Goal: Task Accomplishment & Management: Manage account settings

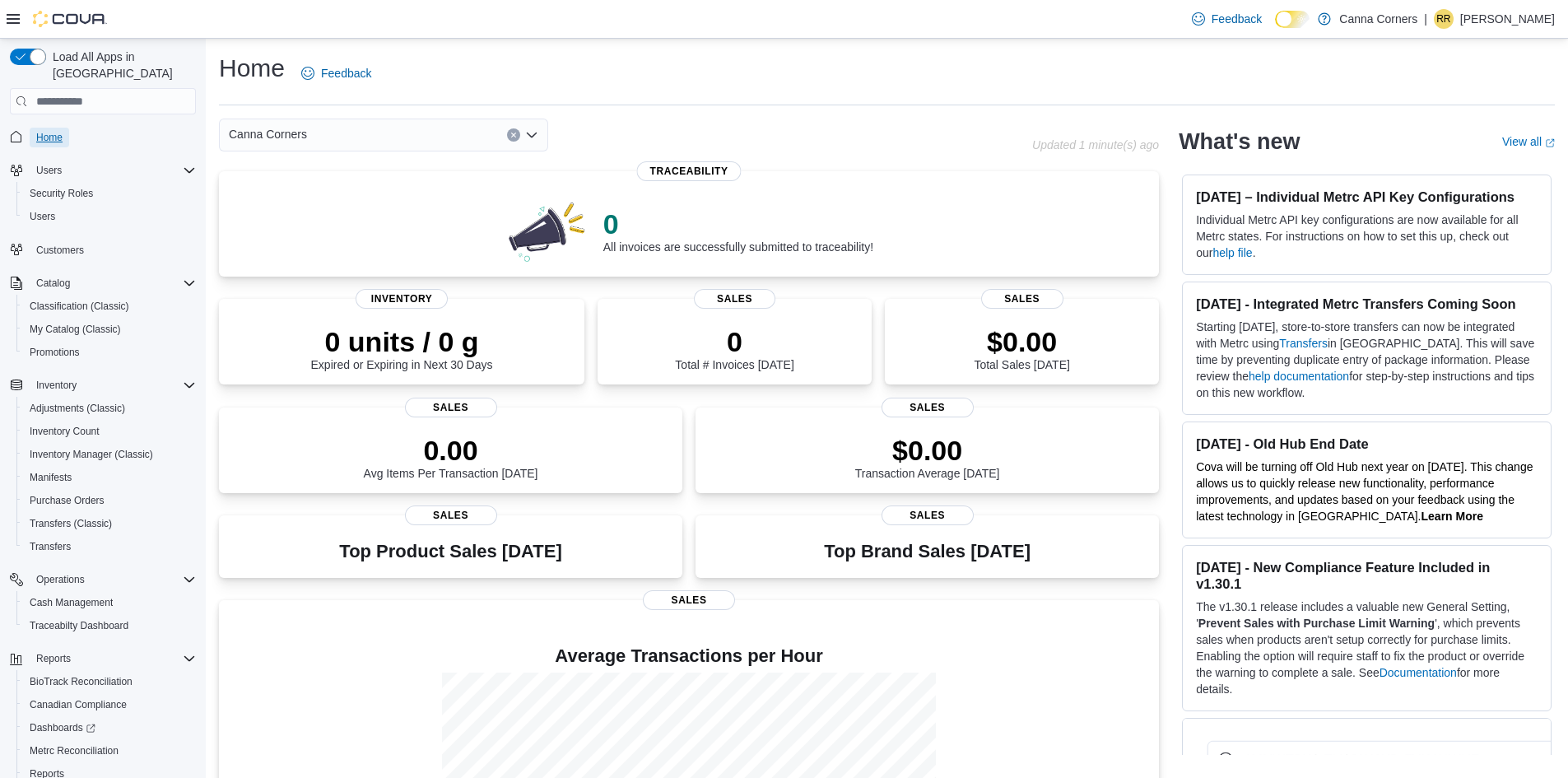
click at [51, 130] on span "Home" at bounding box center [50, 137] width 26 height 20
click at [77, 494] on span "Purchase Orders" at bounding box center [68, 500] width 75 height 13
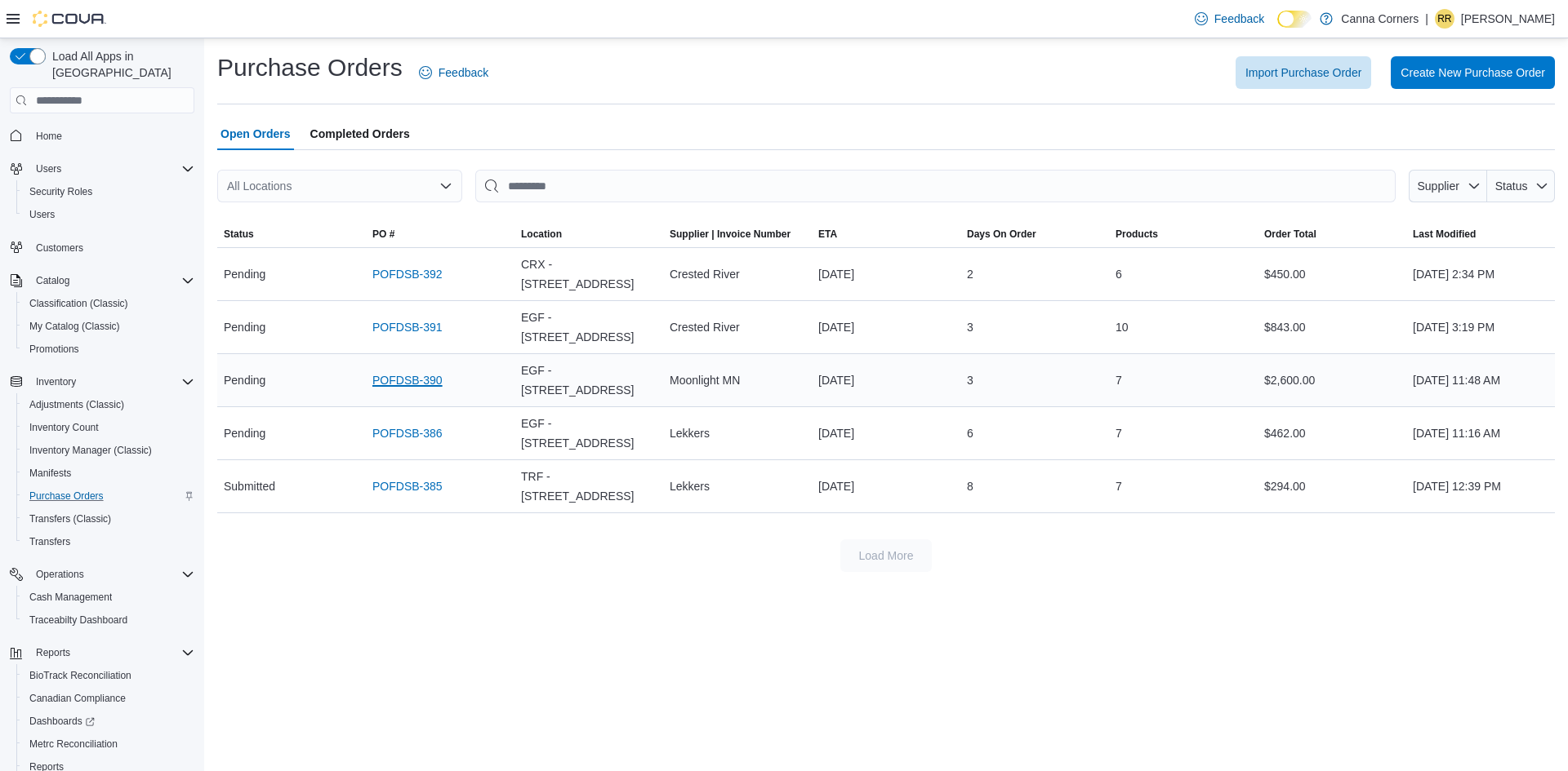
click at [412, 370] on link "POFDSB-390" at bounding box center [407, 379] width 70 height 20
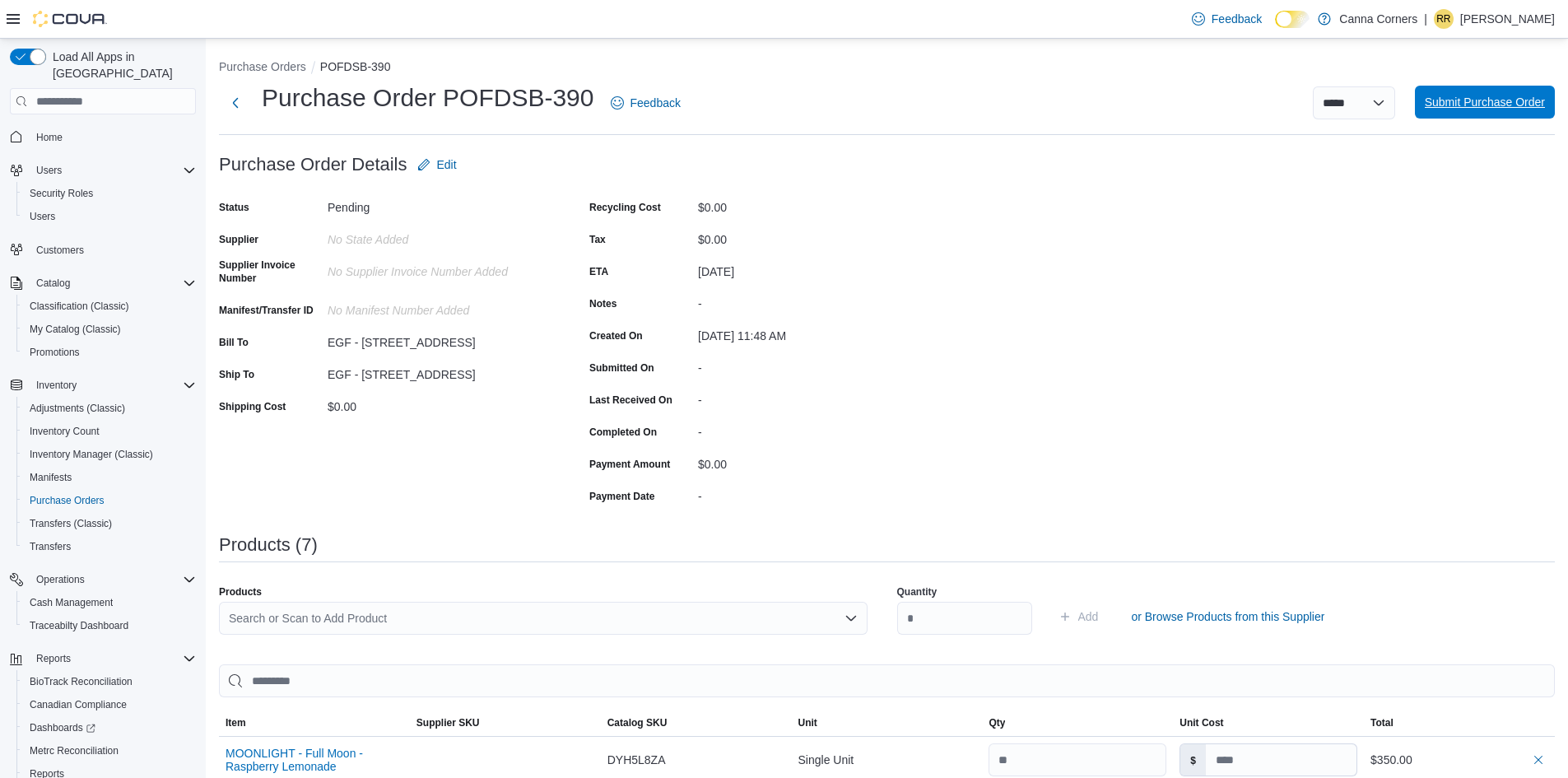
click at [1510, 99] on span "Submit Purchase Order" at bounding box center [1485, 102] width 120 height 17
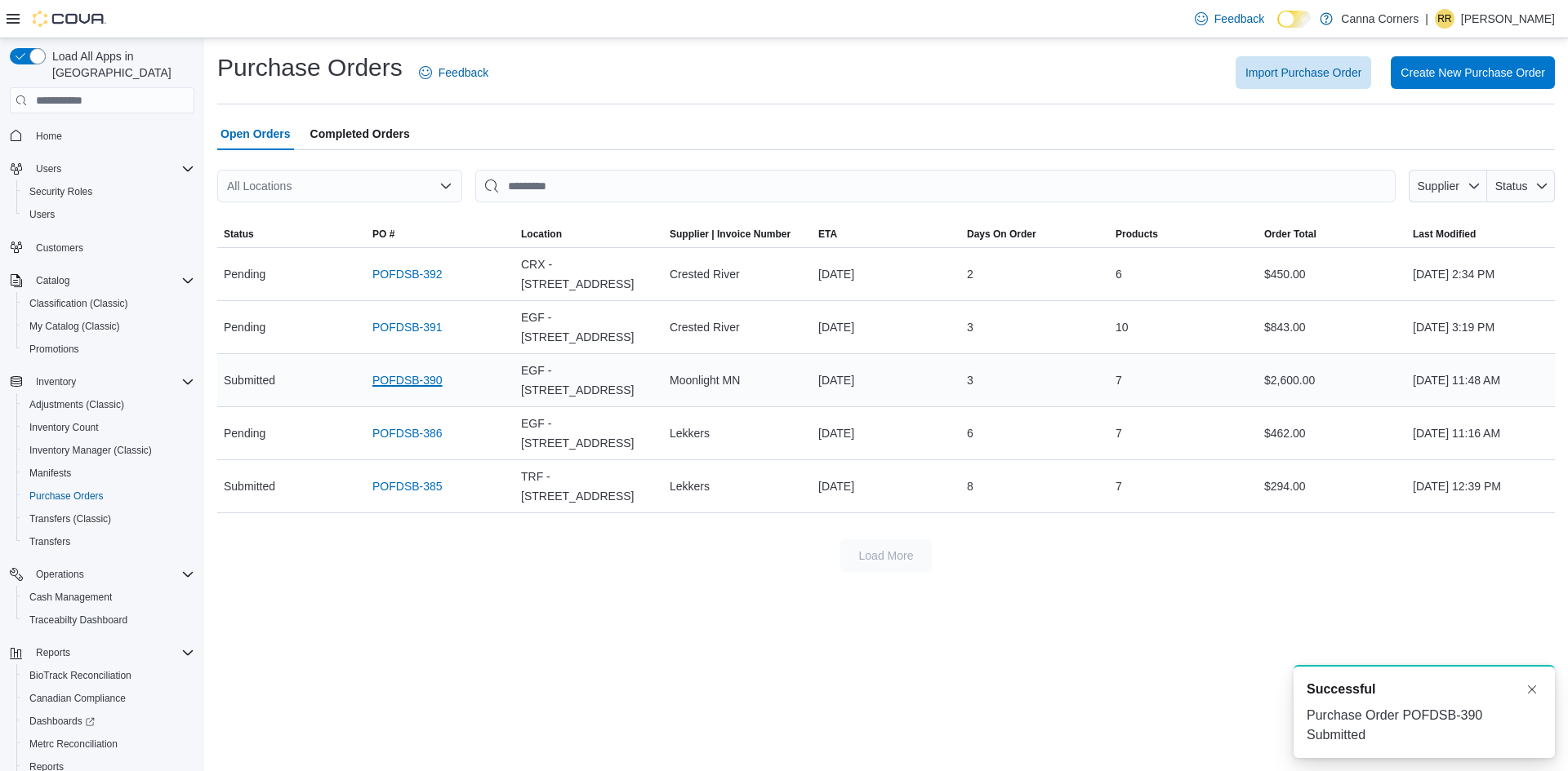
click at [400, 370] on link "POFDSB-390" at bounding box center [407, 379] width 70 height 20
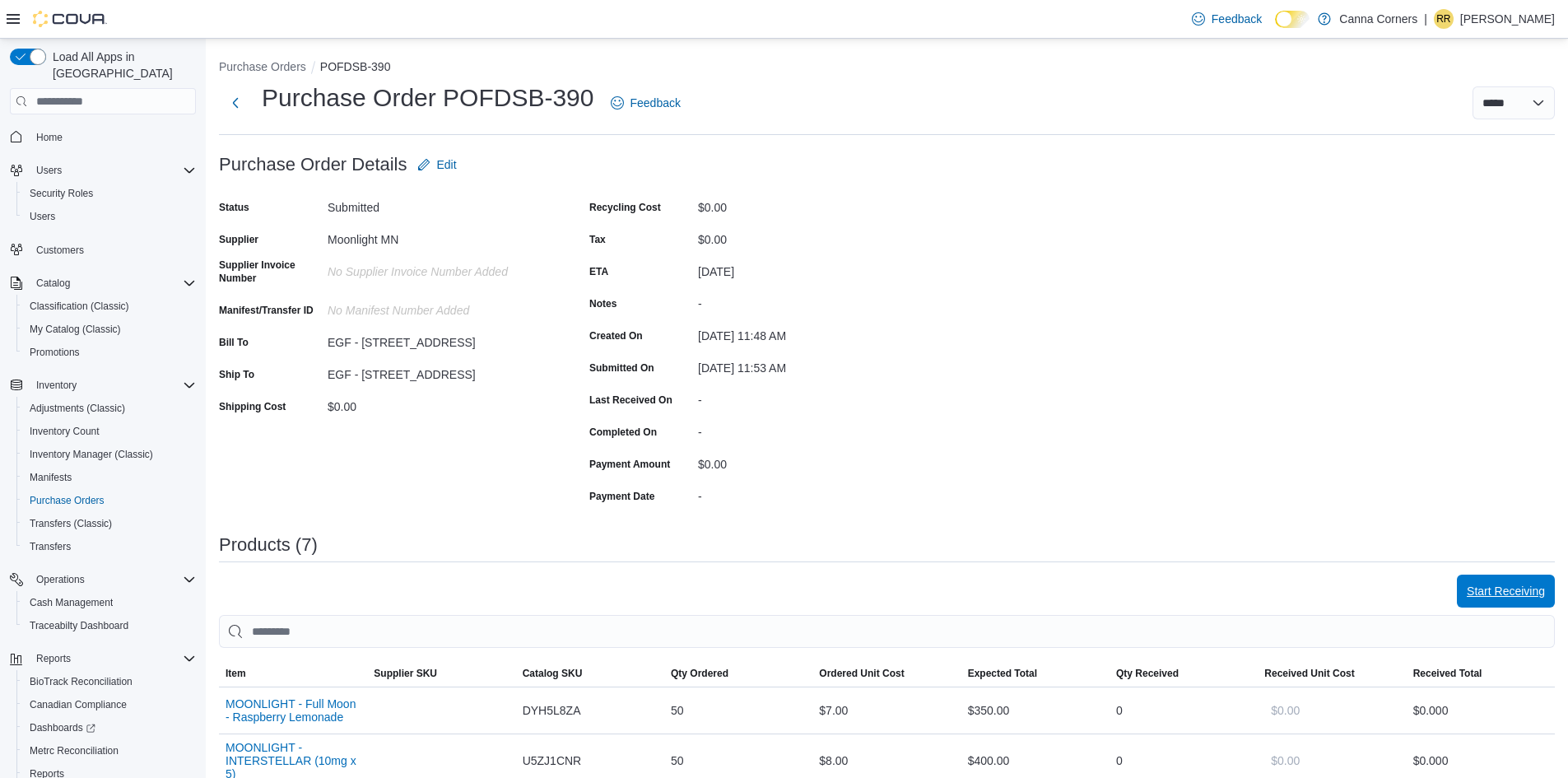
click at [1499, 581] on span "Start Receiving" at bounding box center [1505, 590] width 78 height 33
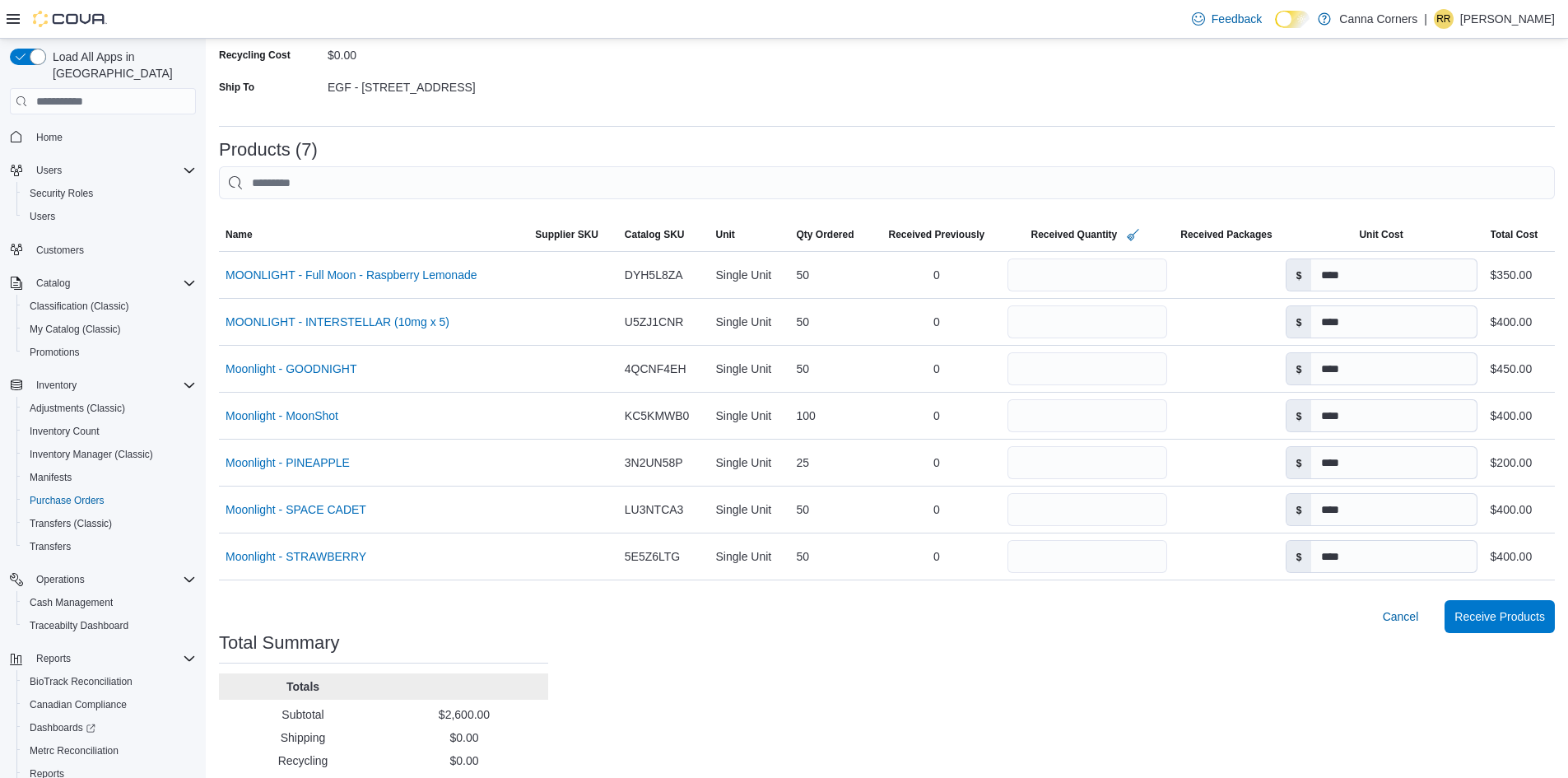
scroll to position [345, 0]
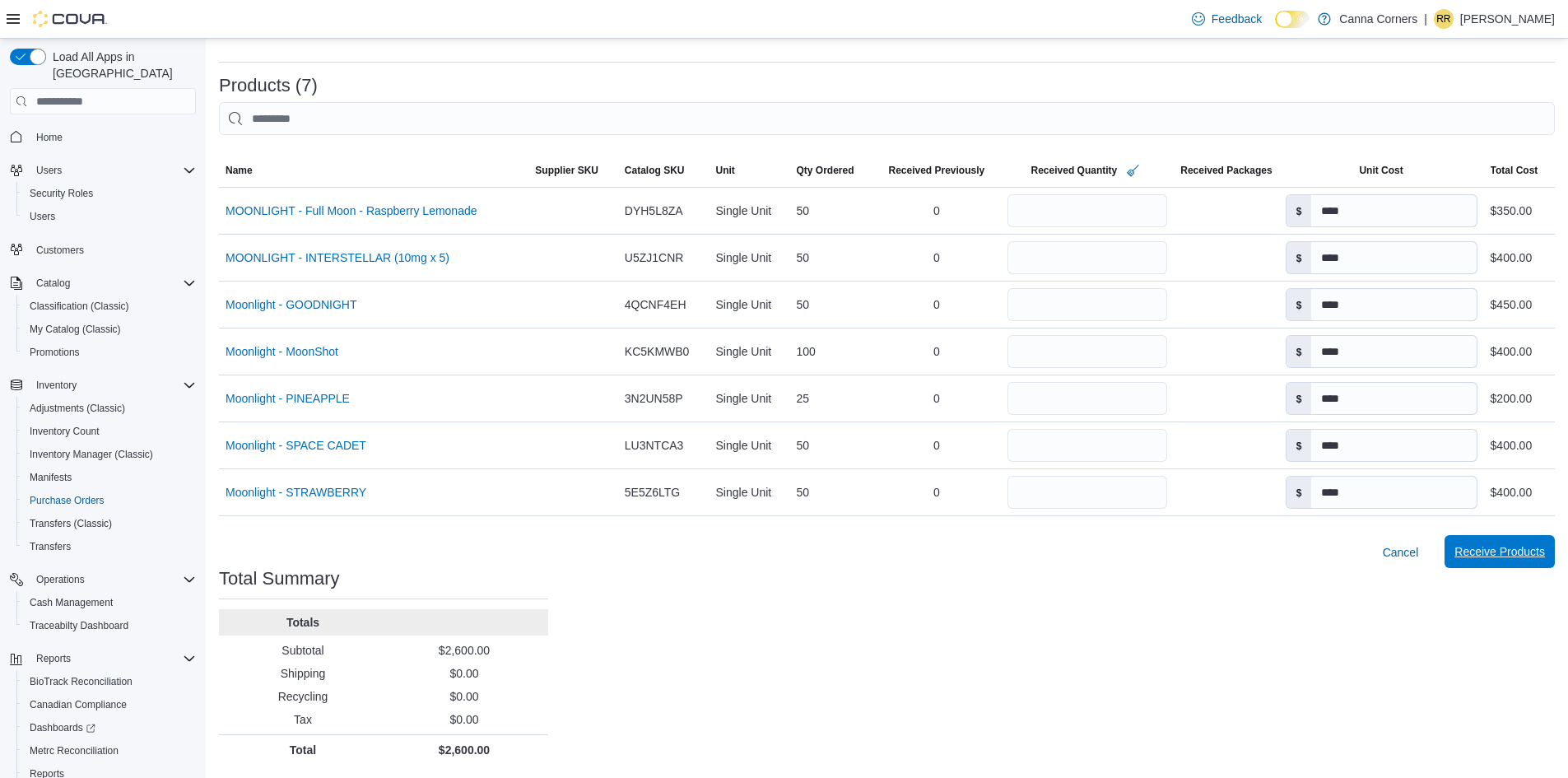
click at [1520, 550] on span "Receive Products" at bounding box center [1499, 552] width 91 height 17
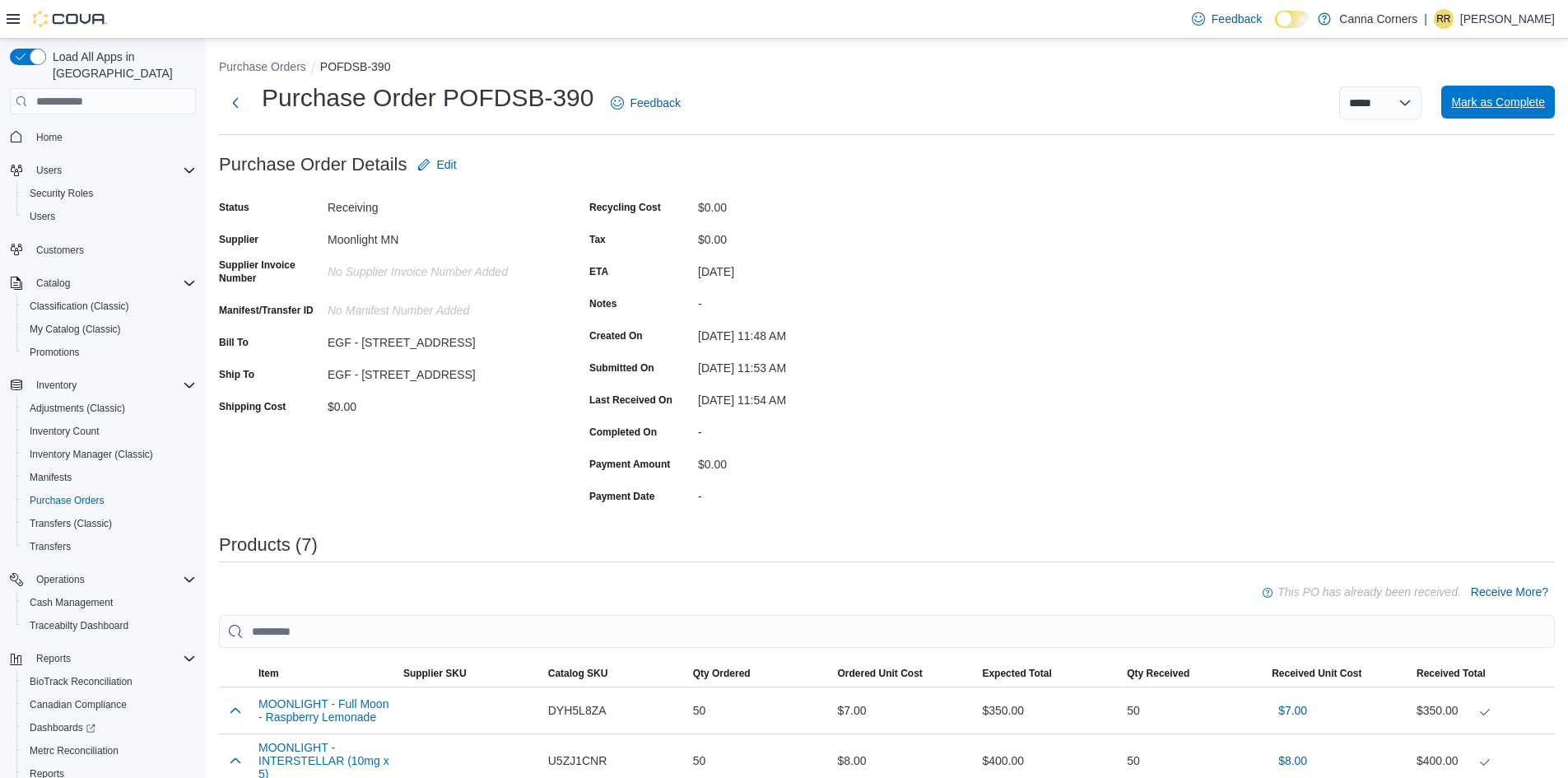
click at [1505, 94] on span "Mark as Complete" at bounding box center [1499, 101] width 94 height 33
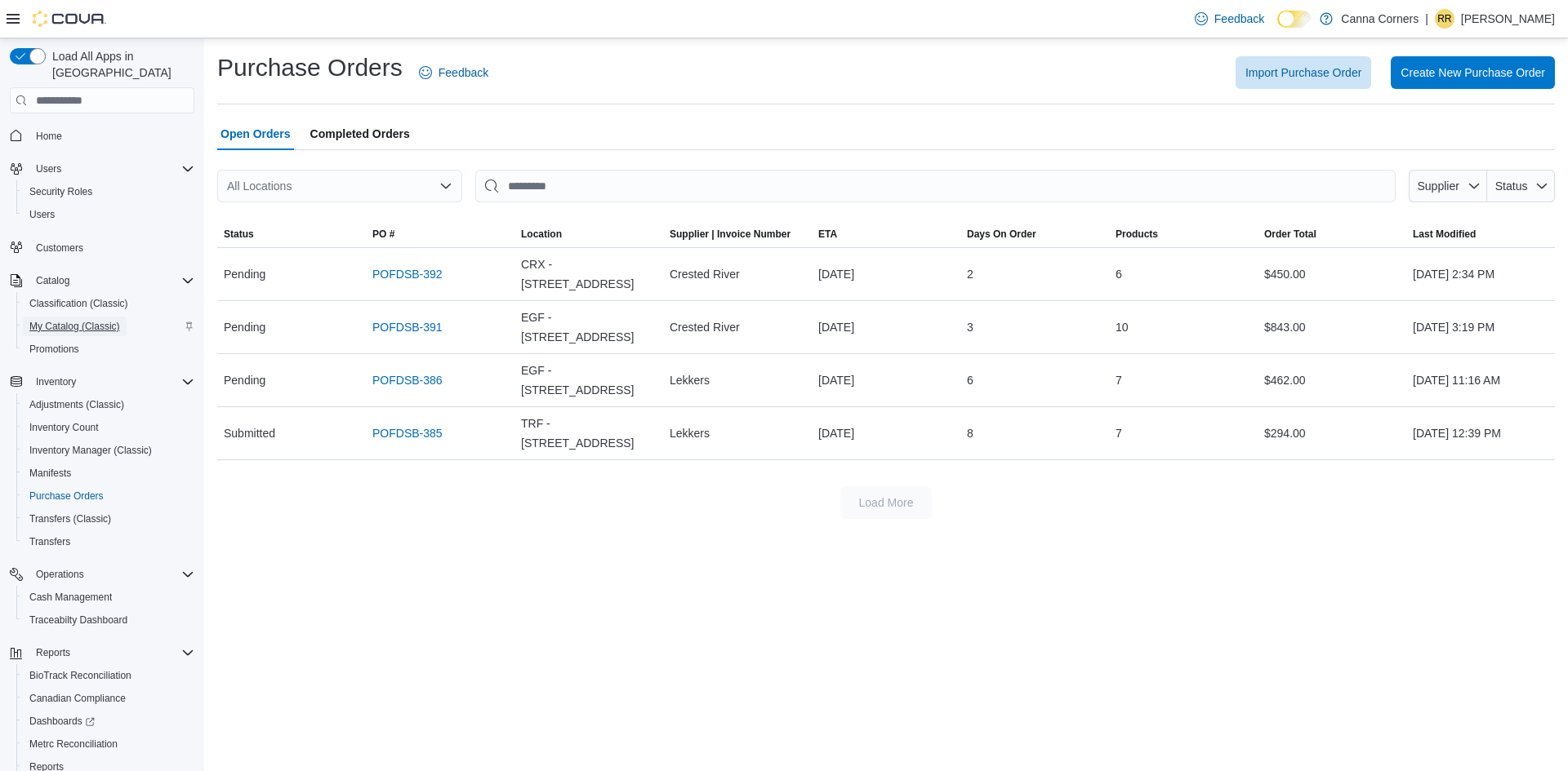
click at [90, 320] on span "My Catalog (Classic)" at bounding box center [74, 326] width 90 height 13
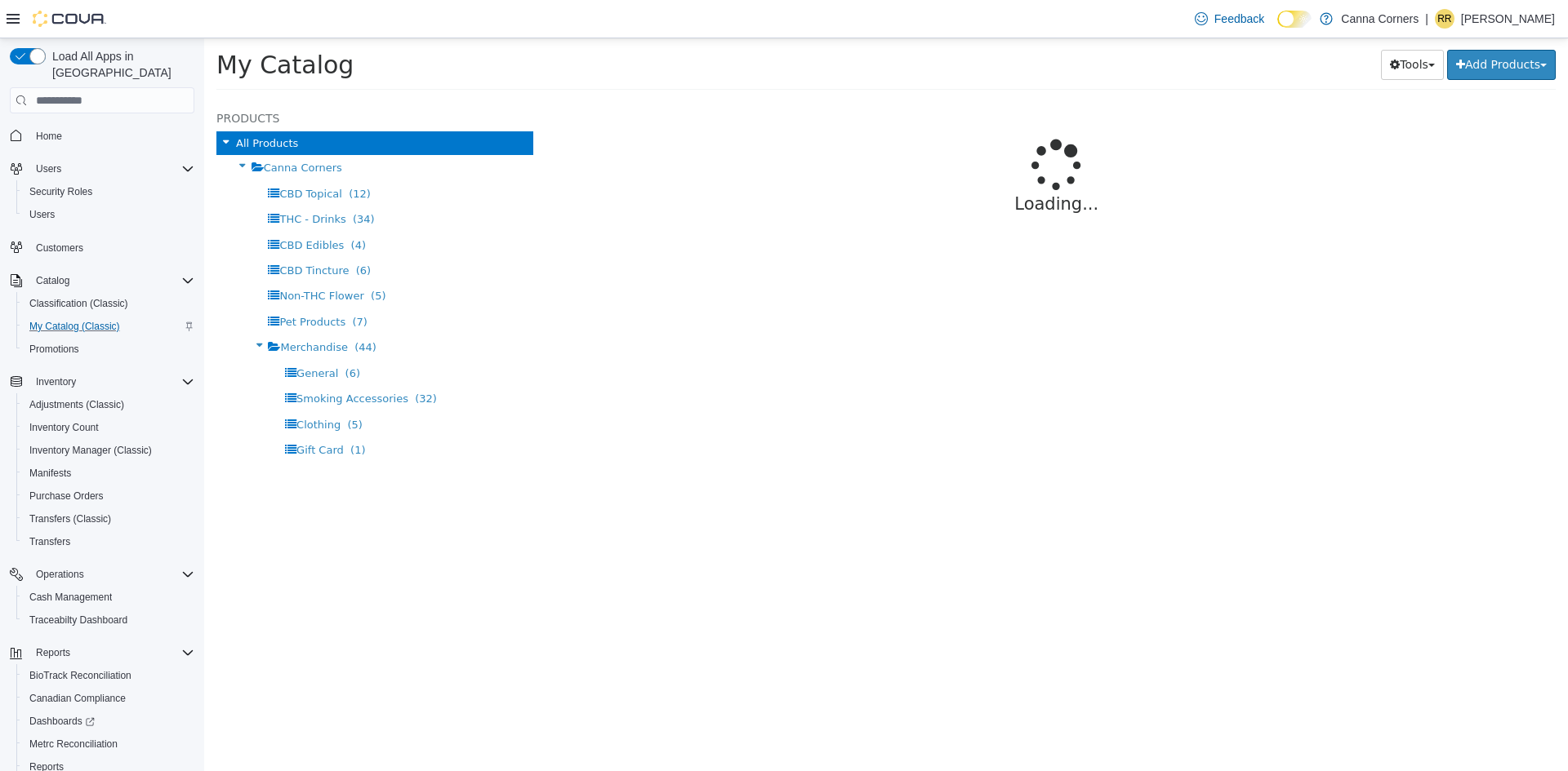
select select "**********"
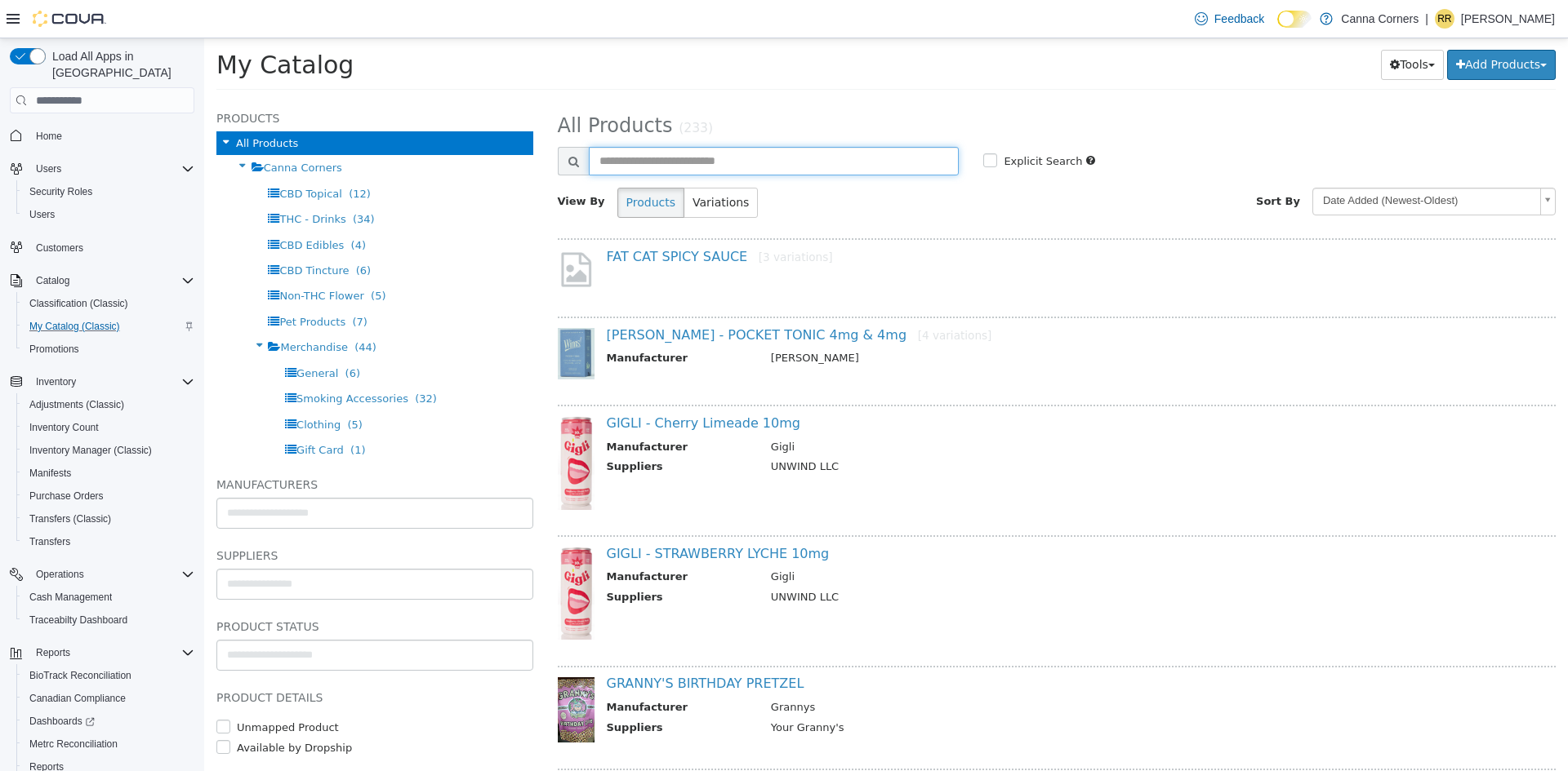
click at [636, 151] on input "text" at bounding box center [774, 161] width 370 height 29
type input "****"
select select "**********"
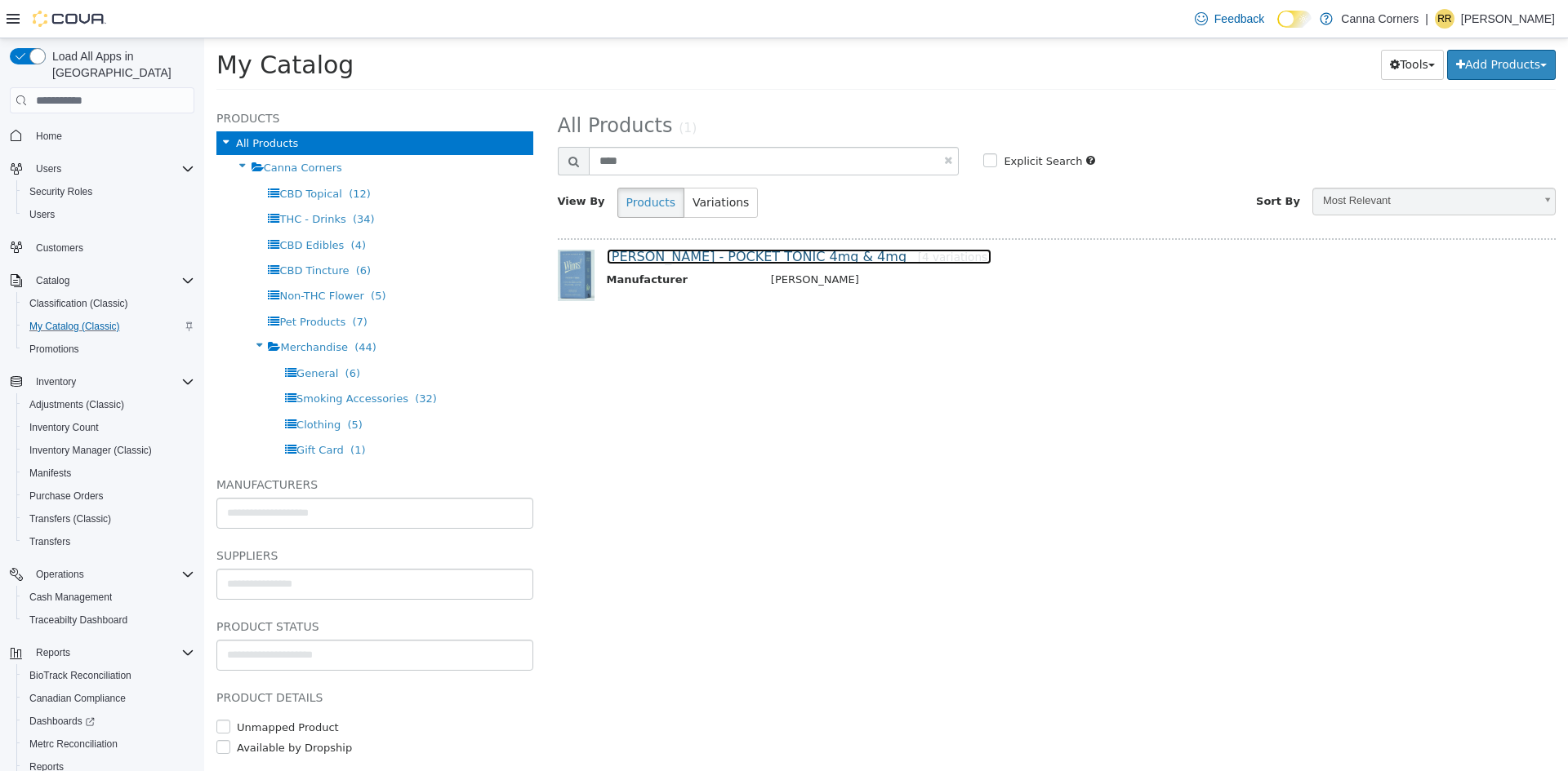
click at [657, 259] on link "[PERSON_NAME] - POCKET TONIC 4mg & 4mg [4 variations]" at bounding box center [799, 257] width 385 height 16
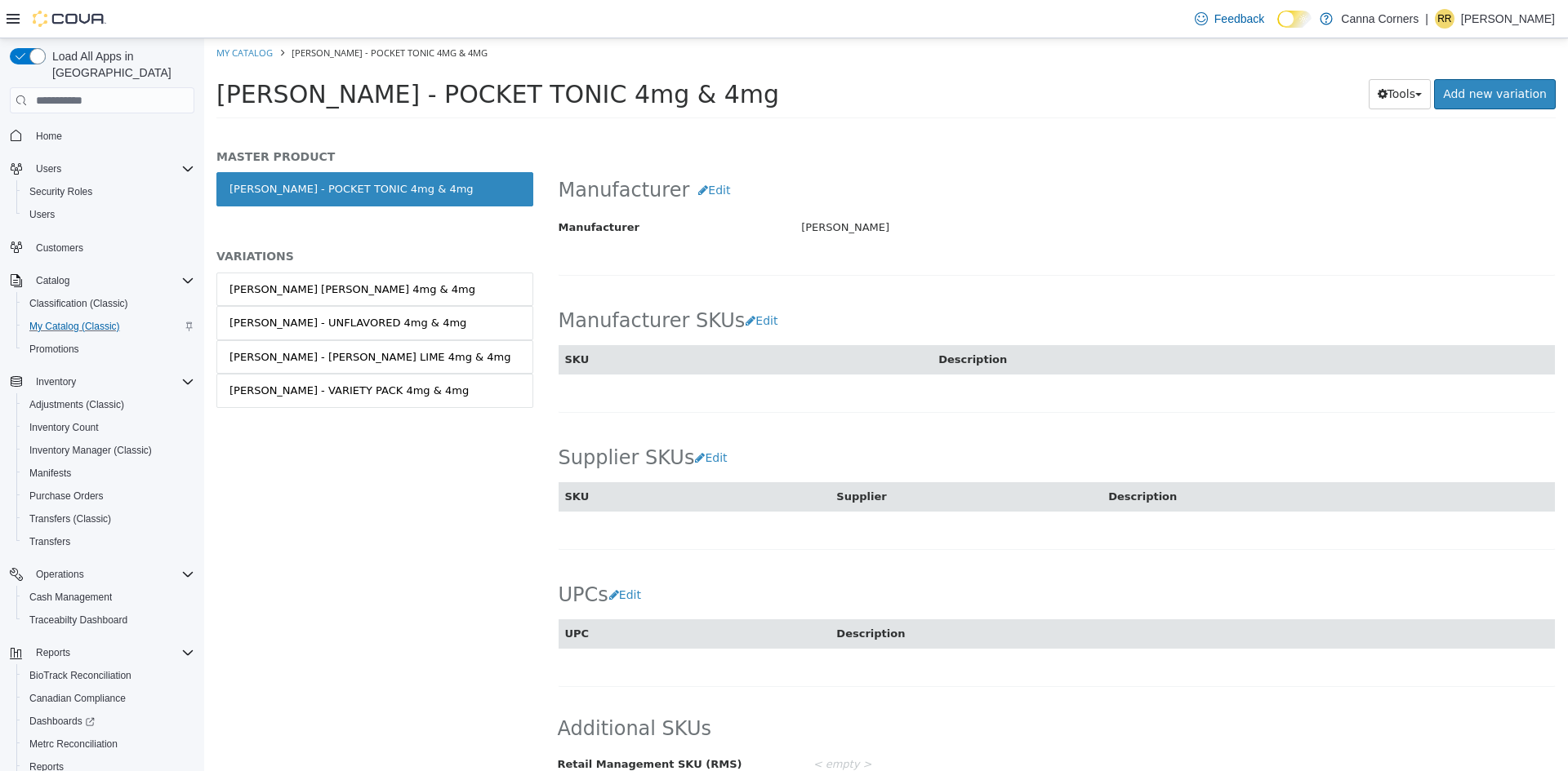
scroll to position [960, 0]
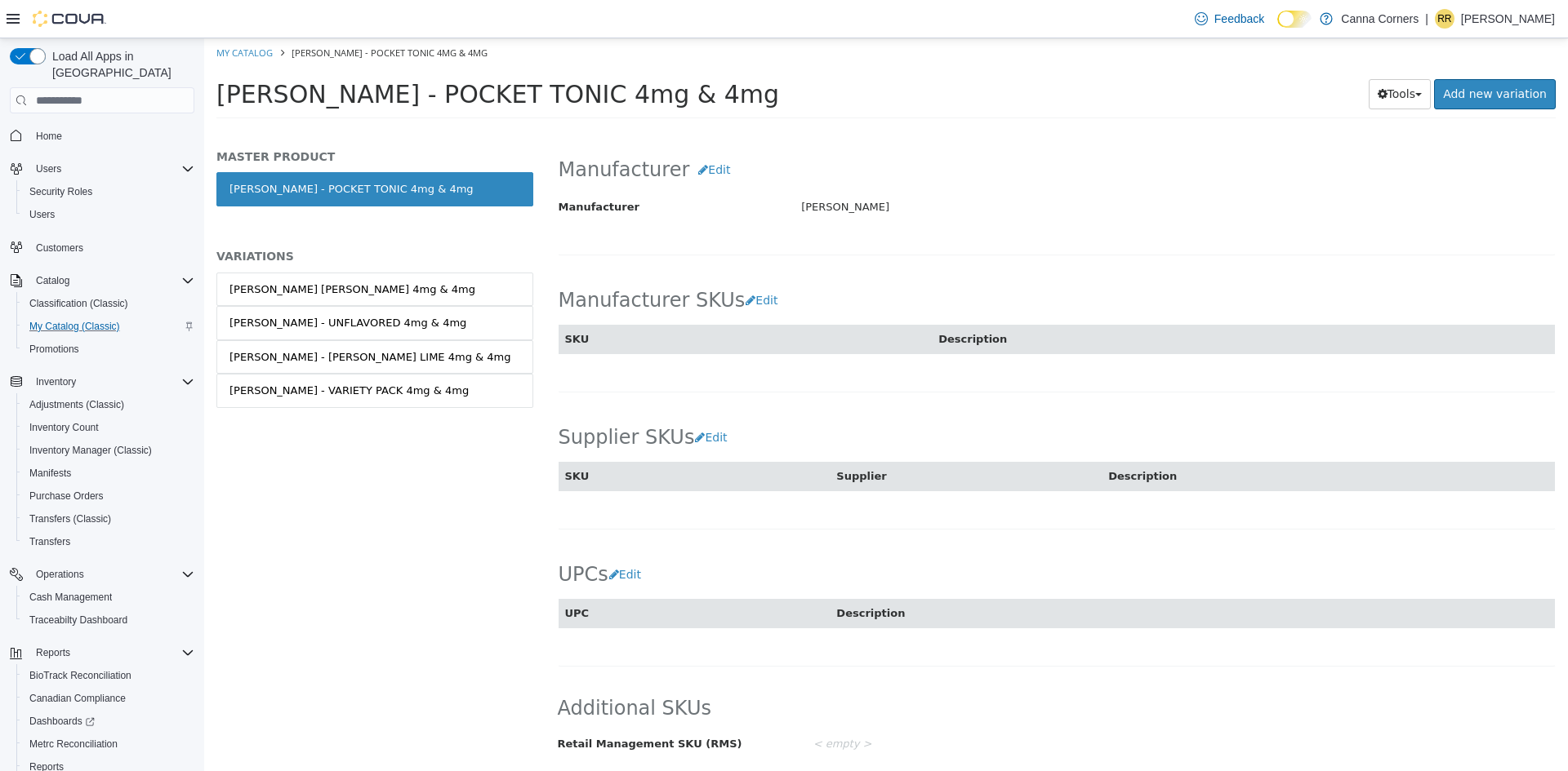
drag, startPoint x: 1567, startPoint y: 203, endPoint x: 1546, endPoint y: 667, distance: 464.5
click at [1546, 667] on div "THC - Drinks [PERSON_NAME] - POCKET TONIC 4mg & 4mg [Master Product] Active CAT…" at bounding box center [1056, 456] width 1023 height 631
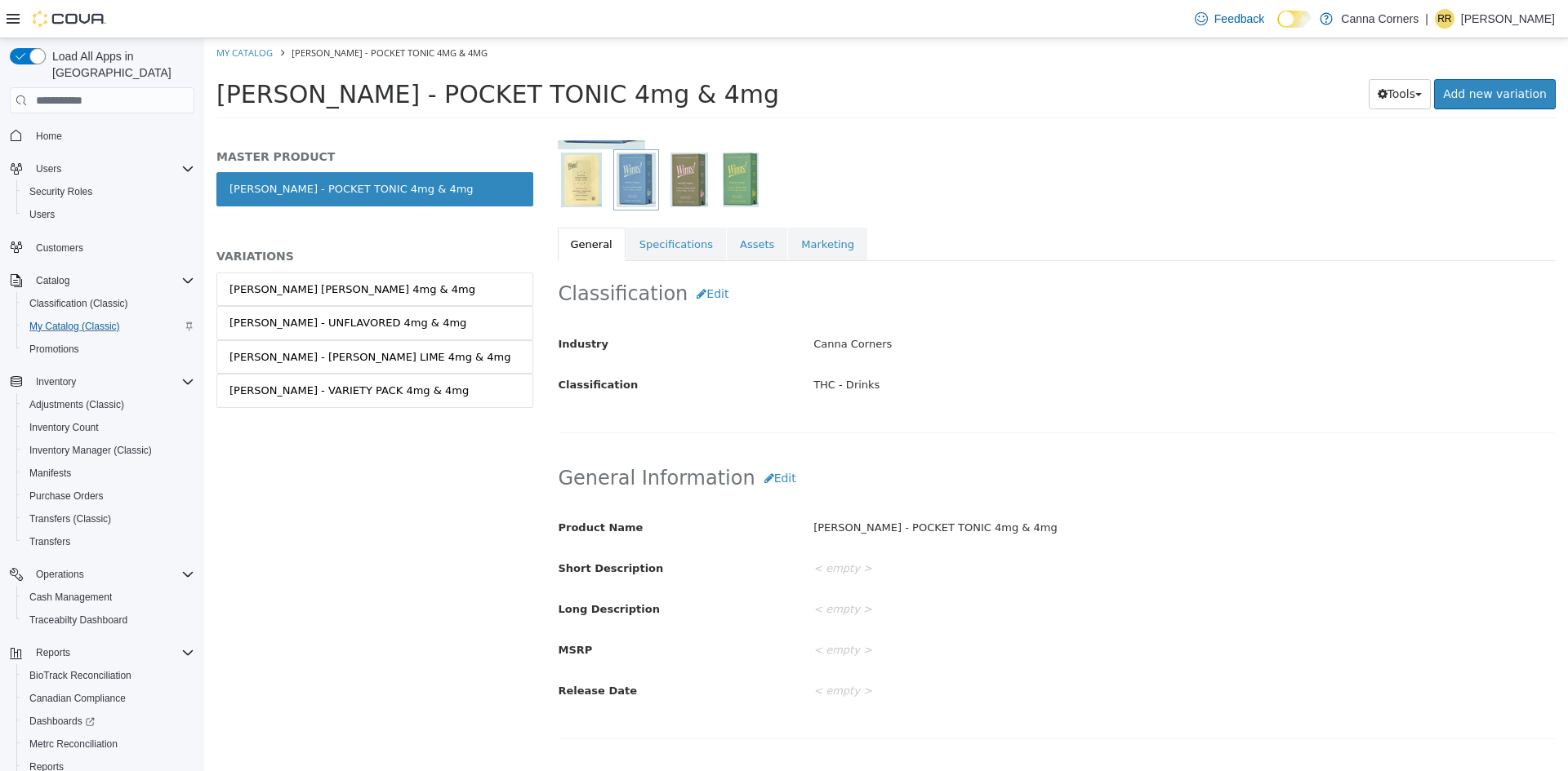
scroll to position [142, 0]
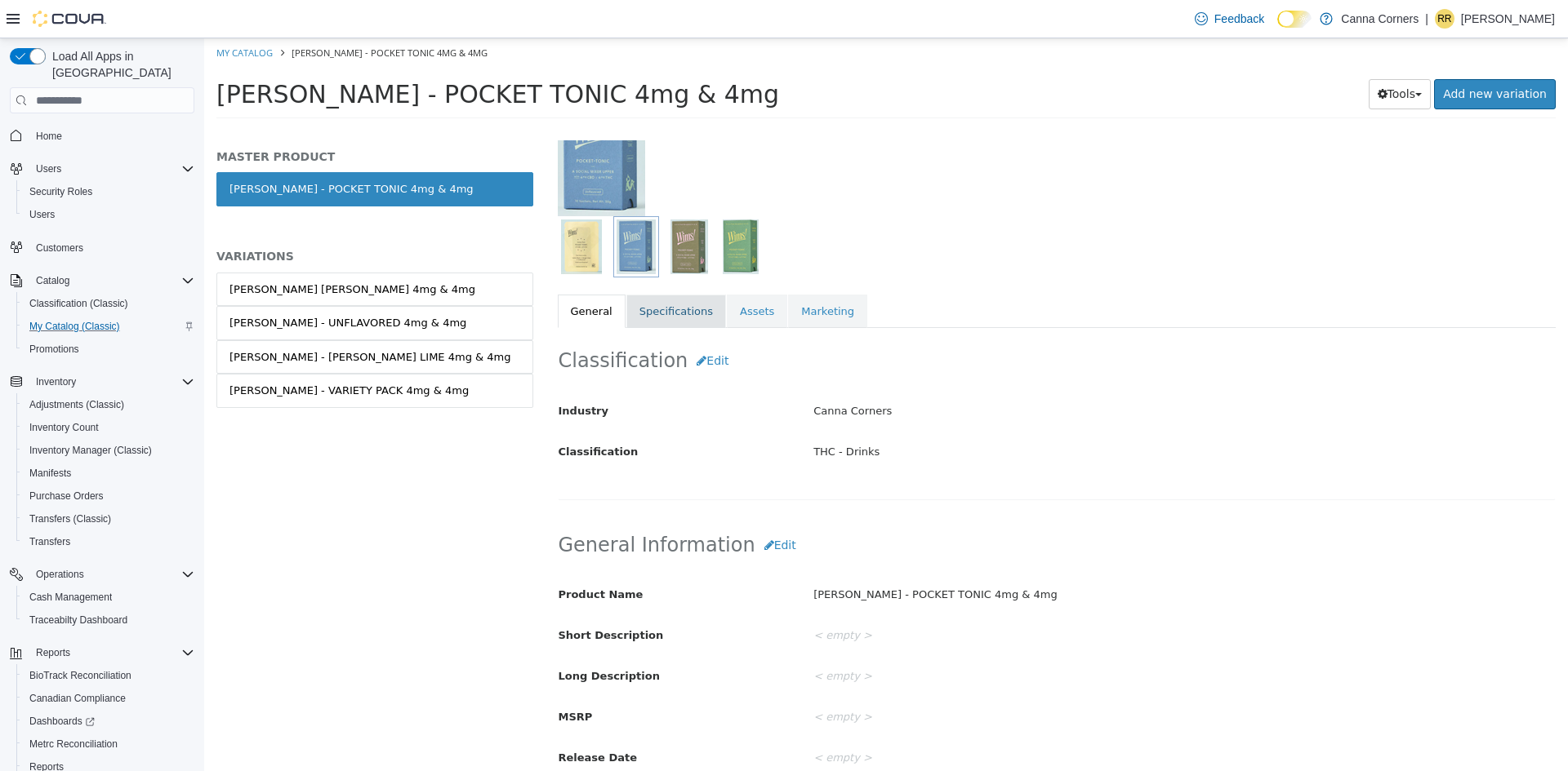
click at [681, 308] on link "Specifications" at bounding box center [676, 312] width 100 height 34
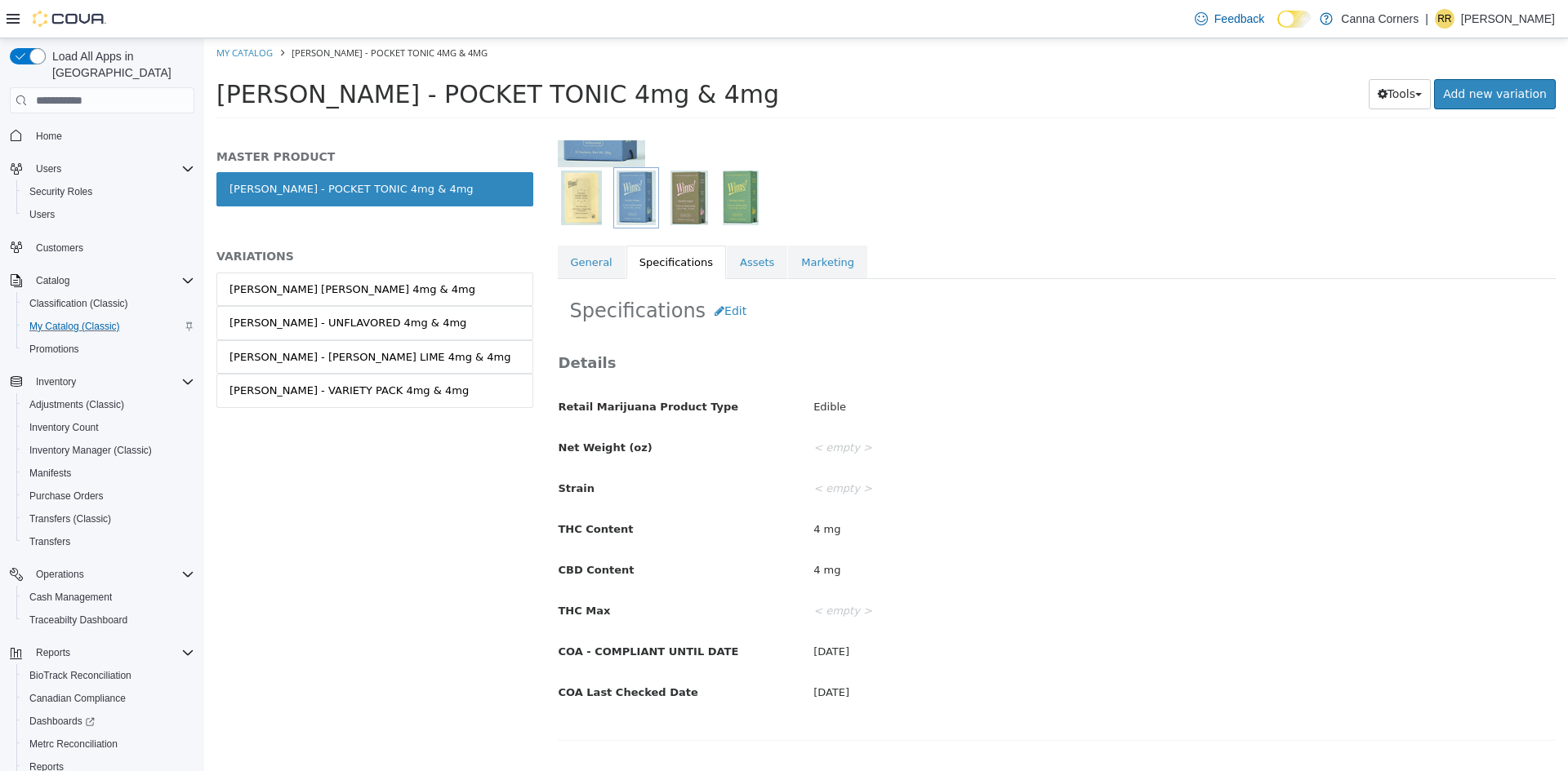
drag, startPoint x: 1567, startPoint y: 342, endPoint x: 1567, endPoint y: 393, distance: 51.0
click at [1567, 393] on div "THC - Drinks [PERSON_NAME] - POCKET TONIC 4mg & 4mg [Master Product] Active CAT…" at bounding box center [1056, 456] width 1023 height 631
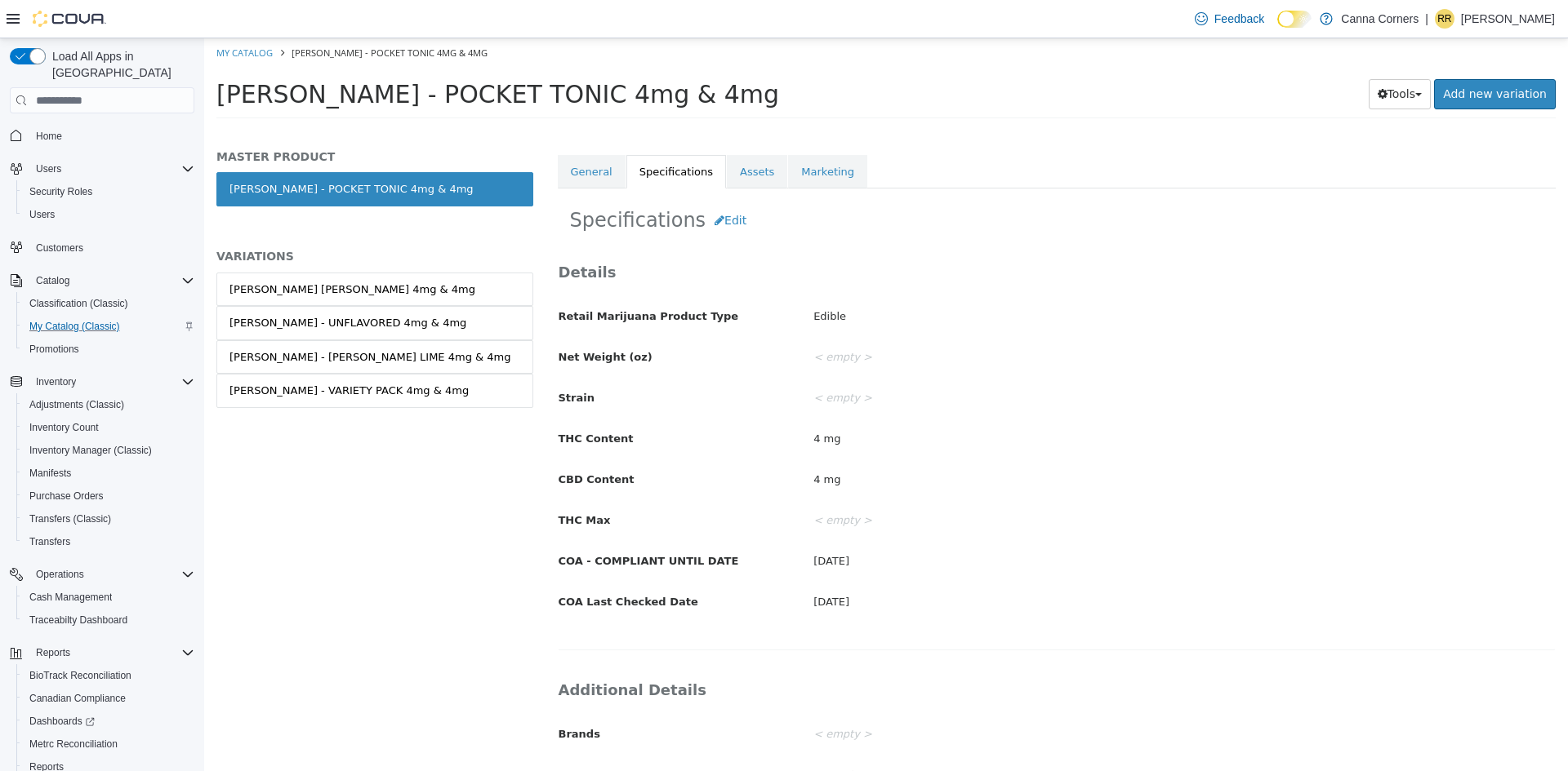
drag, startPoint x: 1567, startPoint y: 476, endPoint x: 1561, endPoint y: 505, distance: 29.6
click at [1561, 504] on div "THC - Drinks [PERSON_NAME] - POCKET TONIC 4mg & 4mg [Master Product] Active CAT…" at bounding box center [1056, 456] width 1023 height 631
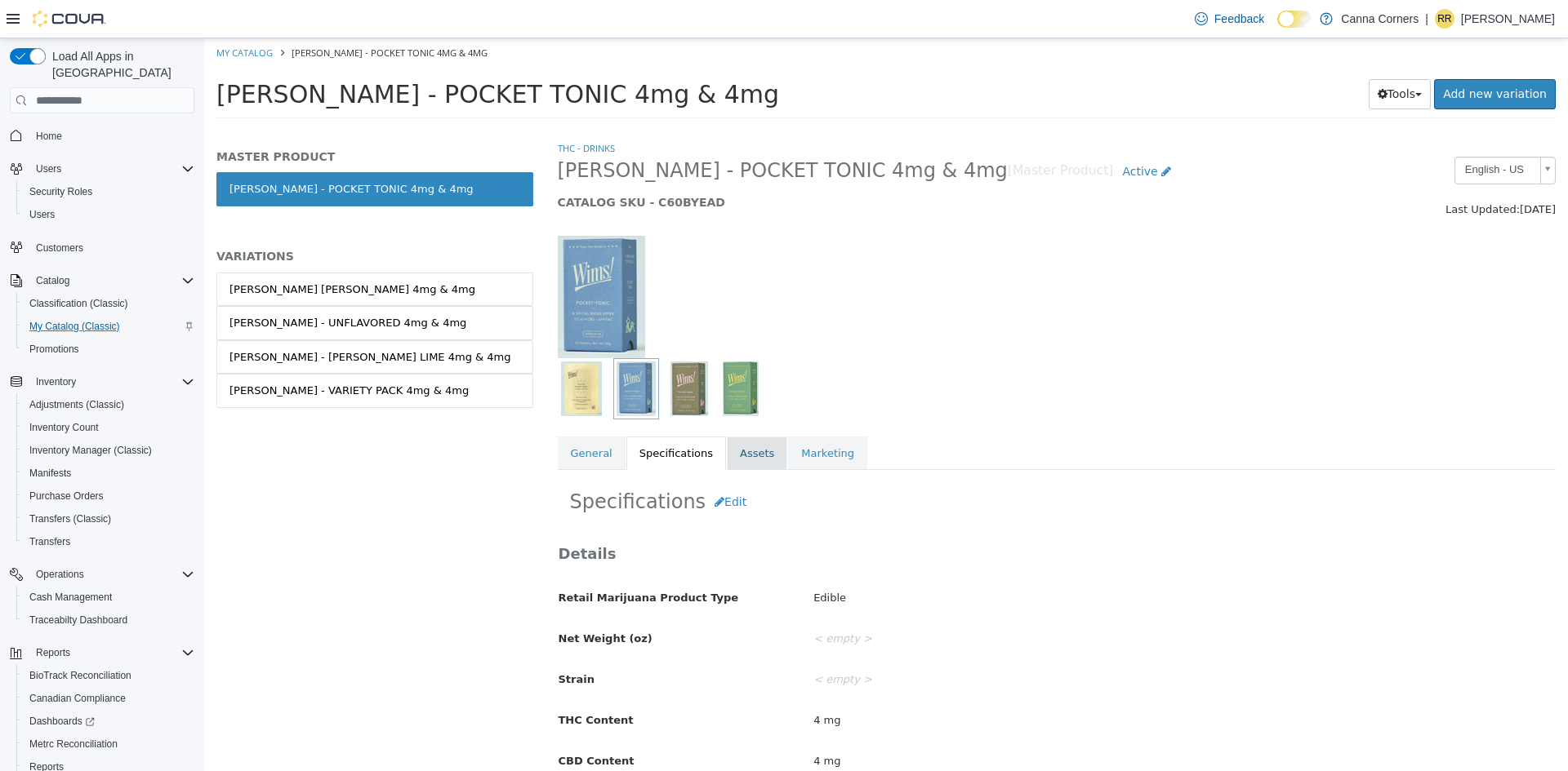
click at [730, 468] on link "Assets" at bounding box center [757, 453] width 60 height 34
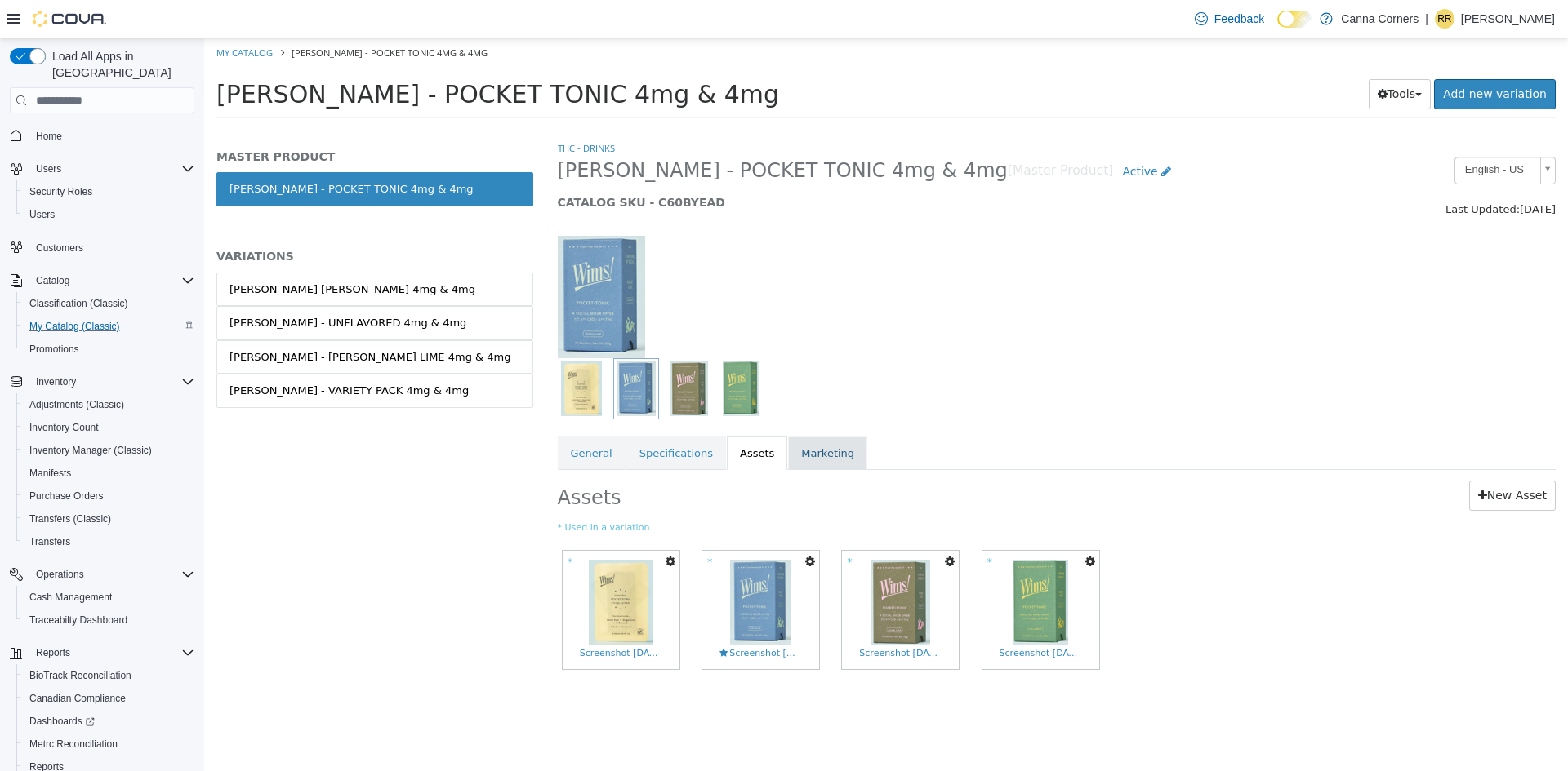
click at [816, 455] on link "Marketing" at bounding box center [827, 453] width 79 height 34
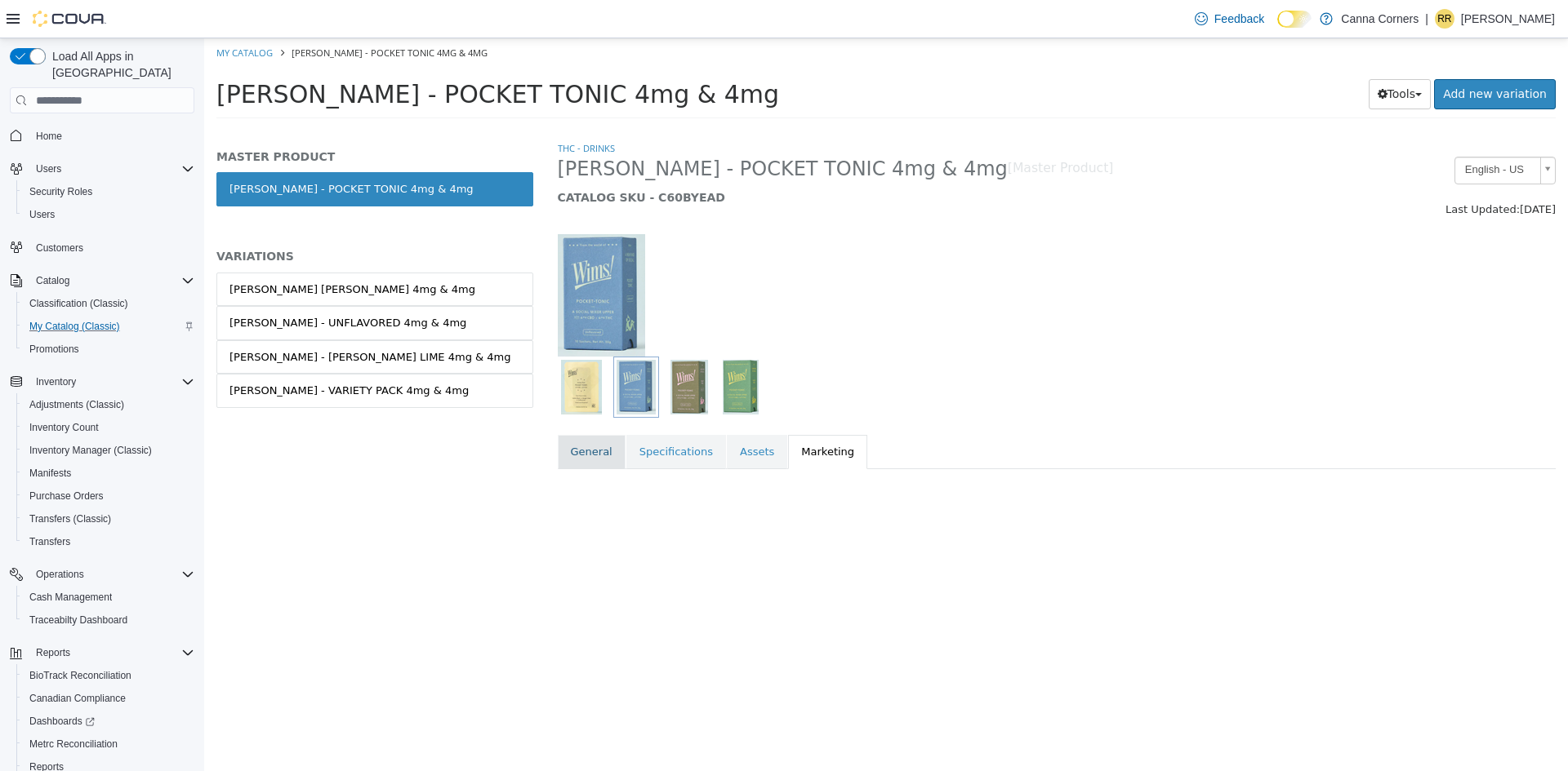
click at [596, 447] on link "General" at bounding box center [591, 452] width 68 height 34
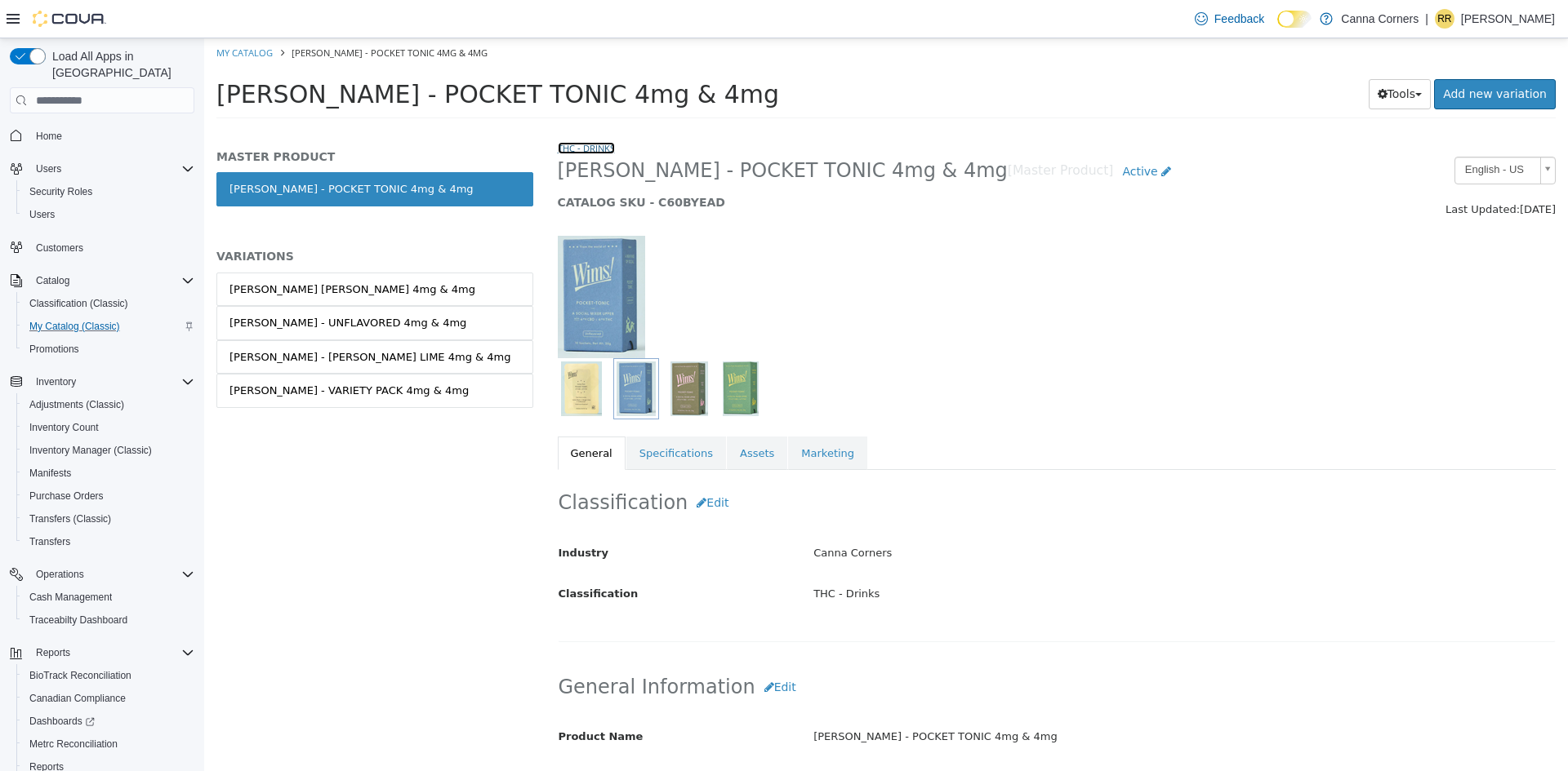
click at [585, 153] on link "THC - Drinks" at bounding box center [585, 148] width 57 height 12
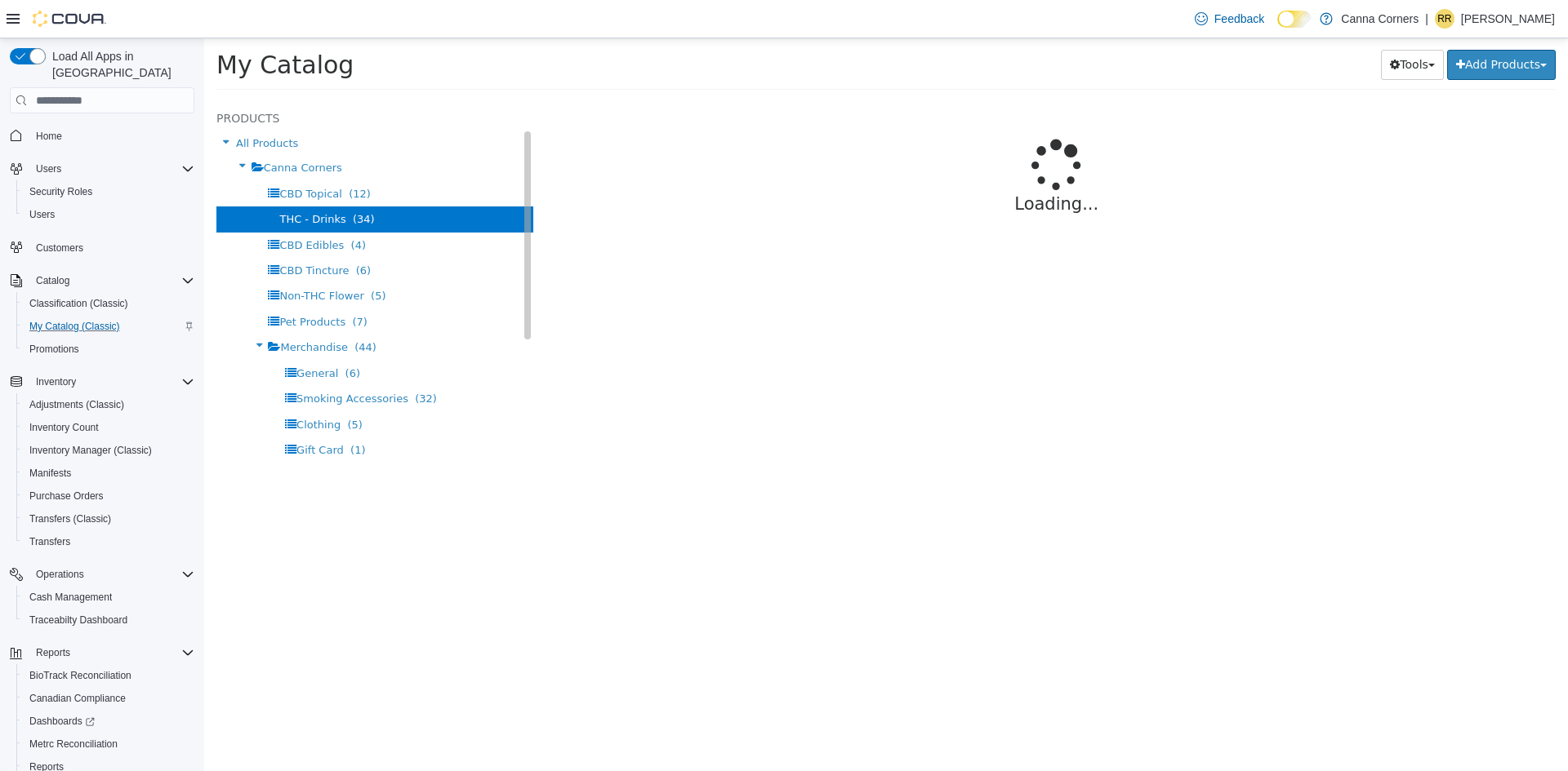
select select "**********"
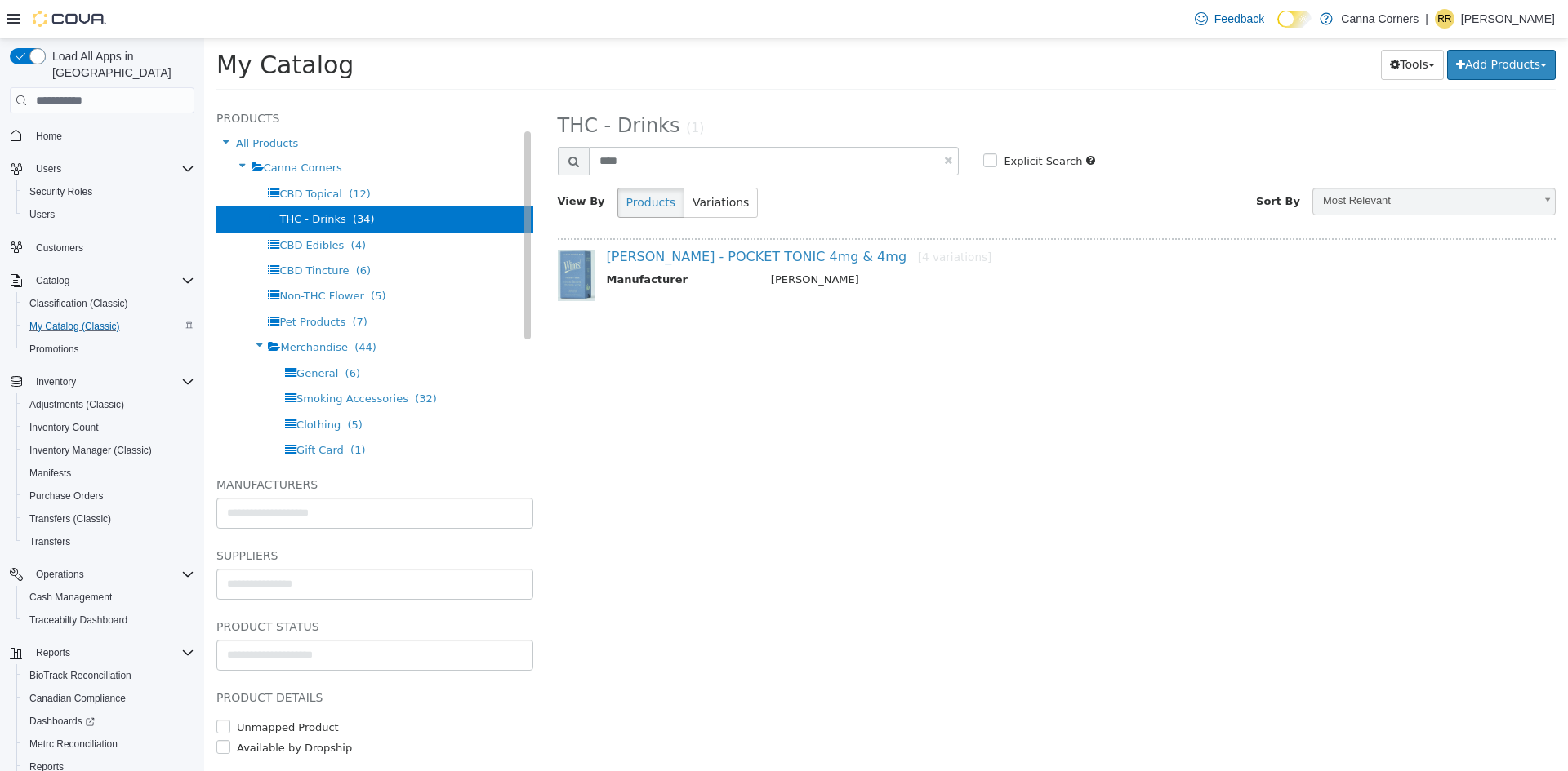
click at [340, 224] on span "THC - Drinks (34)" at bounding box center [327, 219] width 95 height 12
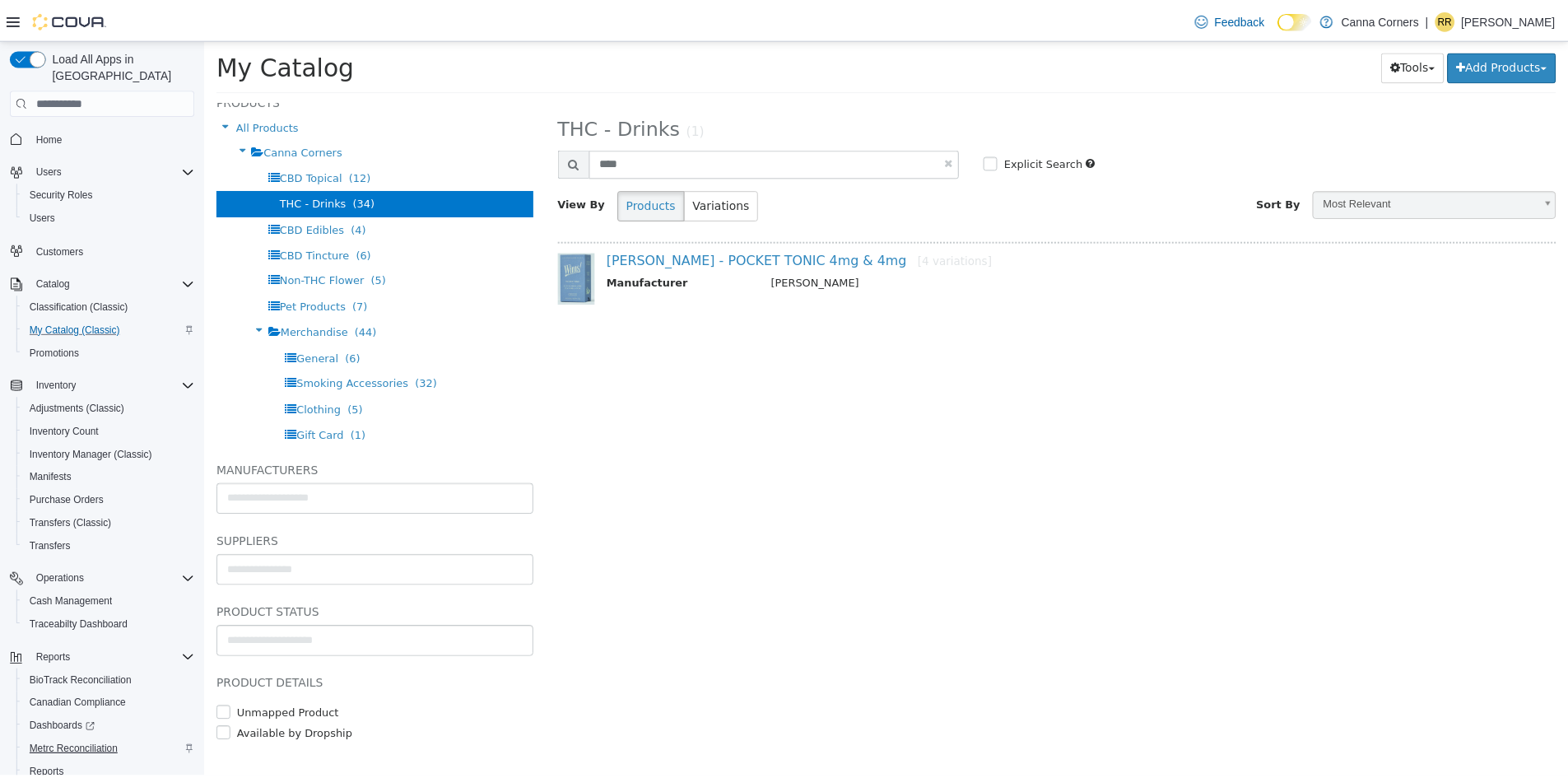
scroll to position [33, 0]
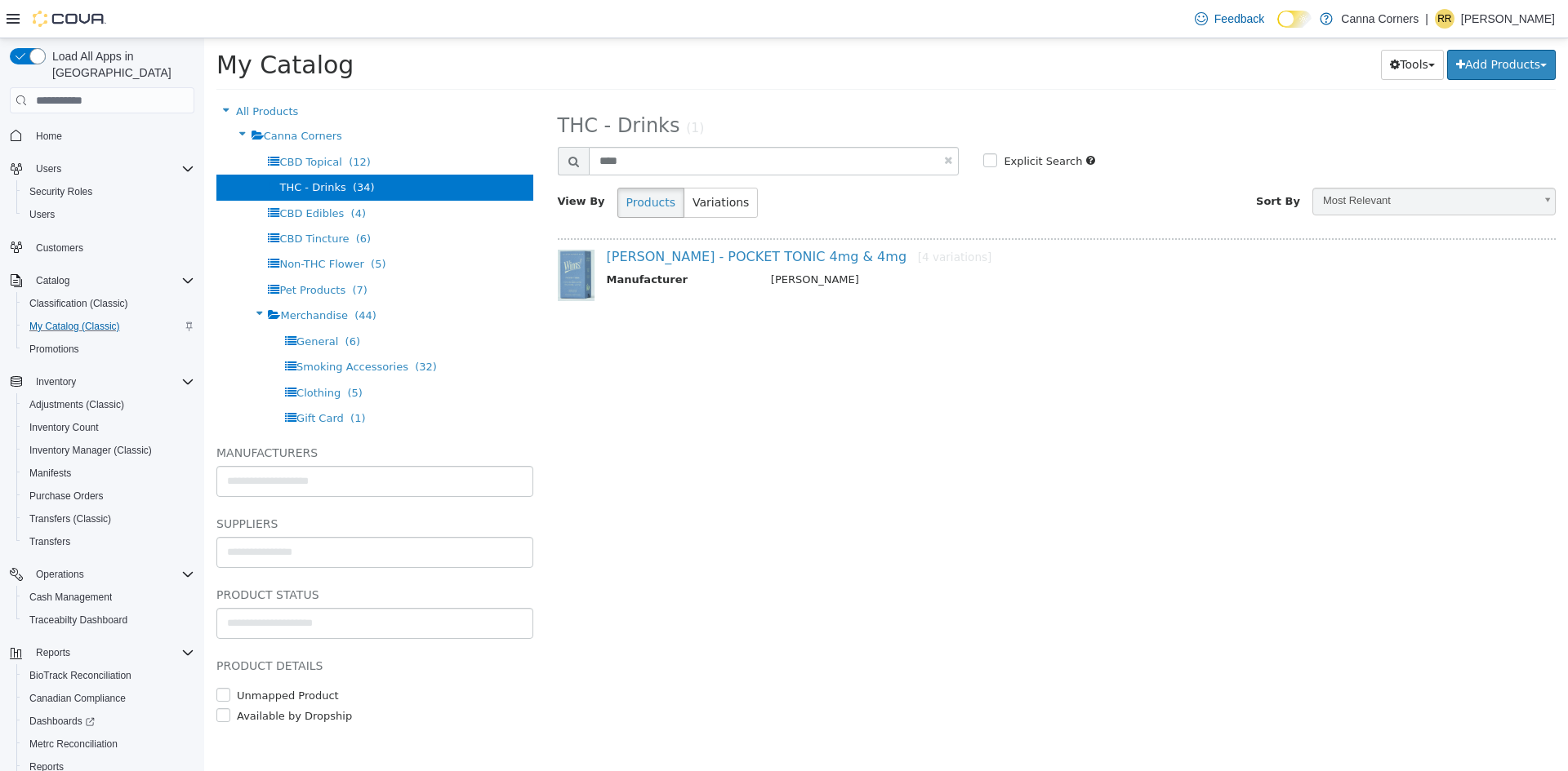
click at [201, 367] on div "Load All Apps in New Hub Home Users Security Roles Users Customers Catalog Clas…" at bounding box center [101, 408] width 204 height 740
click at [186, 643] on div "Reports" at bounding box center [112, 652] width 165 height 20
click at [54, 680] on span "Settings" at bounding box center [54, 686] width 35 height 13
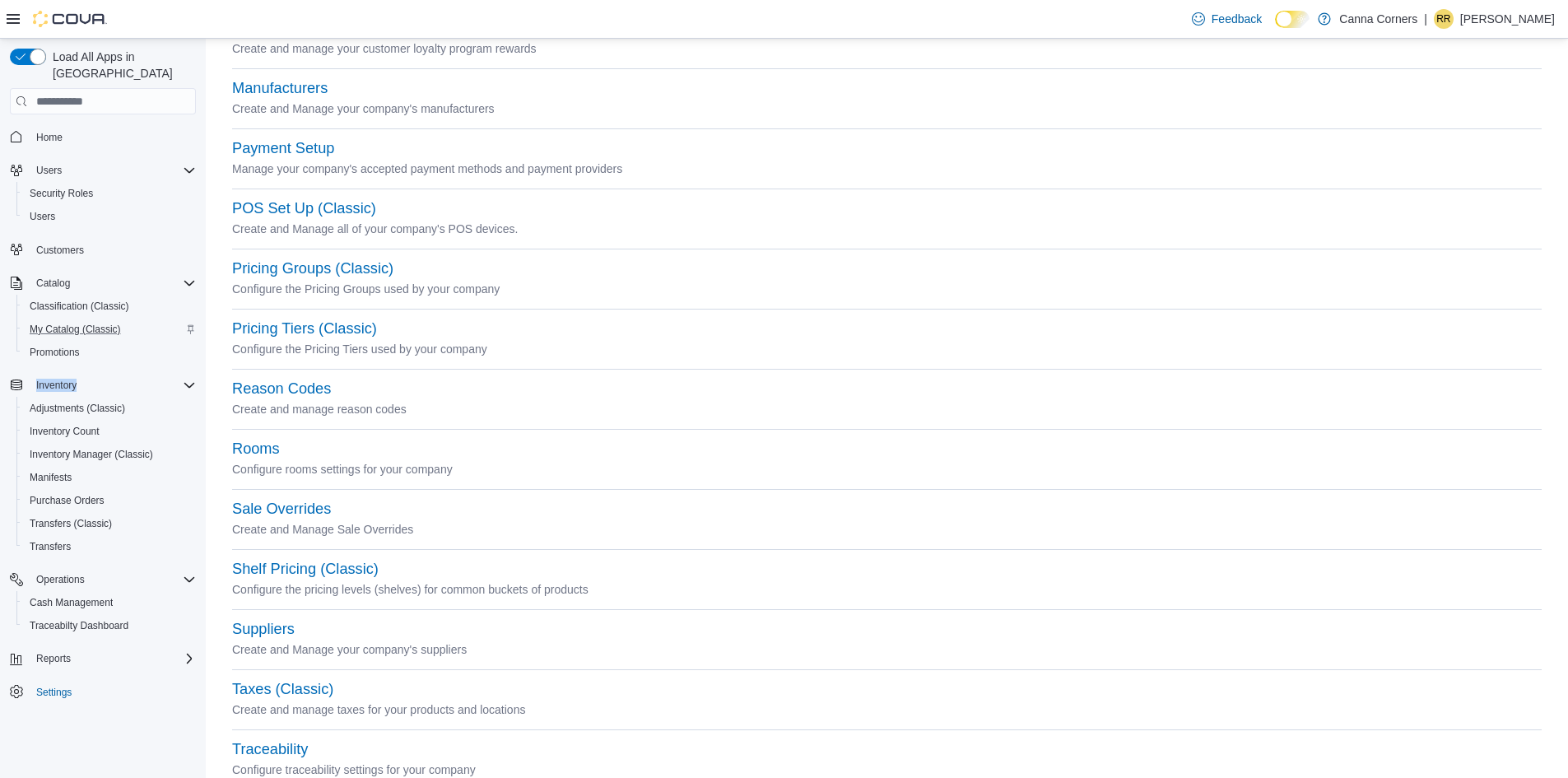
scroll to position [593, 0]
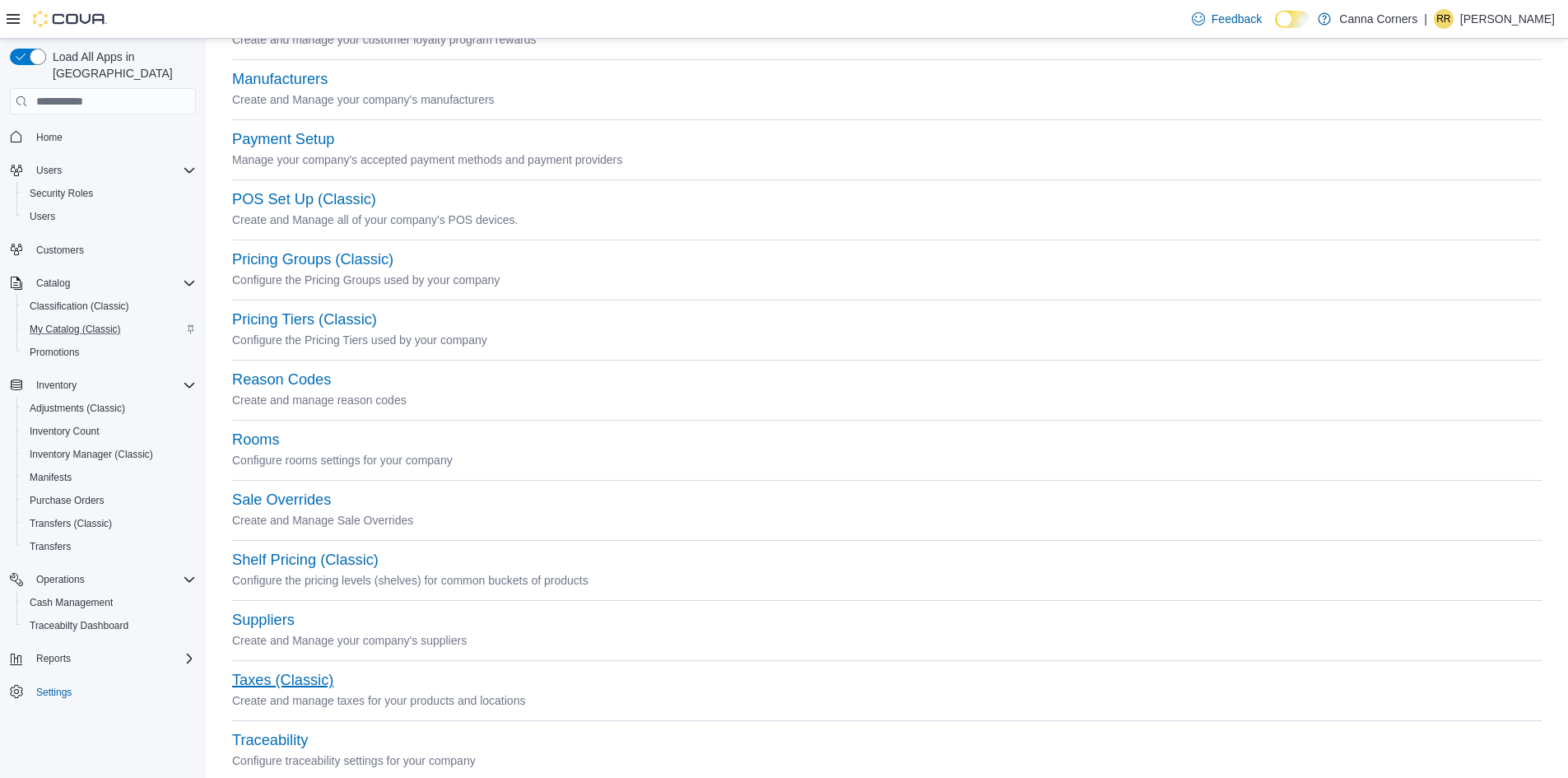
click at [266, 682] on button "Taxes (Classic)" at bounding box center [282, 680] width 101 height 17
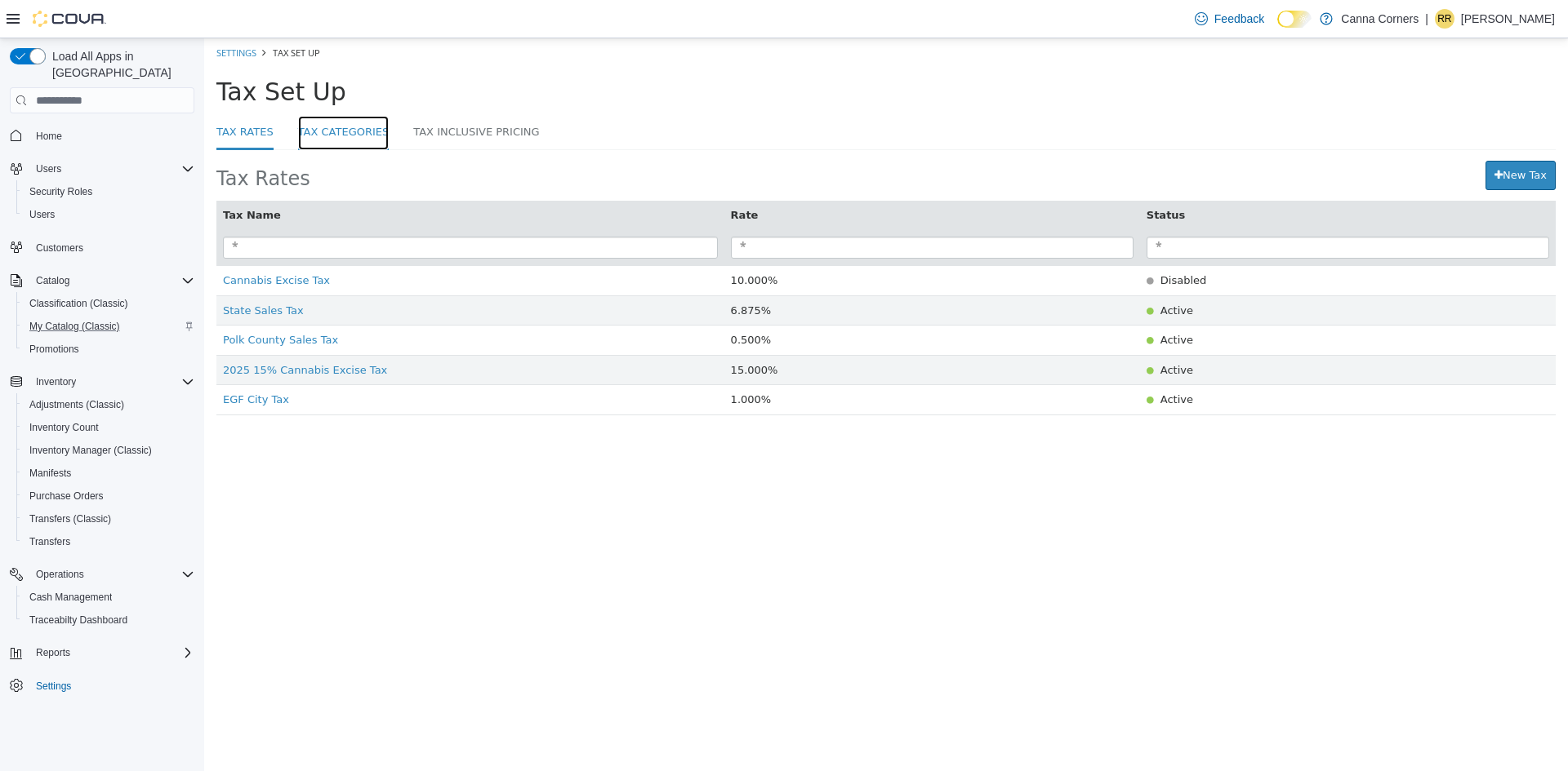
click at [342, 130] on link "Tax Categories" at bounding box center [343, 134] width 91 height 35
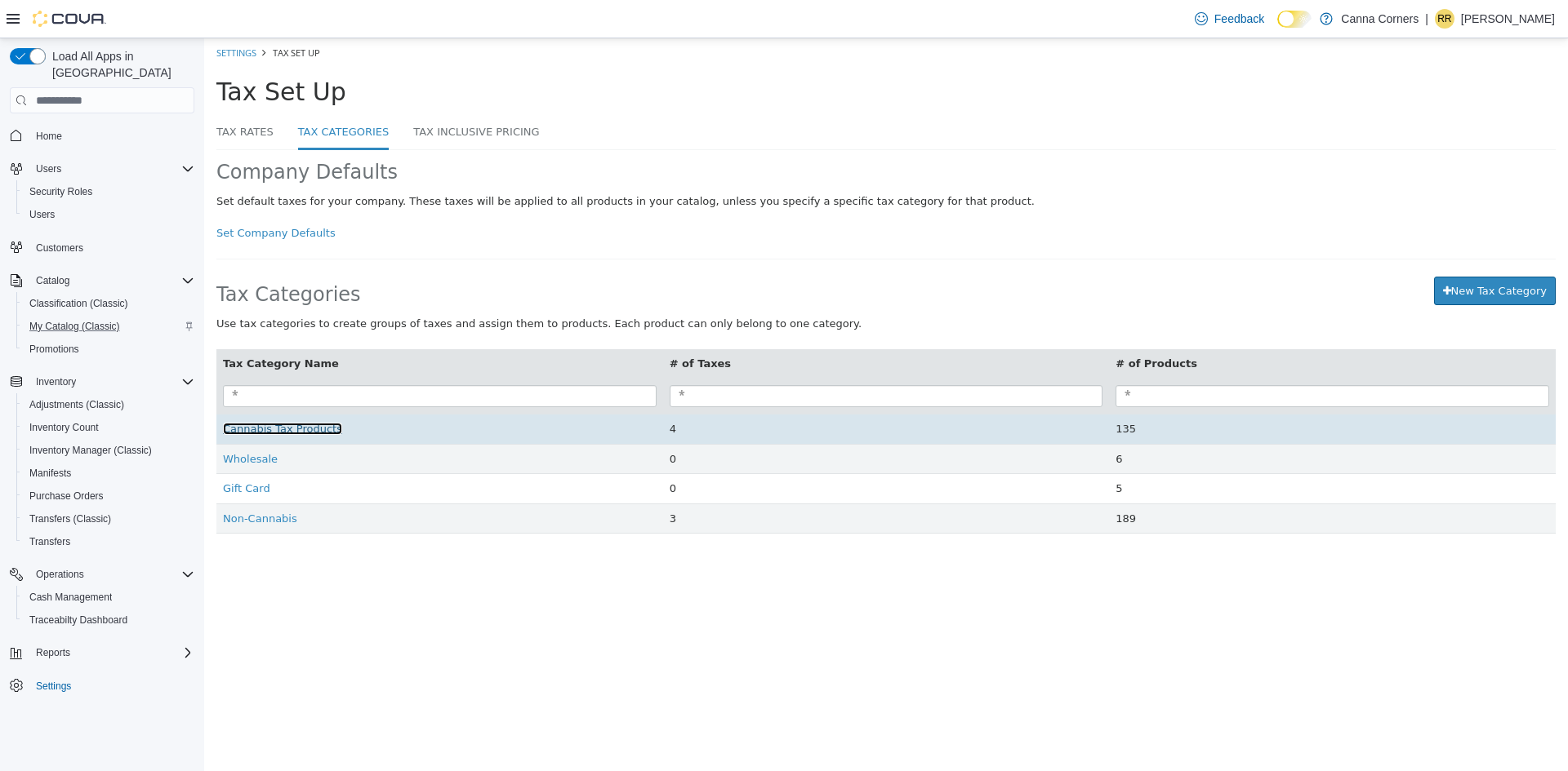
click at [283, 432] on span "Cannabis Tax Products" at bounding box center [283, 428] width 119 height 12
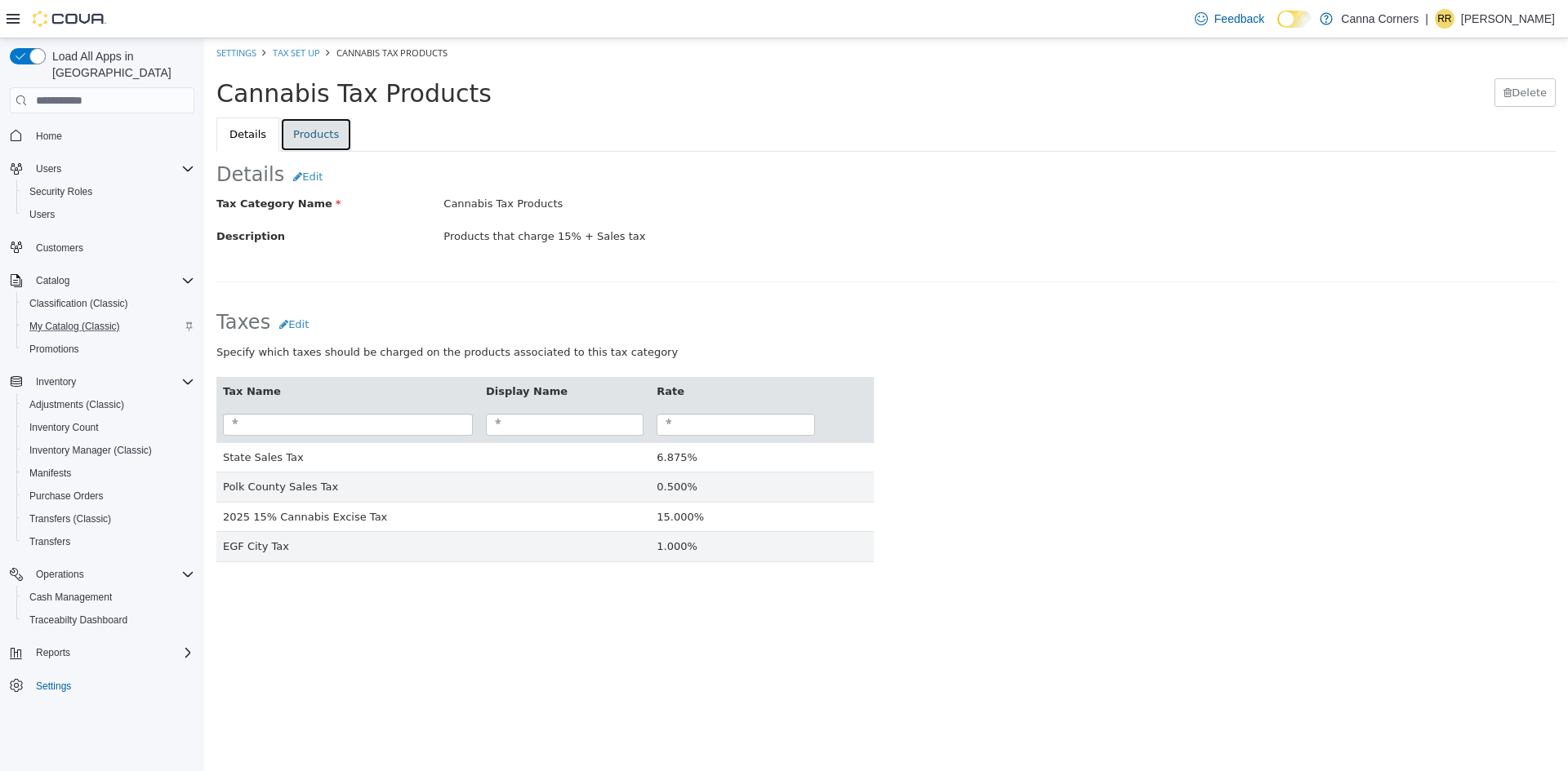
click at [329, 117] on link "Products" at bounding box center [315, 134] width 72 height 34
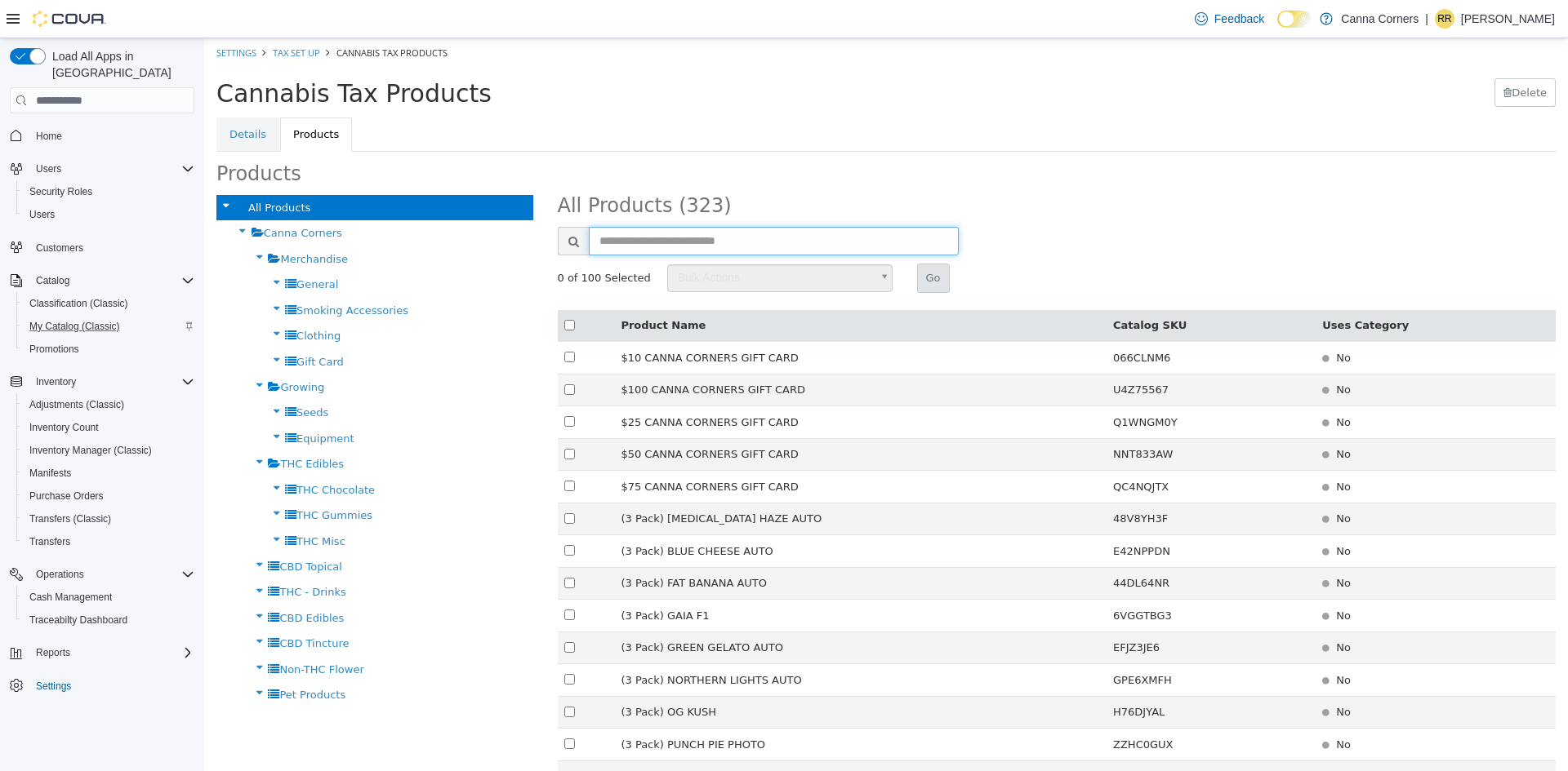
click at [624, 248] on input "text" at bounding box center [774, 241] width 370 height 29
type input "****"
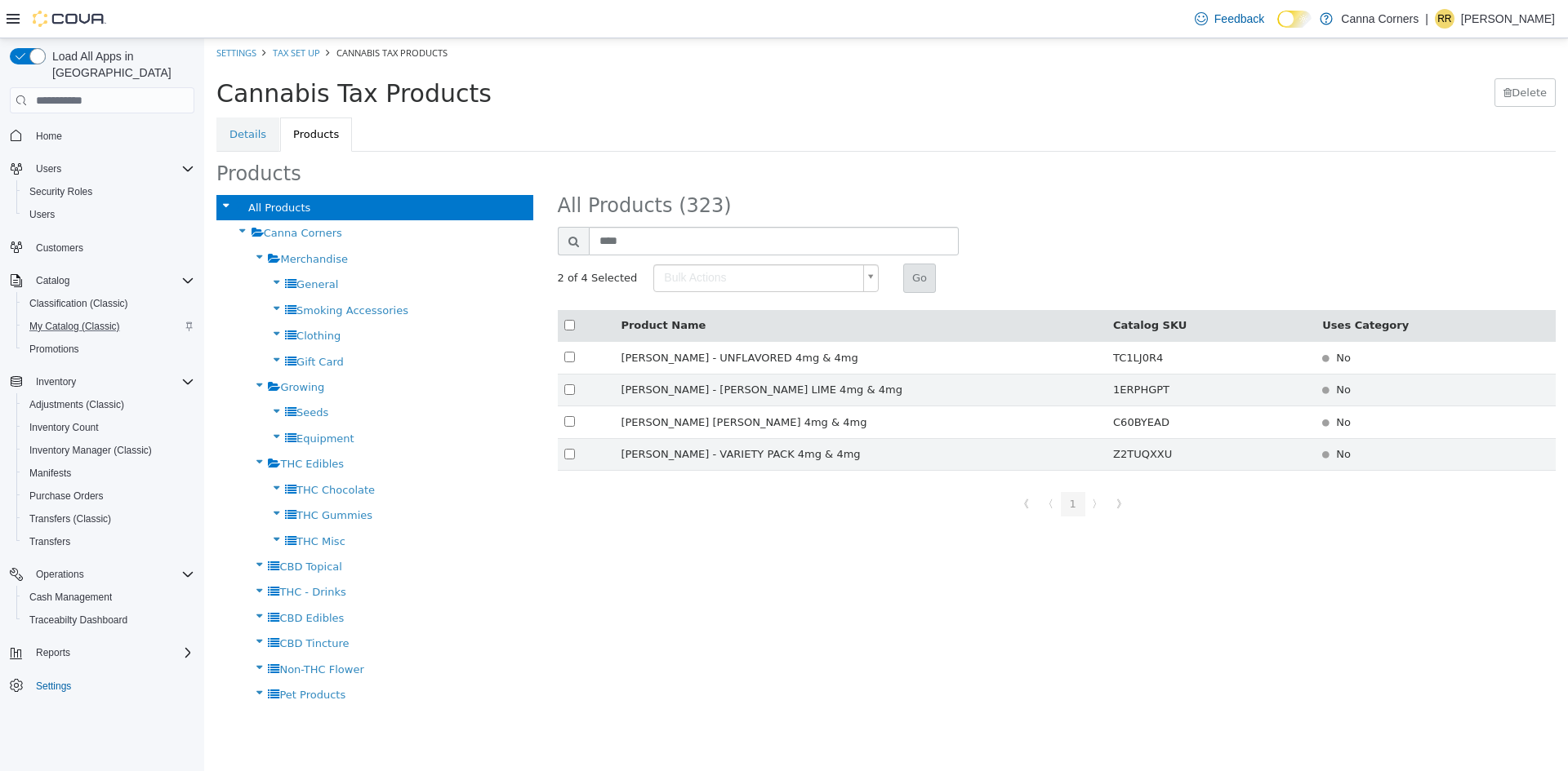
click at [570, 332] on th at bounding box center [585, 326] width 57 height 32
click at [858, 274] on body "× Settings Tax Set Up Cannabis Tax Products Cannabis Tax Products [GEOGRAPHIC_D…" at bounding box center [885, 373] width 1363 height 670
type input "******"
click at [921, 286] on button "Go" at bounding box center [918, 278] width 33 height 30
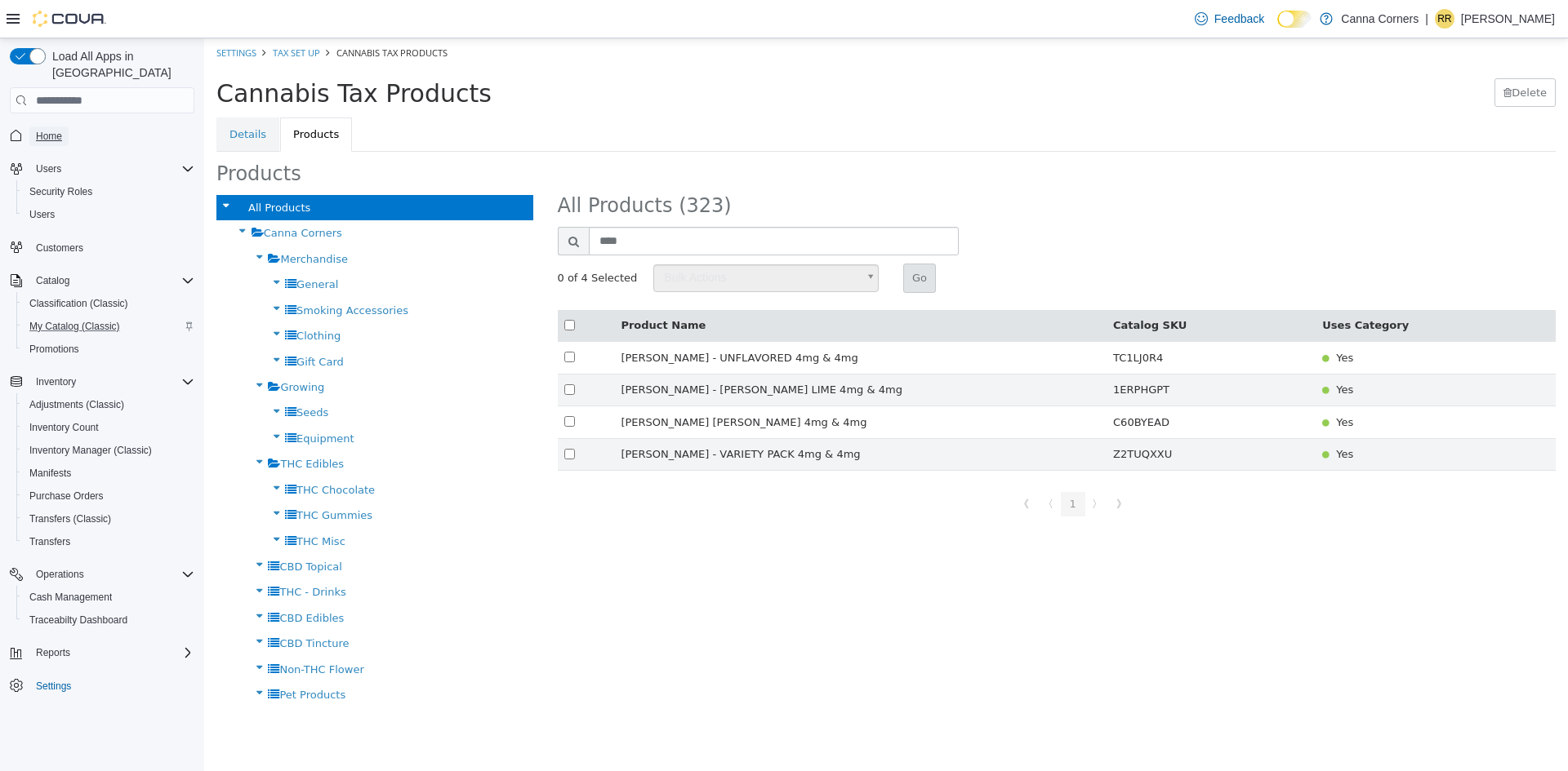
click at [55, 128] on span "Home" at bounding box center [49, 136] width 26 height 20
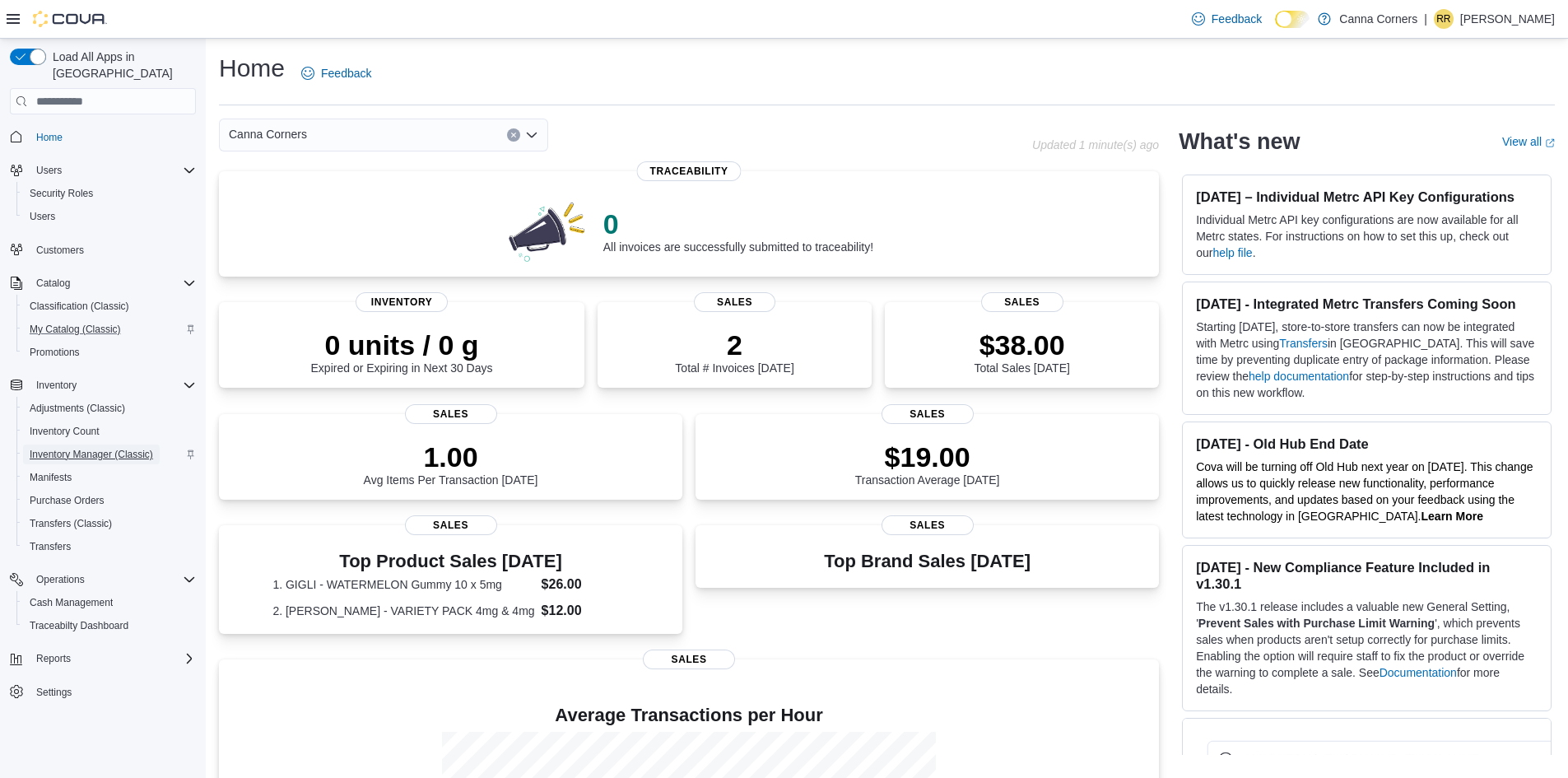
click at [65, 448] on span "Inventory Manager (Classic)" at bounding box center [92, 454] width 124 height 13
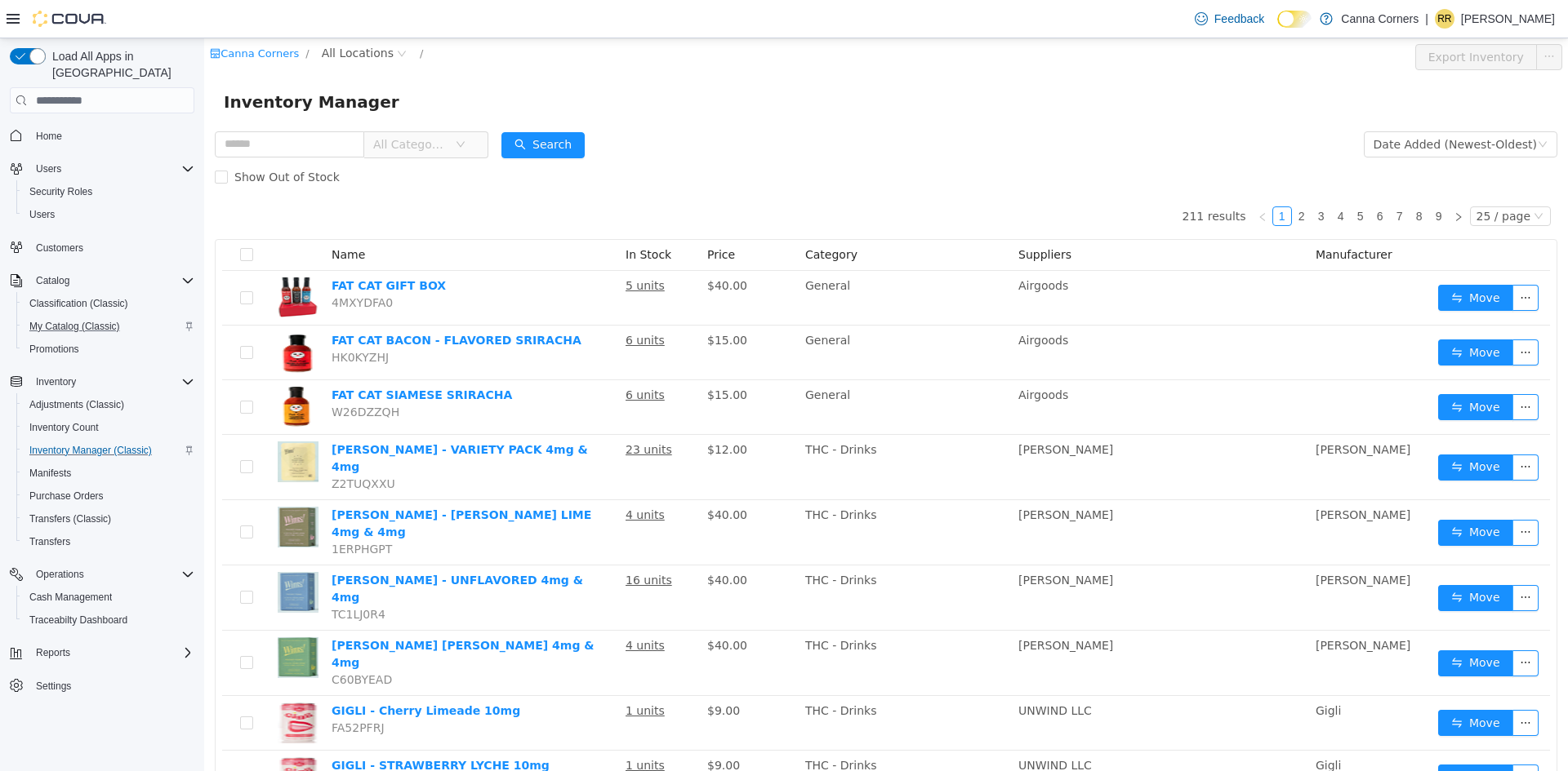
click at [436, 140] on span "All Categories" at bounding box center [410, 145] width 74 height 17
click at [310, 142] on input "text" at bounding box center [289, 144] width 150 height 26
type input "****"
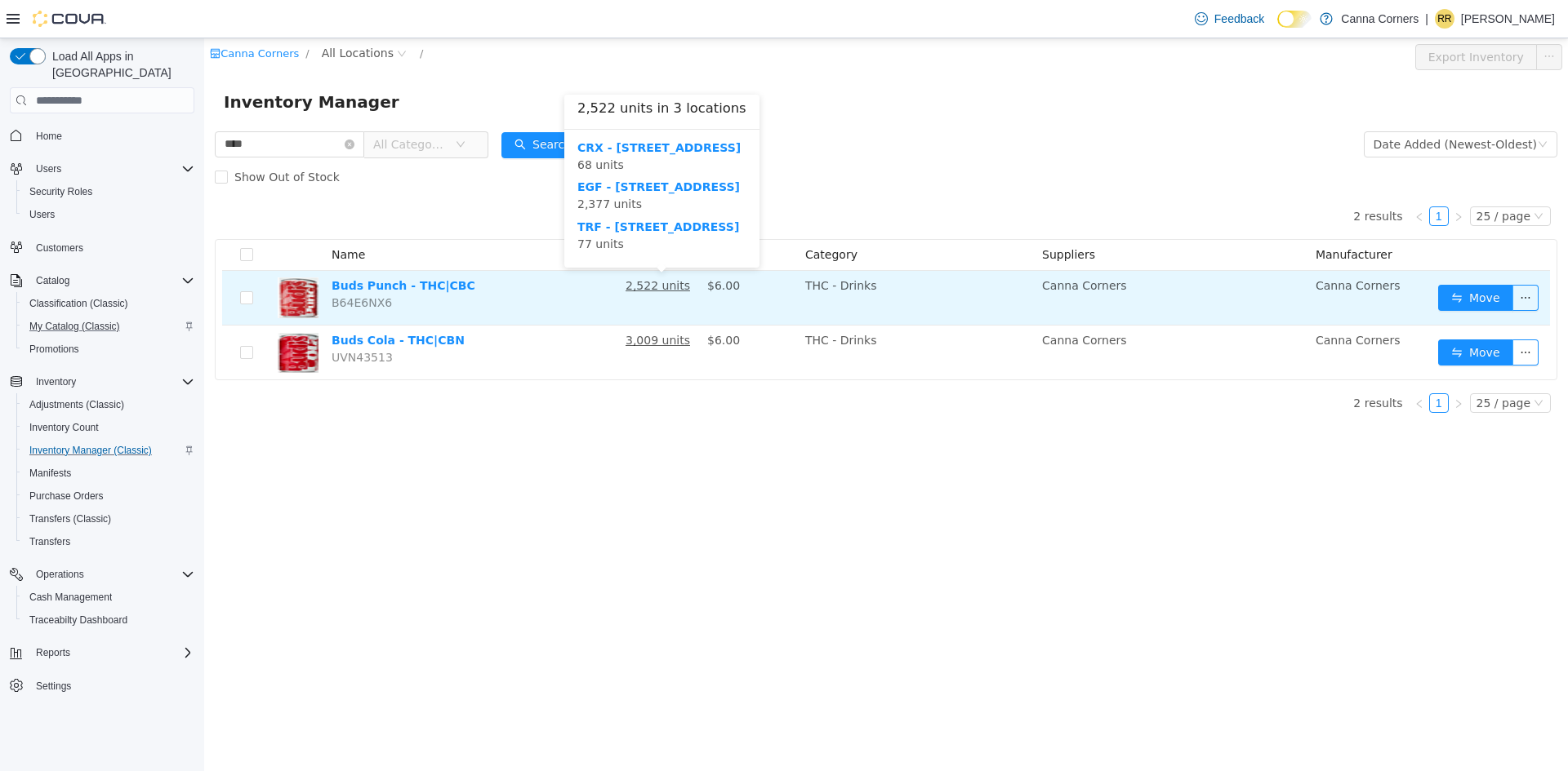
click at [652, 286] on u "2,522 units" at bounding box center [657, 286] width 64 height 13
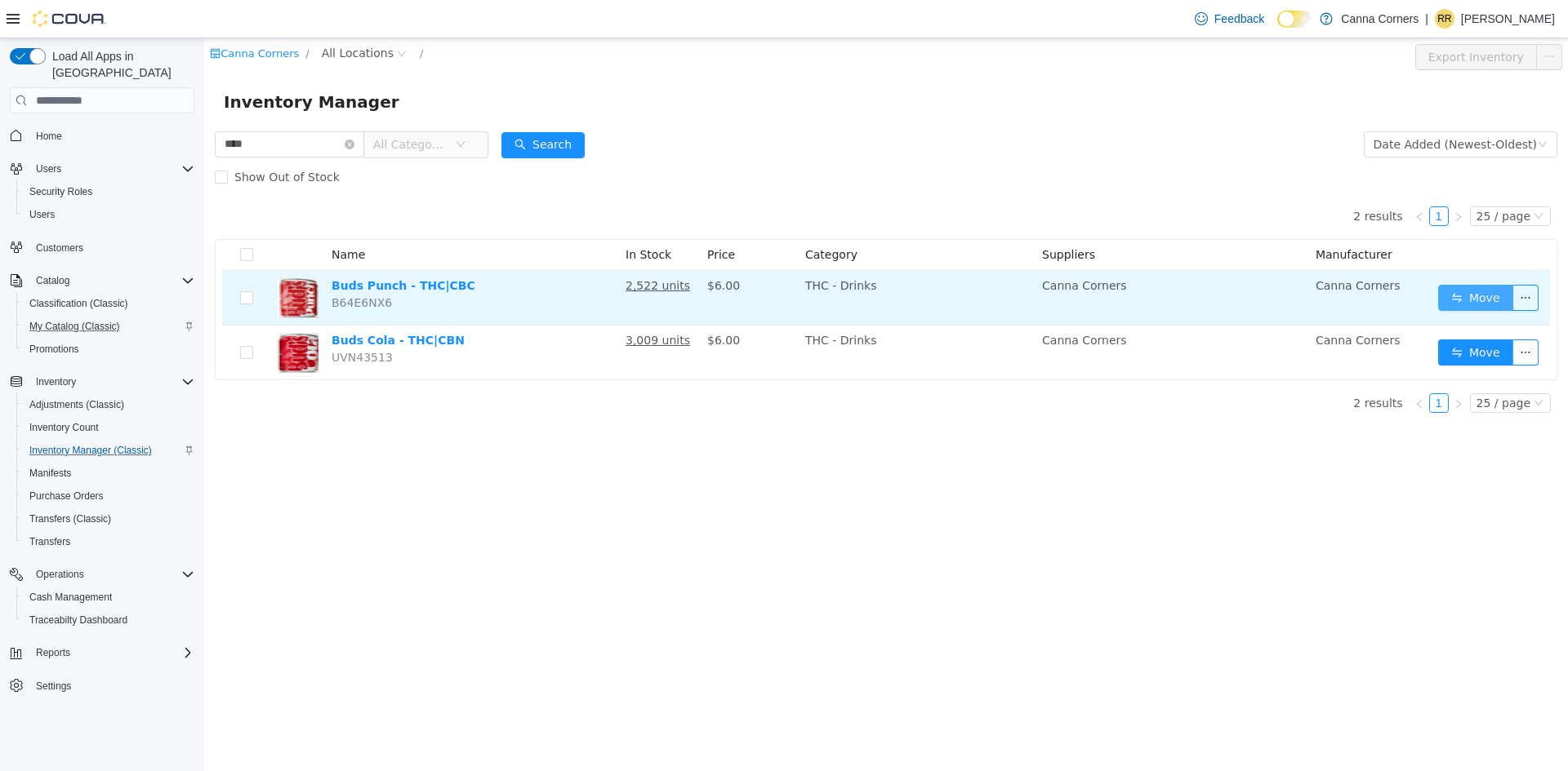
click at [1458, 306] on button "Move" at bounding box center [1475, 298] width 75 height 26
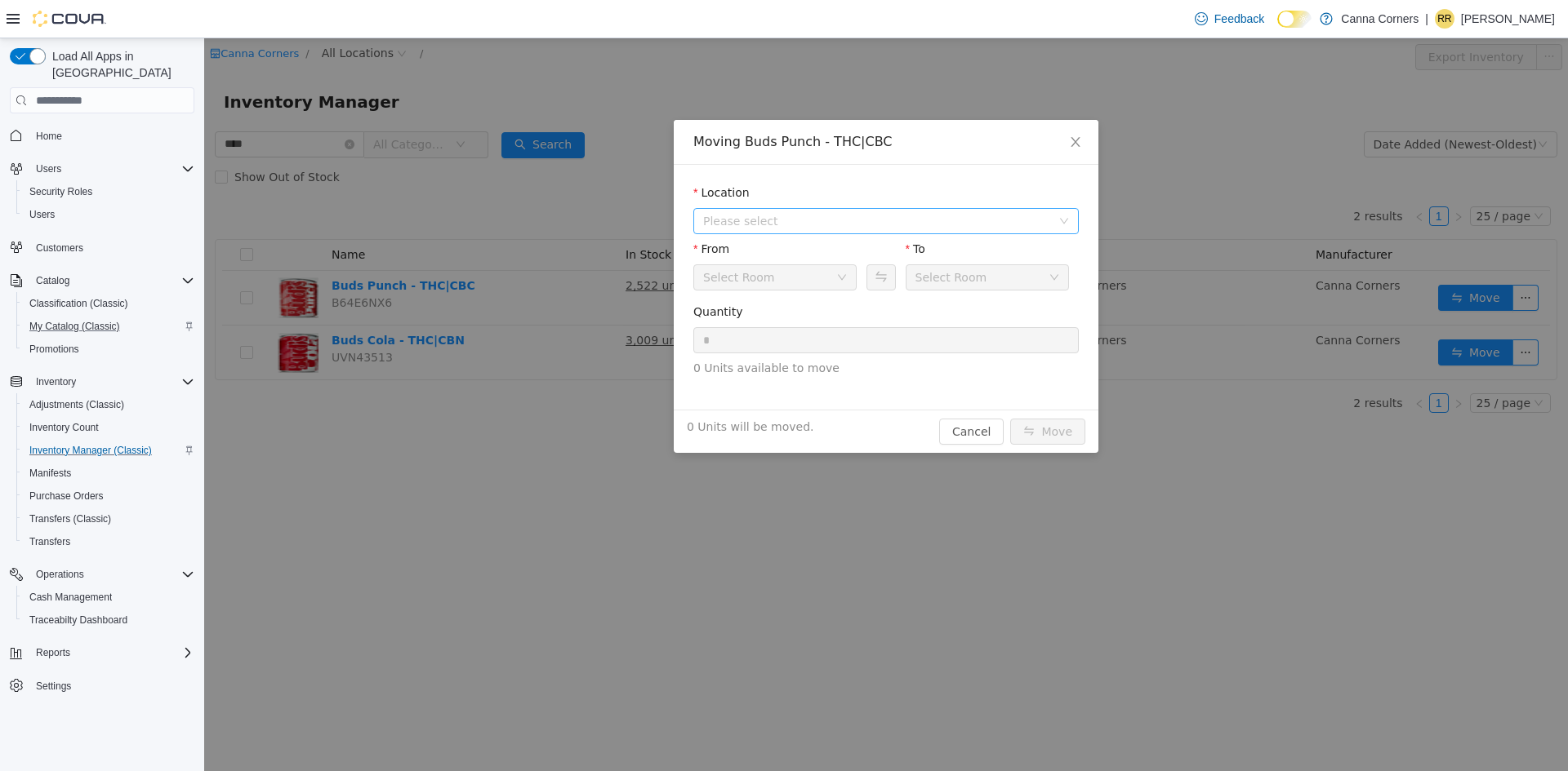
click at [786, 224] on span "Please select" at bounding box center [877, 221] width 348 height 17
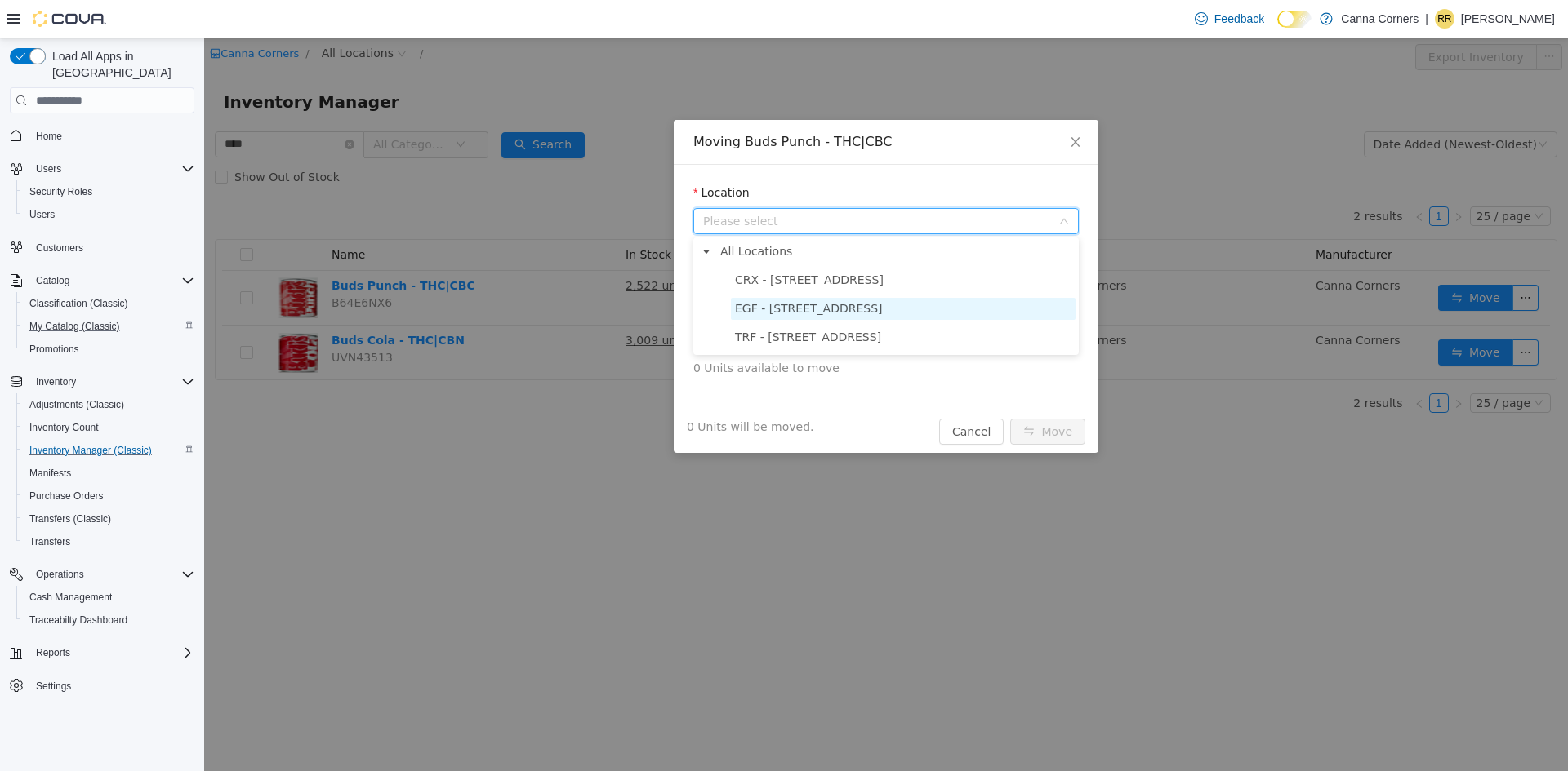
click at [764, 309] on span "EGF - [STREET_ADDRESS]" at bounding box center [809, 309] width 148 height 13
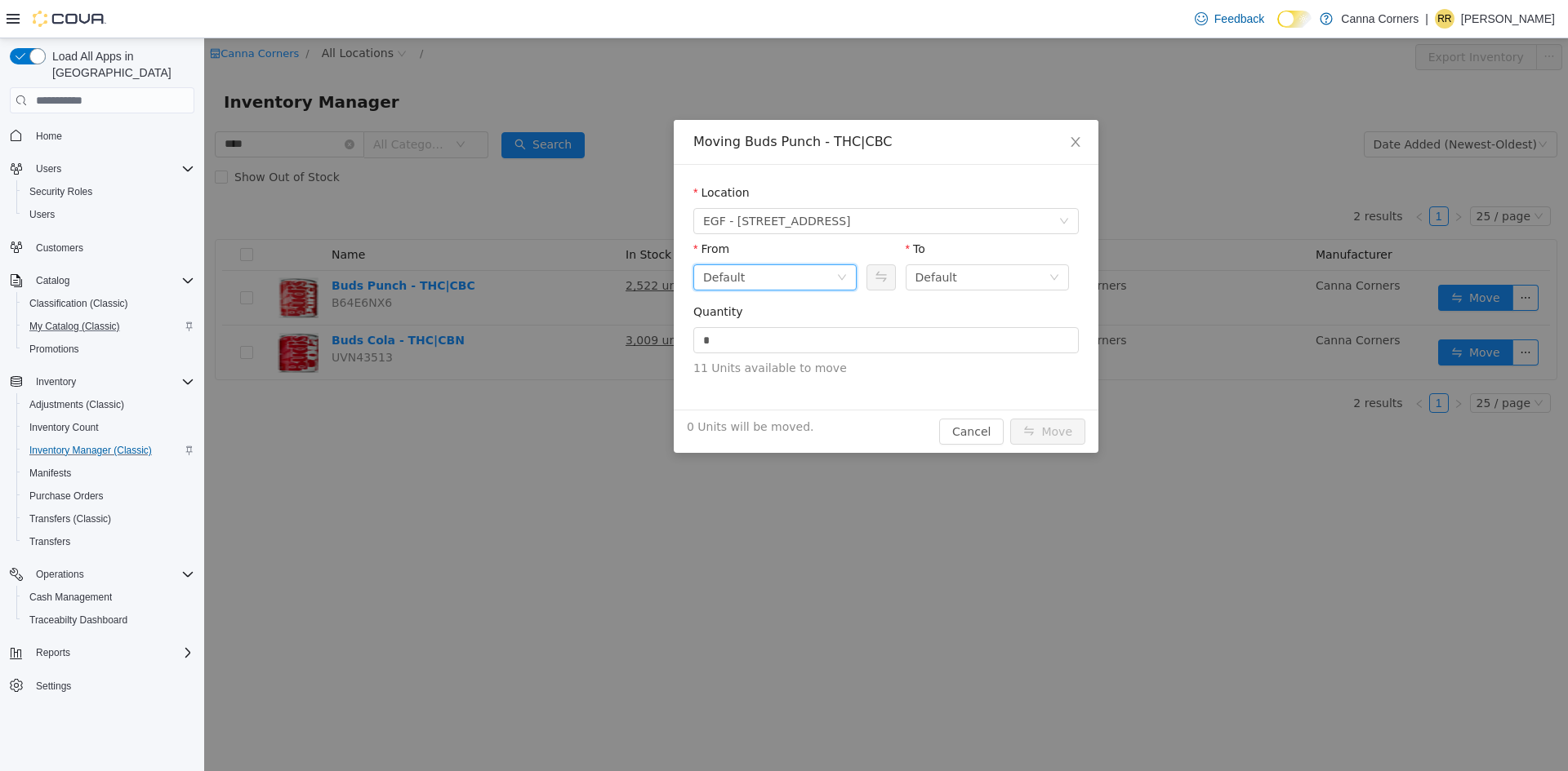
click at [755, 276] on div "Default" at bounding box center [769, 277] width 133 height 24
click at [743, 356] on li "Back Room" at bounding box center [774, 363] width 163 height 26
click div "Quantity *"
click at [800, 347] on input "*" at bounding box center [886, 340] width 383 height 24
type input "**"
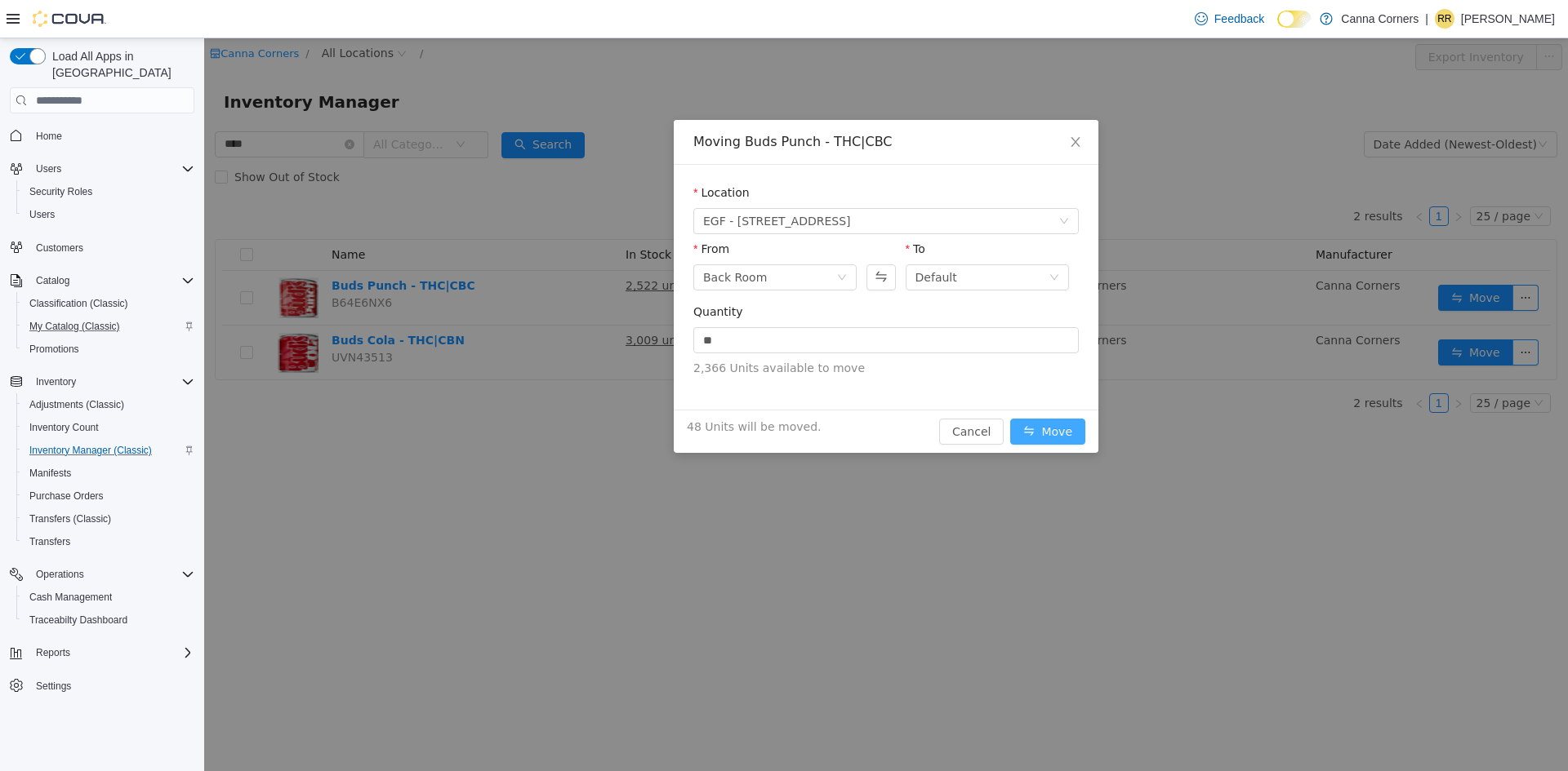
click at [1073, 437] on button "Move" at bounding box center [1047, 432] width 75 height 26
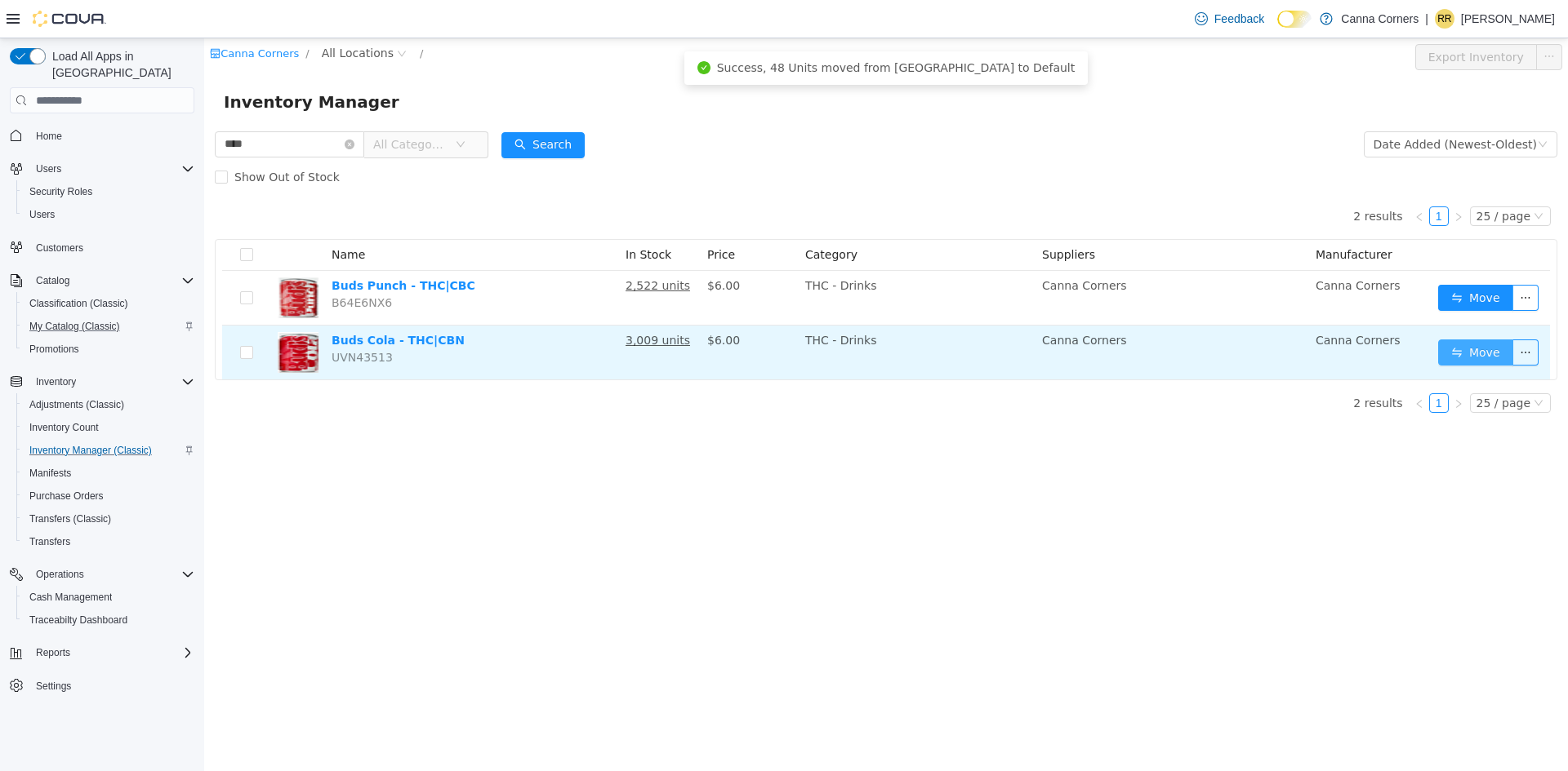
click at [1465, 351] on button "Move" at bounding box center [1475, 352] width 75 height 26
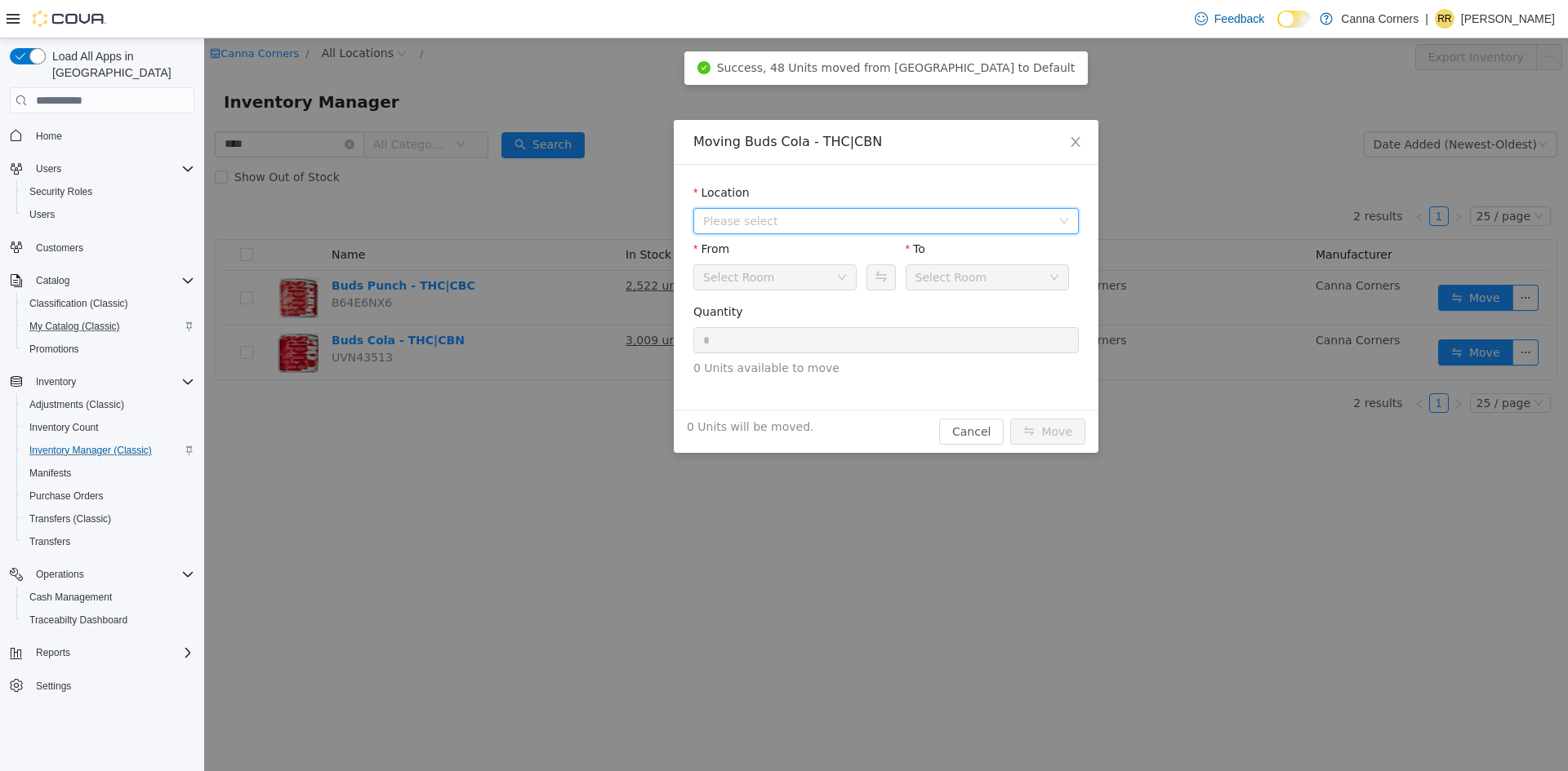
click at [848, 219] on span "Please select" at bounding box center [877, 221] width 348 height 17
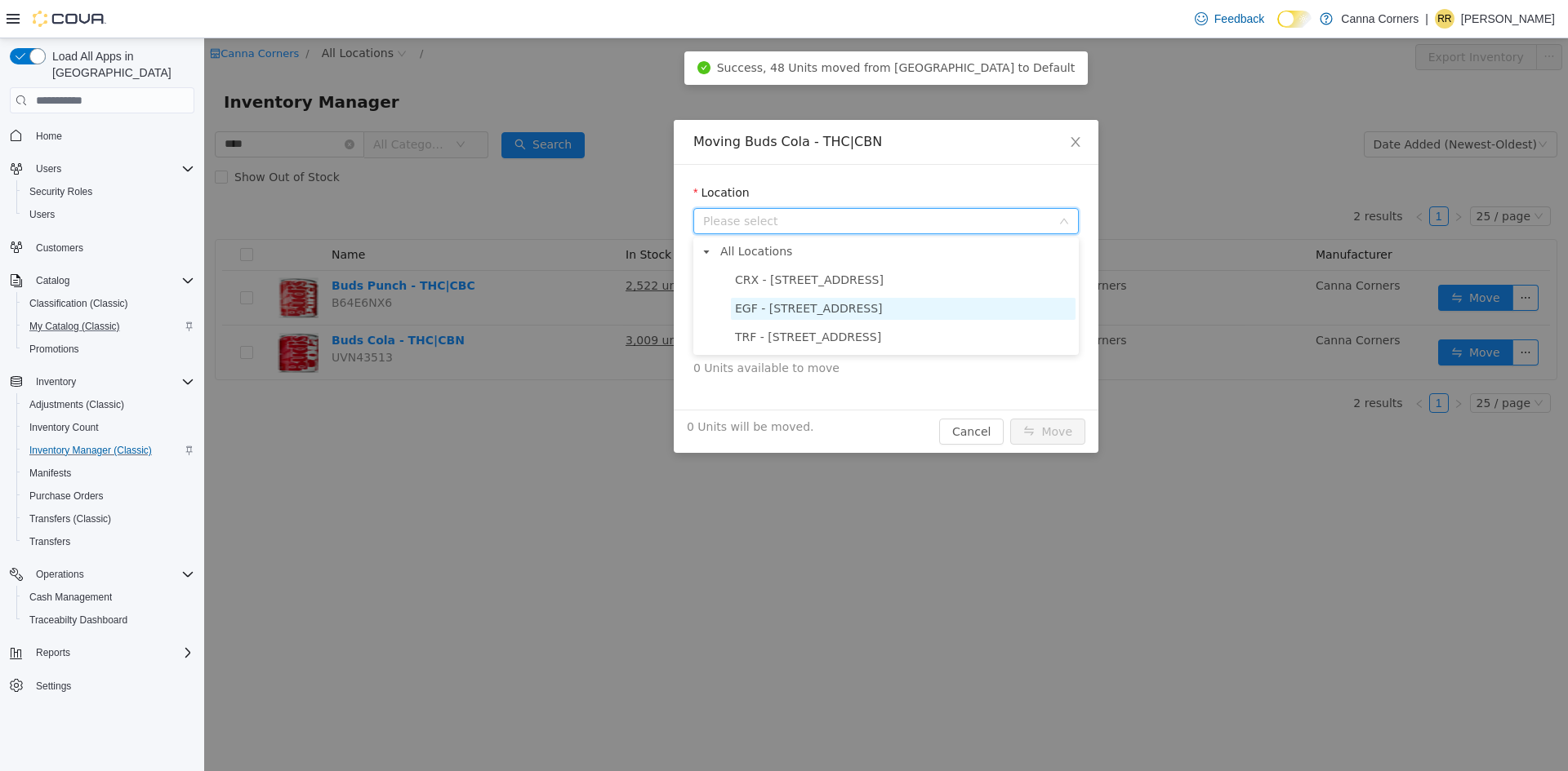
click at [789, 310] on span "EGF - [STREET_ADDRESS]" at bounding box center [809, 309] width 148 height 13
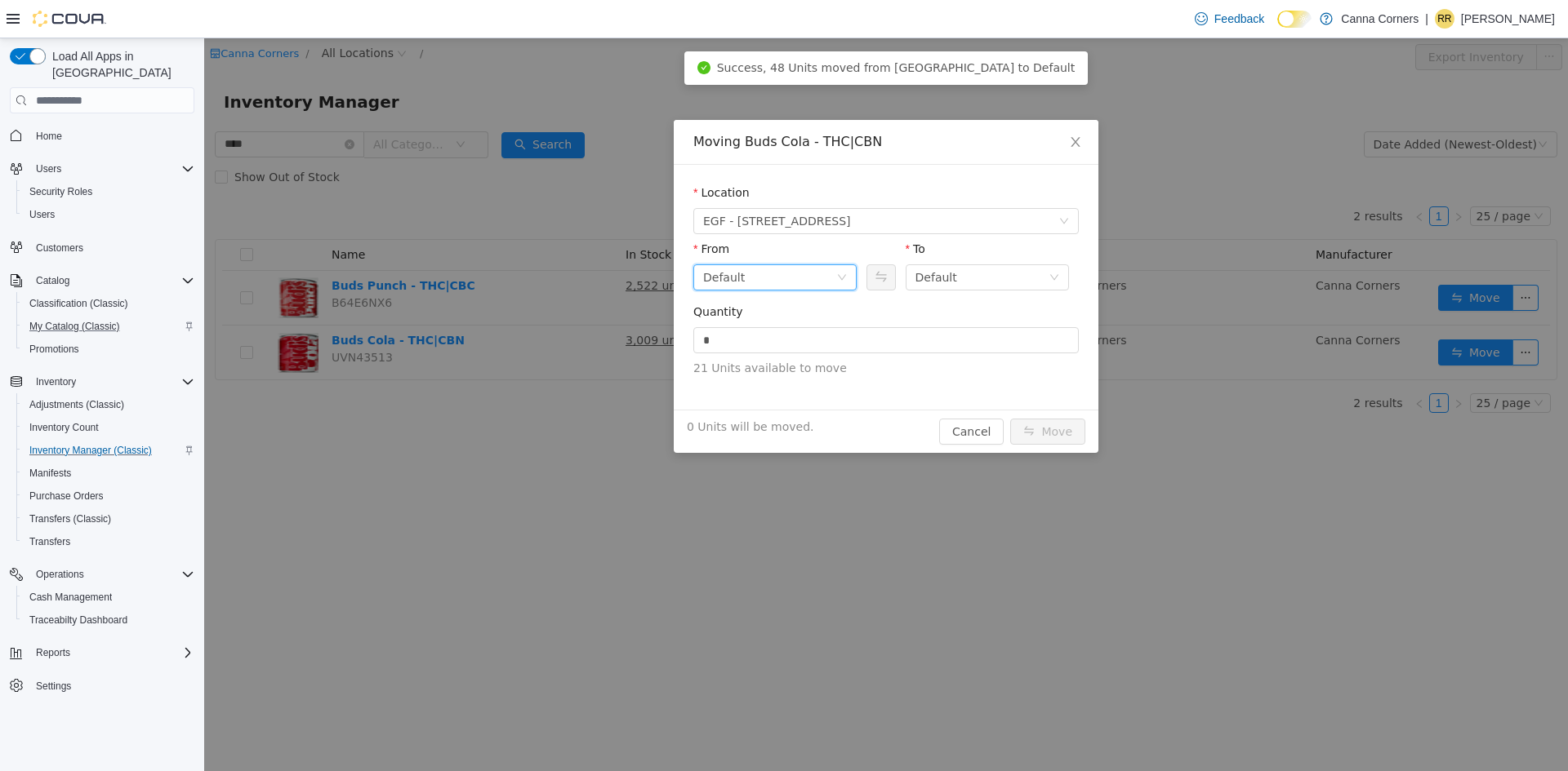
click at [761, 286] on div "Default" at bounding box center [769, 277] width 133 height 24
click at [748, 362] on li "Back Room" at bounding box center [774, 363] width 163 height 26
click at [750, 339] on input "*" at bounding box center [886, 340] width 383 height 24
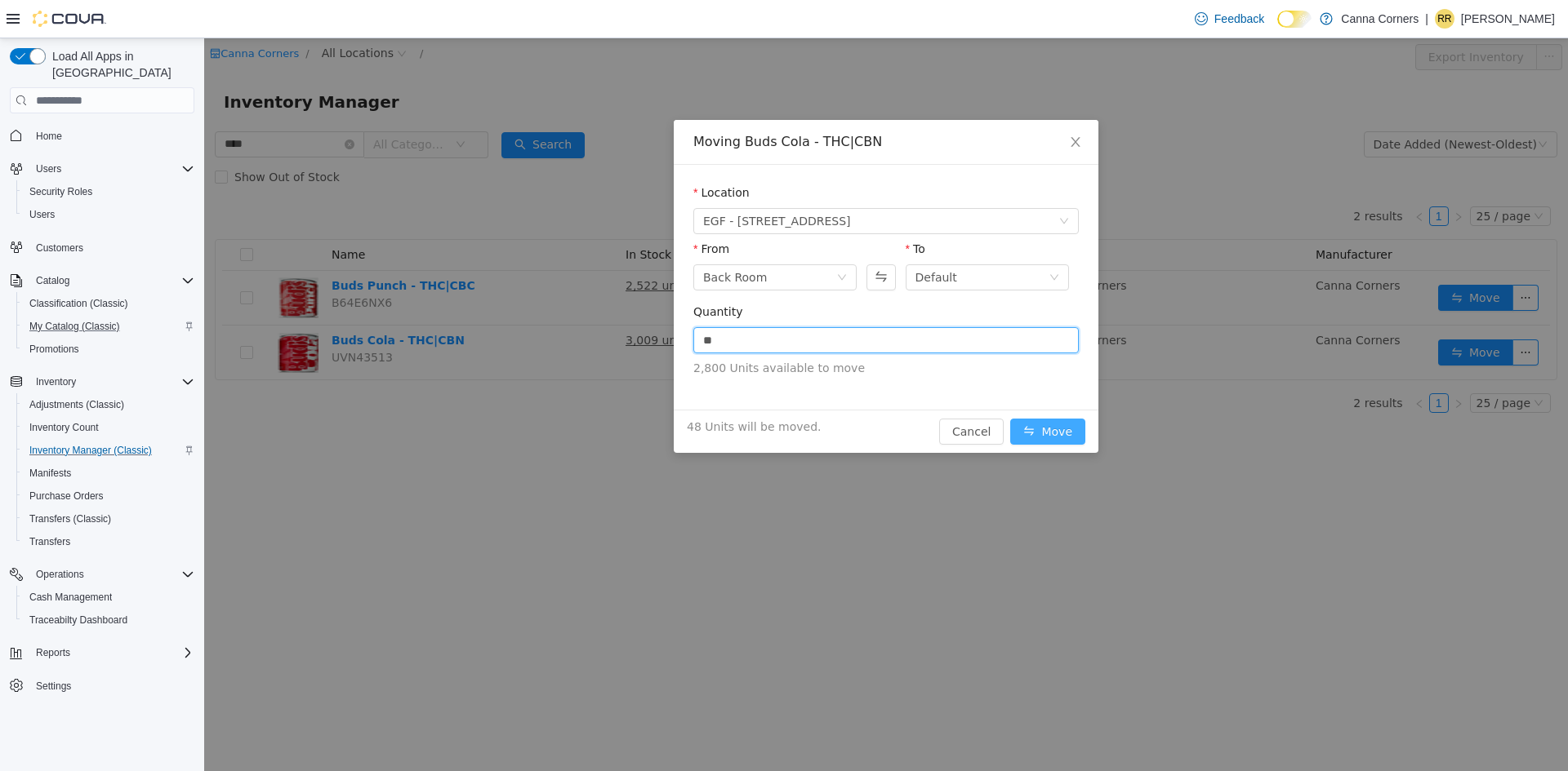
type input "**"
click at [1052, 436] on button "Move" at bounding box center [1047, 432] width 75 height 26
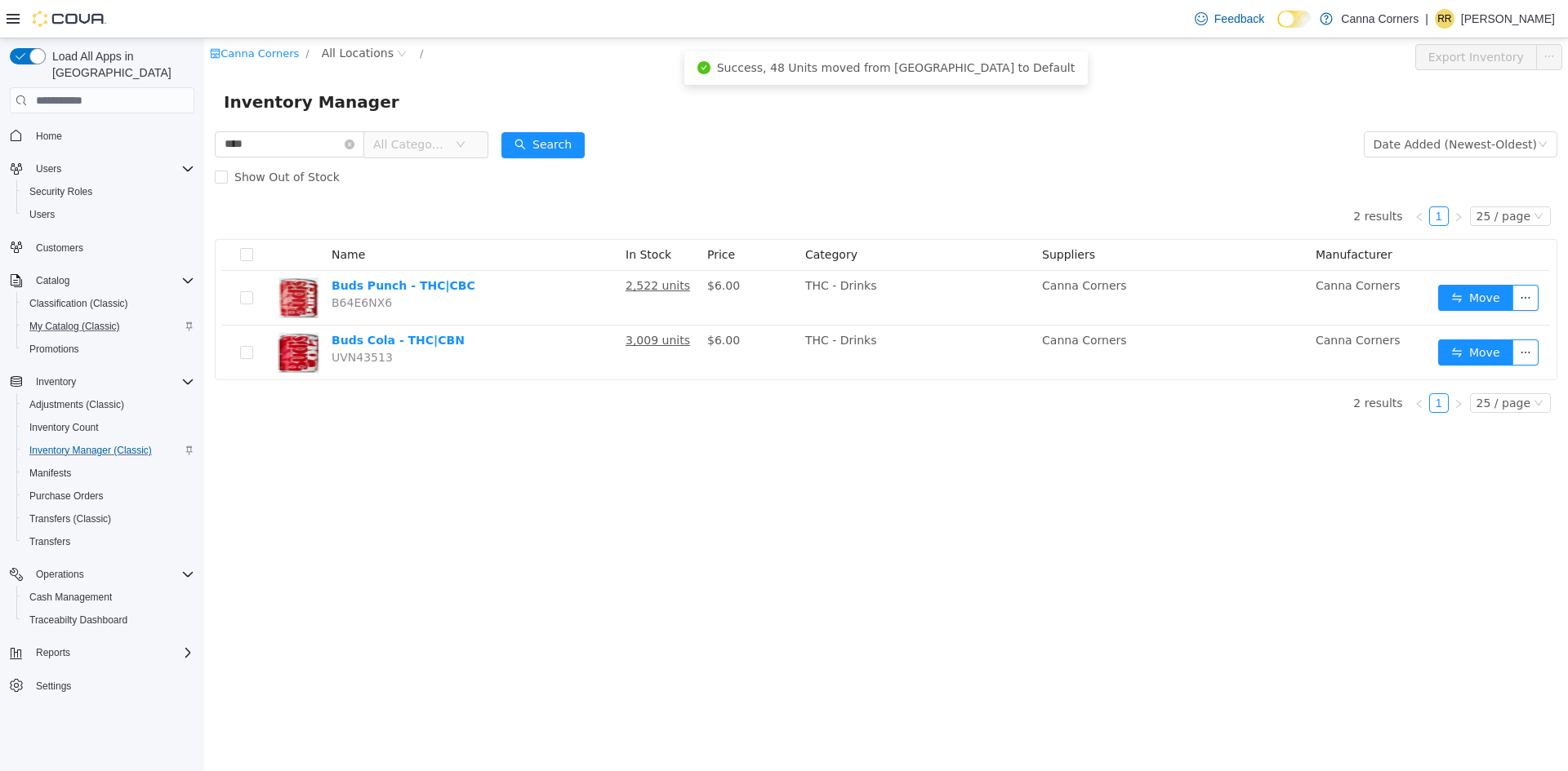
click at [523, 523] on div "Canna Corners / All Locations / Export Inventory Inventory Manager **** All Cat…" at bounding box center [885, 405] width 1363 height 733
click at [285, 139] on input "****" at bounding box center [289, 144] width 150 height 26
type input "*"
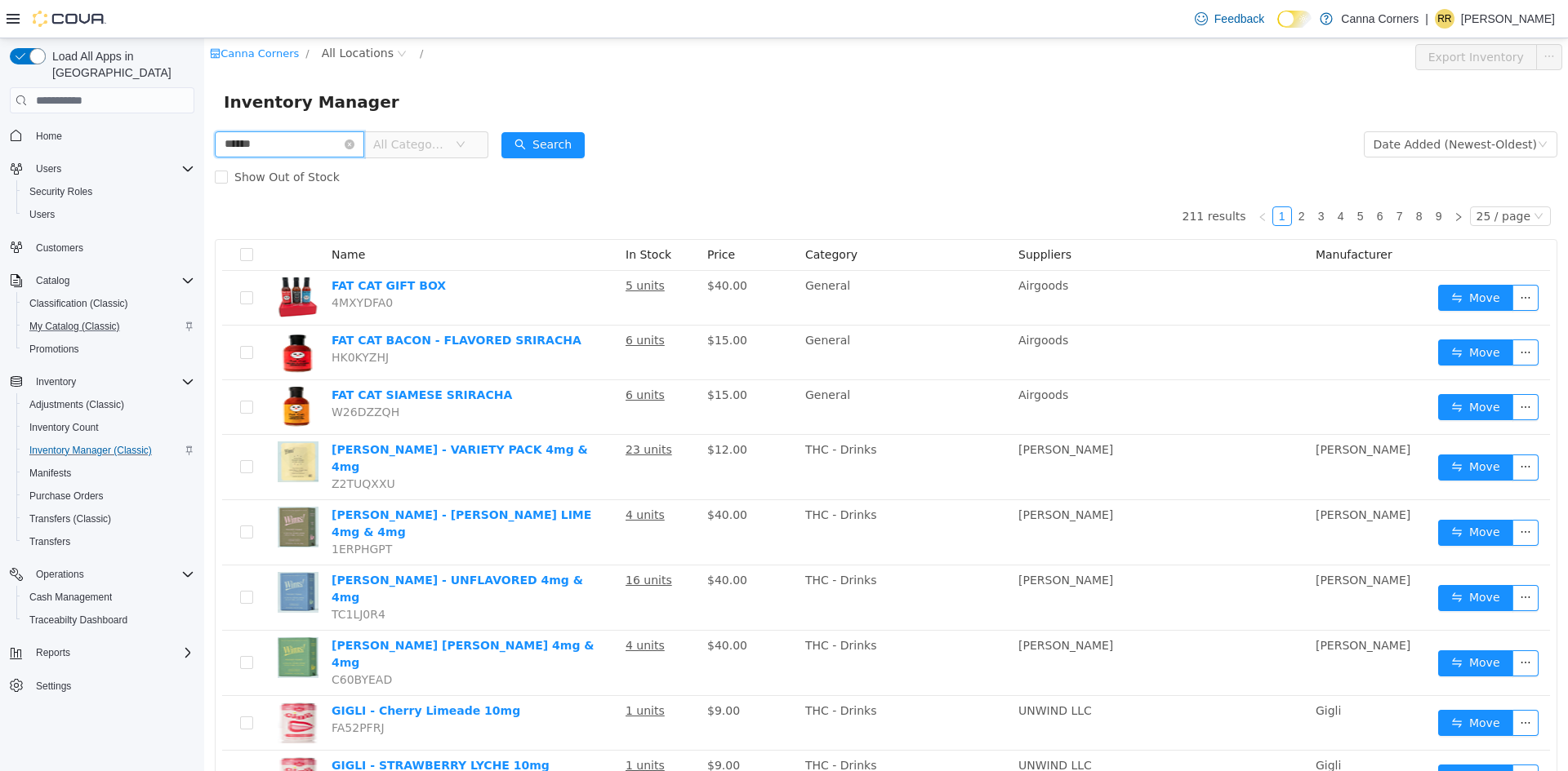
type input "******"
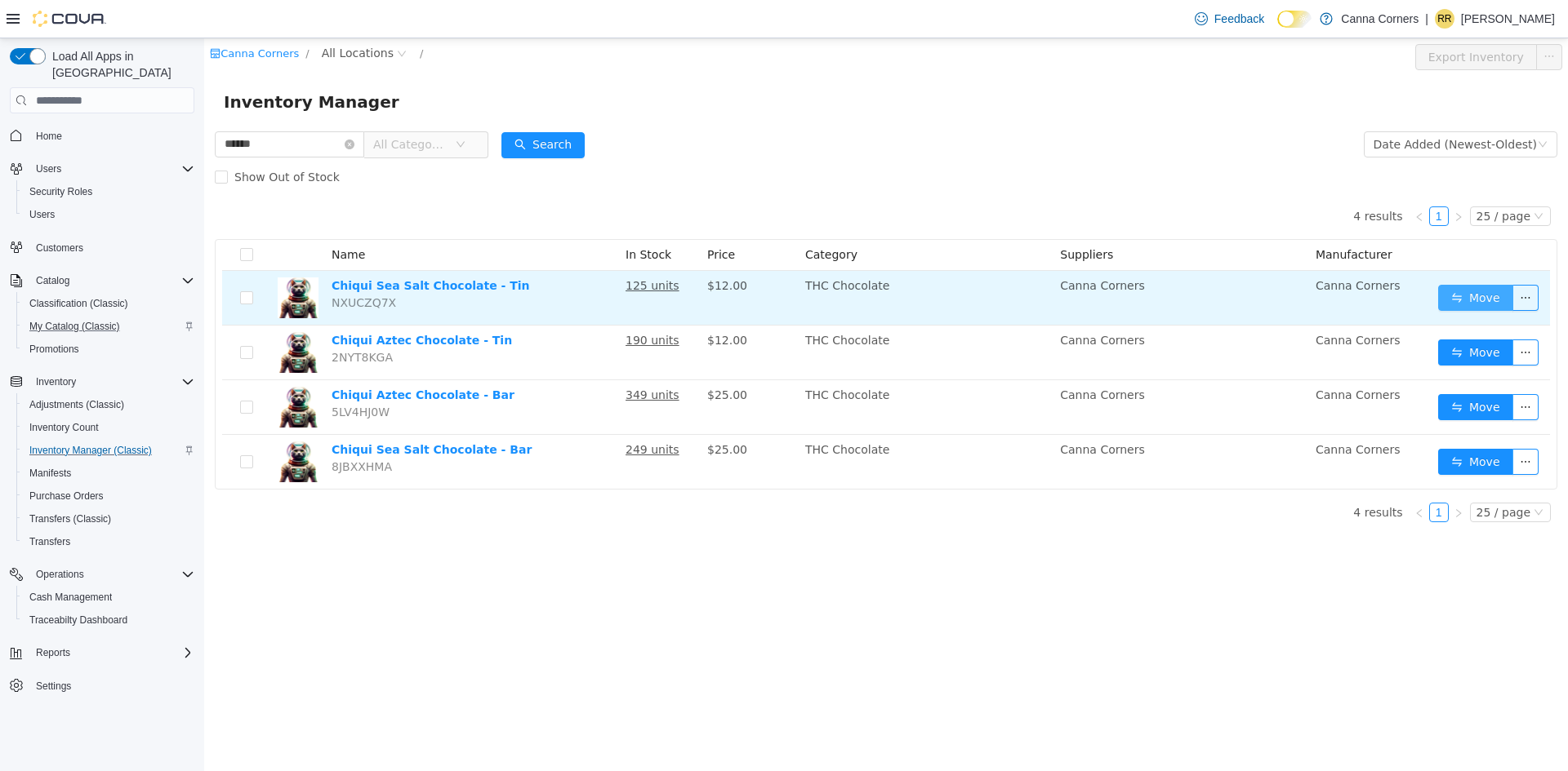
click at [1487, 290] on button "Move" at bounding box center [1475, 298] width 75 height 26
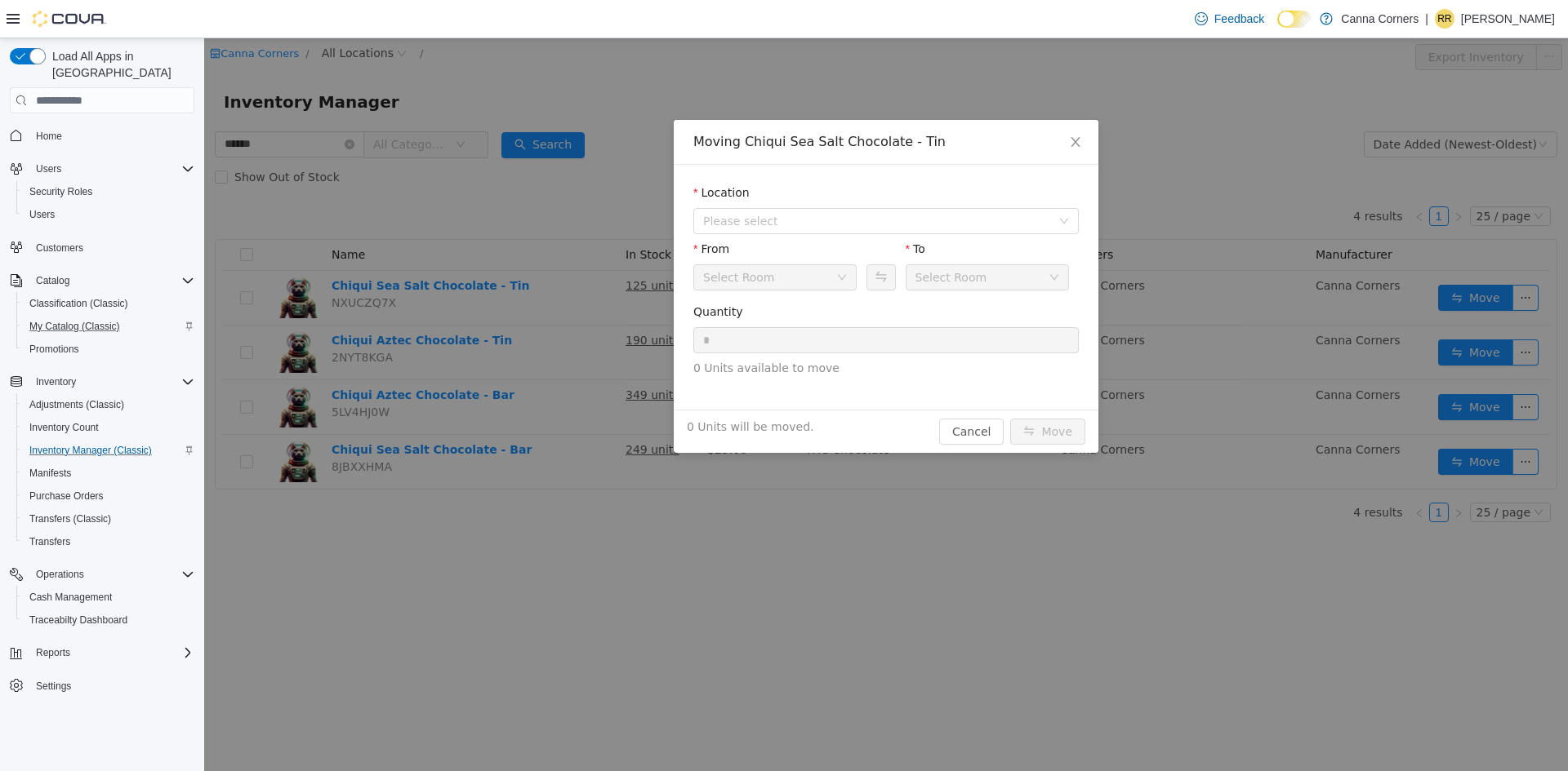
click at [580, 225] on div "Moving Chiqui Sea Salt Chocolate - Tin Location Please select From Select Room …" at bounding box center [885, 405] width 1363 height 733
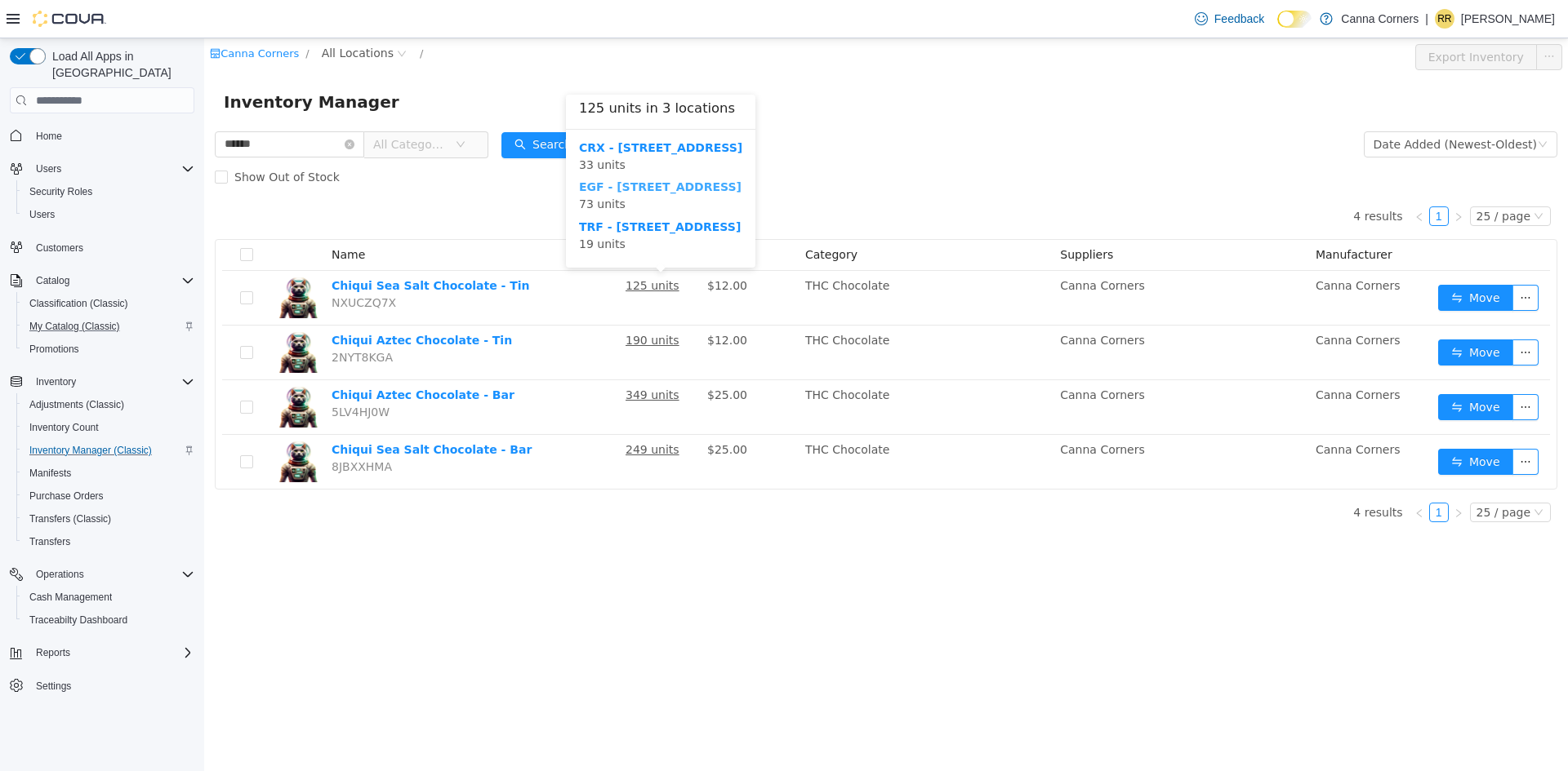
click at [656, 189] on b "EGF - [STREET_ADDRESS]" at bounding box center [660, 187] width 163 height 13
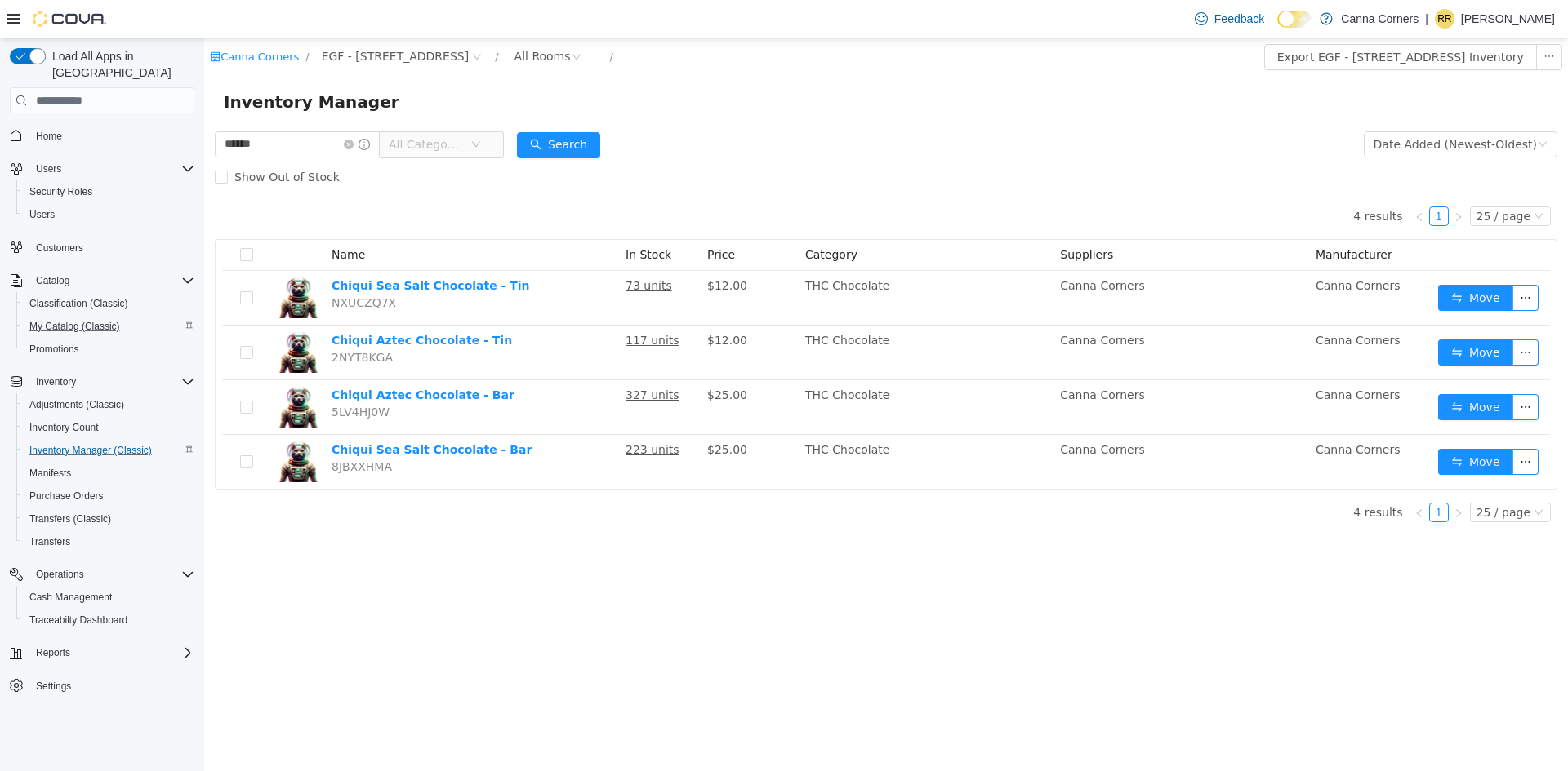
click at [917, 158] on form "****** All Categories Date Added (Newest-Oldest) Search Show Out of Stock" at bounding box center [886, 161] width 1342 height 65
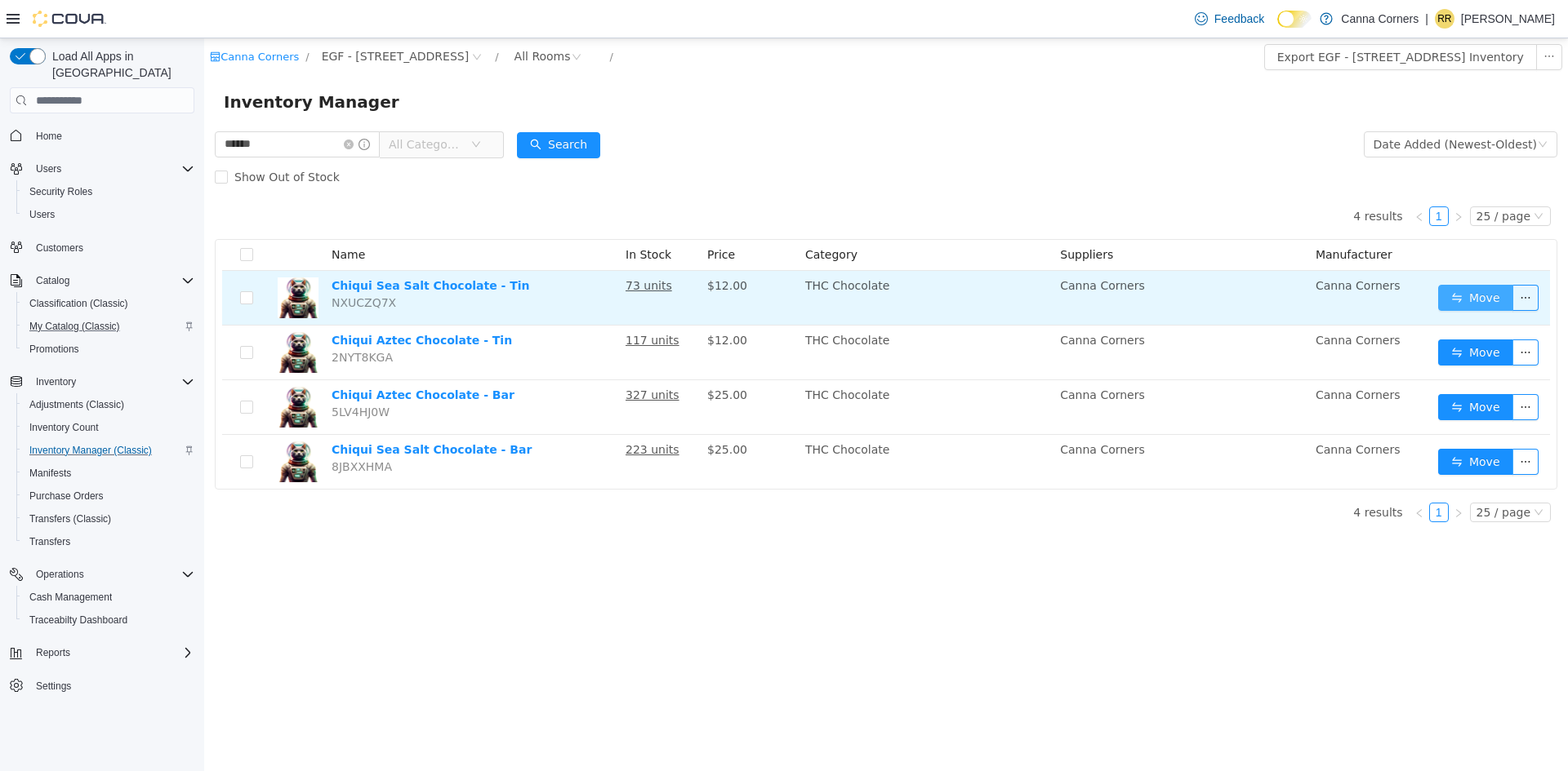
click at [1502, 306] on button "Move" at bounding box center [1475, 298] width 75 height 26
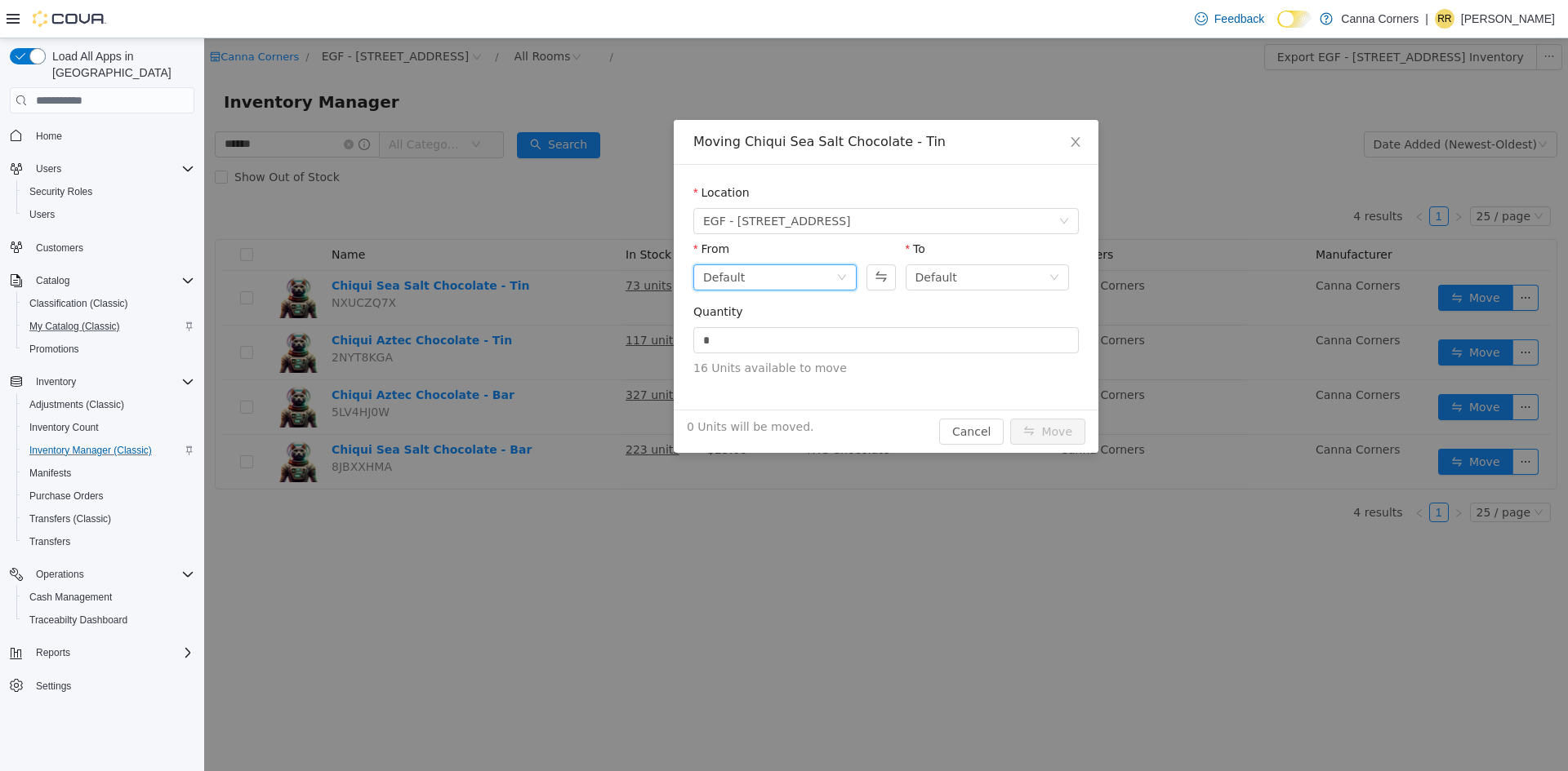
click at [745, 276] on div "Default" at bounding box center [769, 277] width 133 height 24
click at [737, 356] on li "Back Room" at bounding box center [774, 363] width 163 height 26
click at [743, 337] on input "*" at bounding box center [886, 340] width 383 height 24
type input "**"
click at [1077, 439] on button "Move" at bounding box center [1047, 432] width 75 height 26
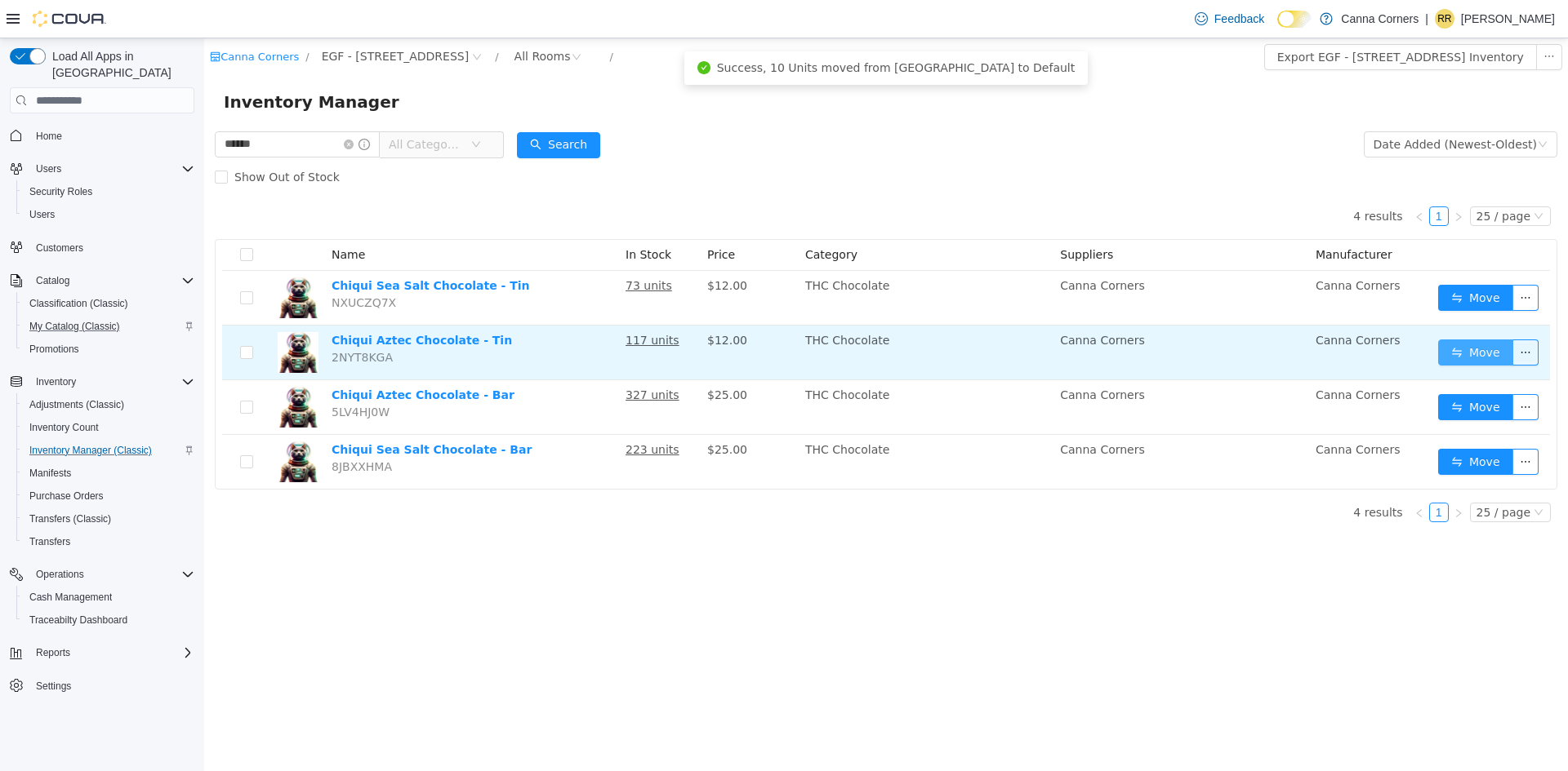
click at [1492, 347] on button "Move" at bounding box center [1475, 352] width 75 height 26
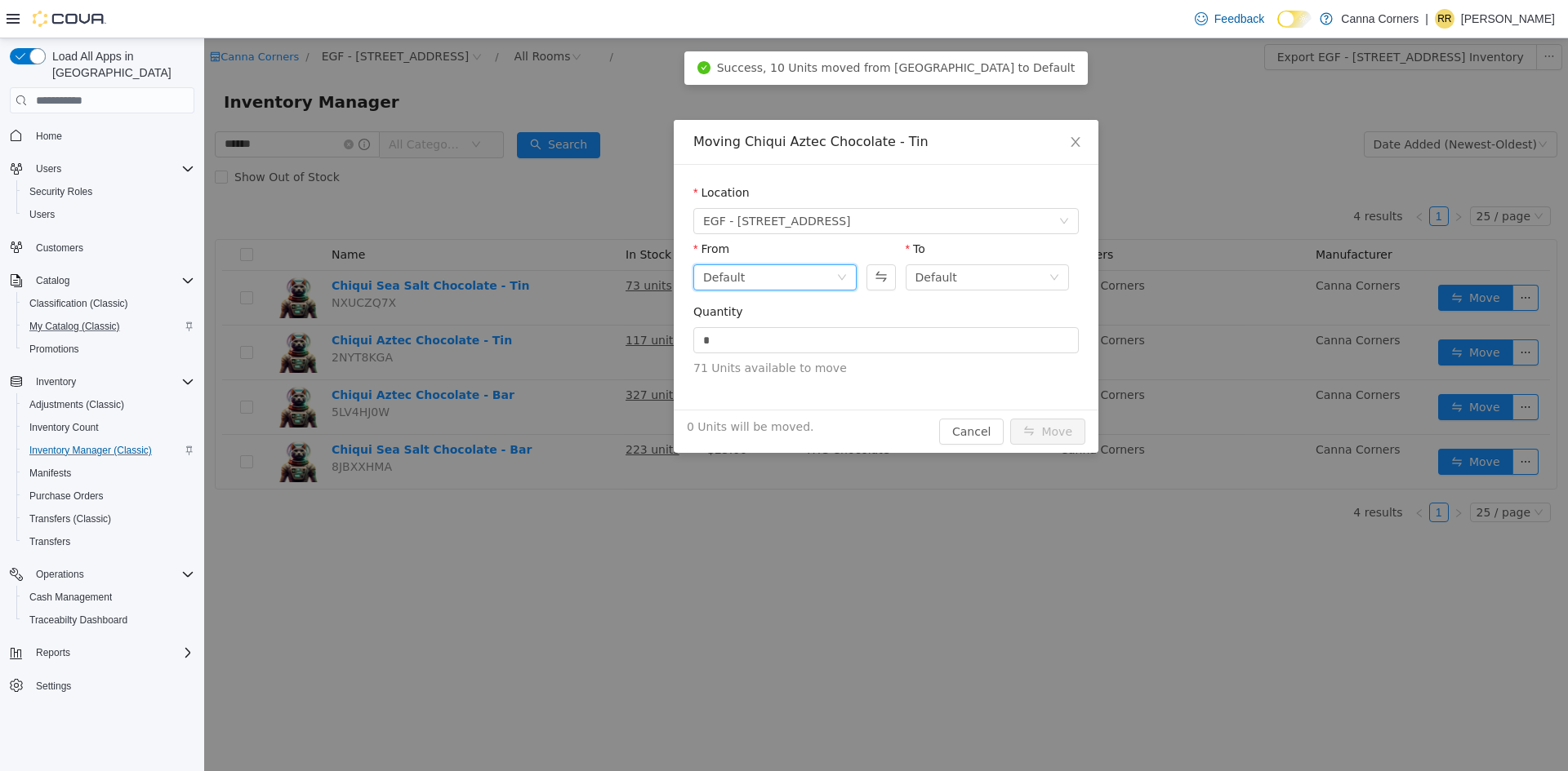
click at [784, 287] on div "Default" at bounding box center [769, 277] width 133 height 24
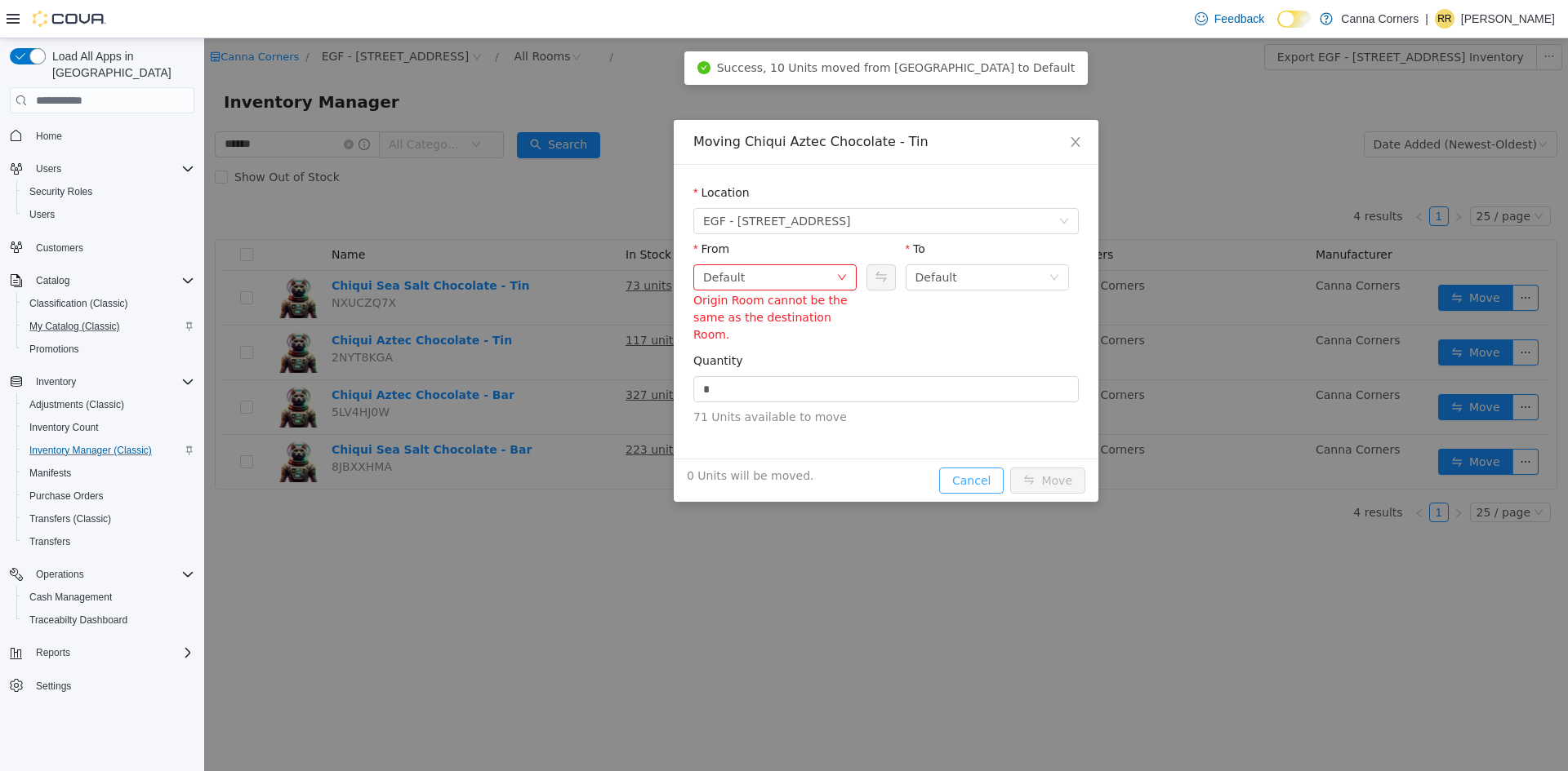
click at [979, 435] on div "Moving Chiqui Aztec Chocolate - Tin Location EGF - [STREET_ADDRESS] From Defaul…" at bounding box center [886, 311] width 424 height 382
click at [970, 468] on button "Cancel" at bounding box center [971, 481] width 64 height 26
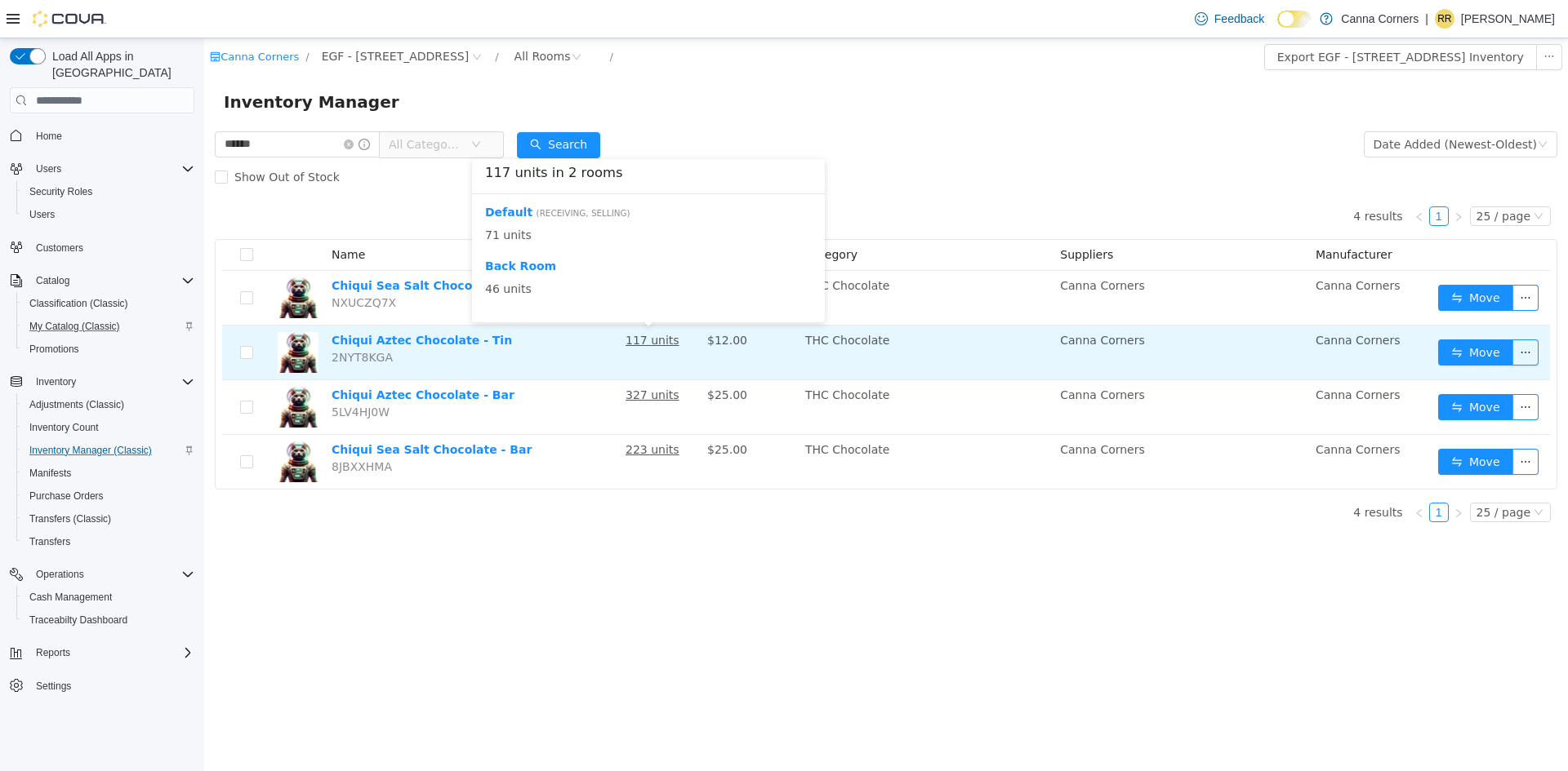
click at [643, 339] on u "117 units" at bounding box center [652, 340] width 54 height 13
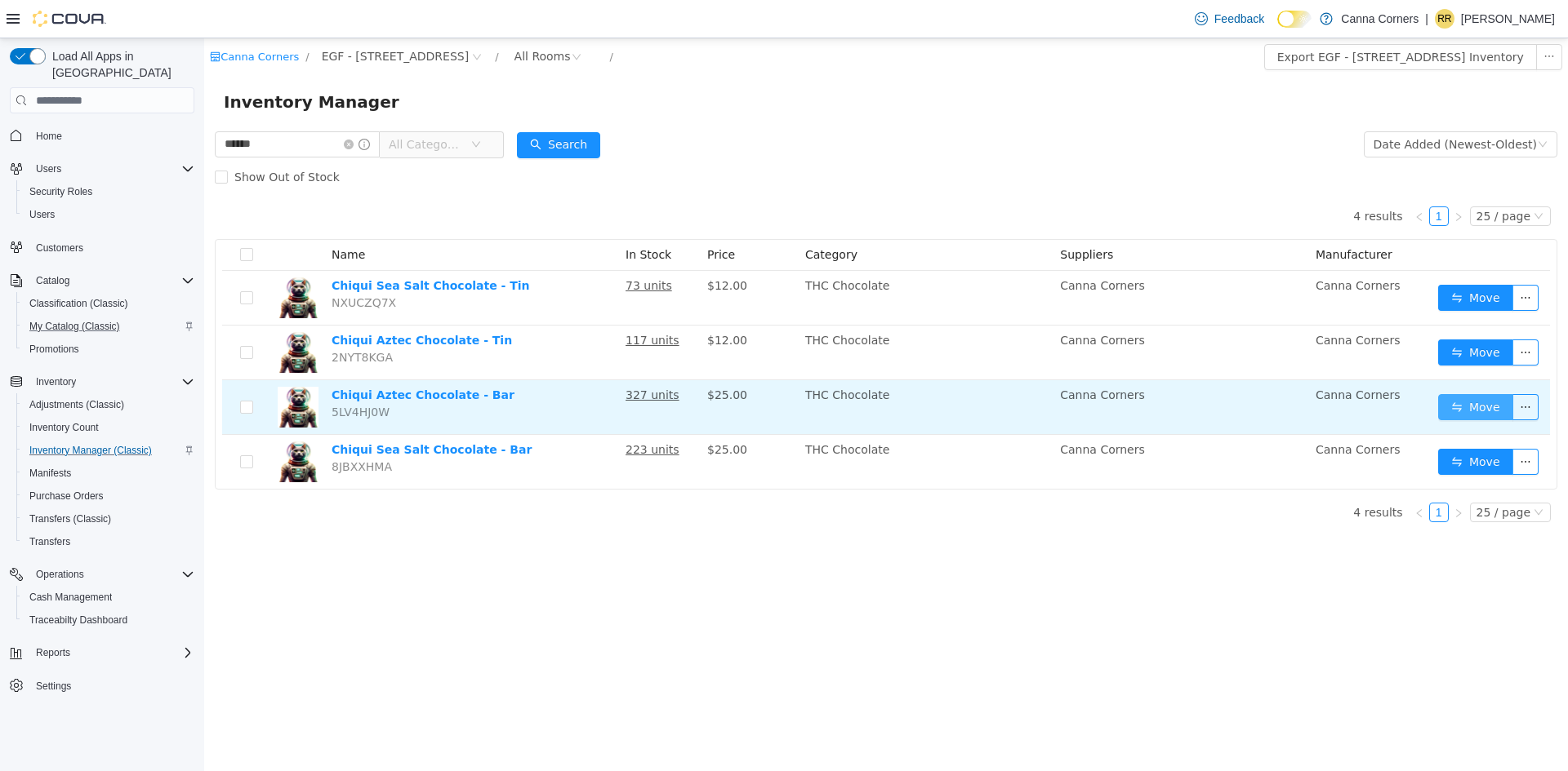
click at [1481, 419] on button "Move" at bounding box center [1475, 407] width 75 height 26
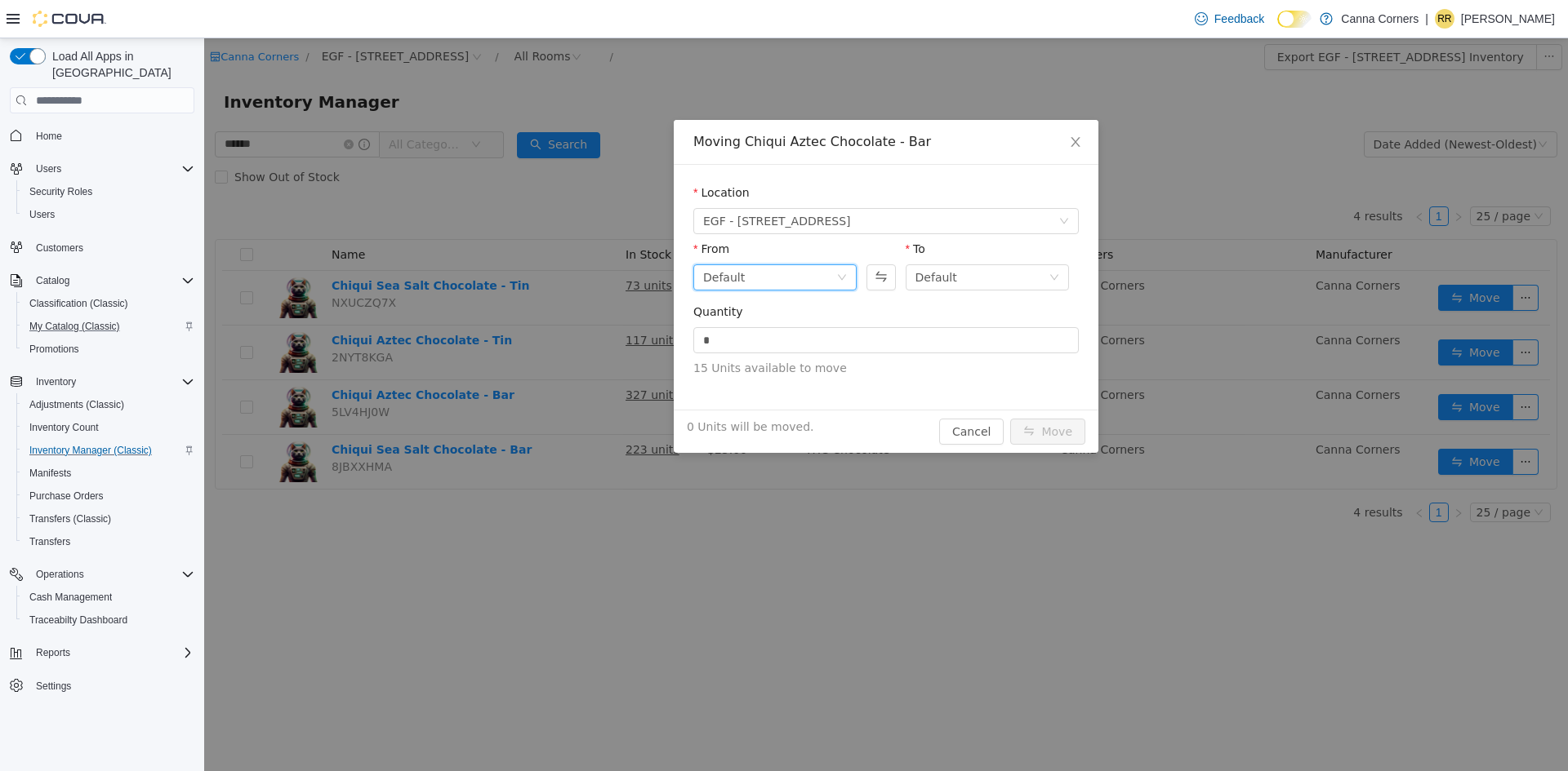
click at [787, 283] on div "Default" at bounding box center [769, 277] width 133 height 24
click at [749, 363] on li "Back Room" at bounding box center [774, 363] width 163 height 26
click at [723, 351] on input "*" at bounding box center [886, 340] width 383 height 24
type input "**"
click at [1021, 430] on button "Move" at bounding box center [1047, 432] width 75 height 26
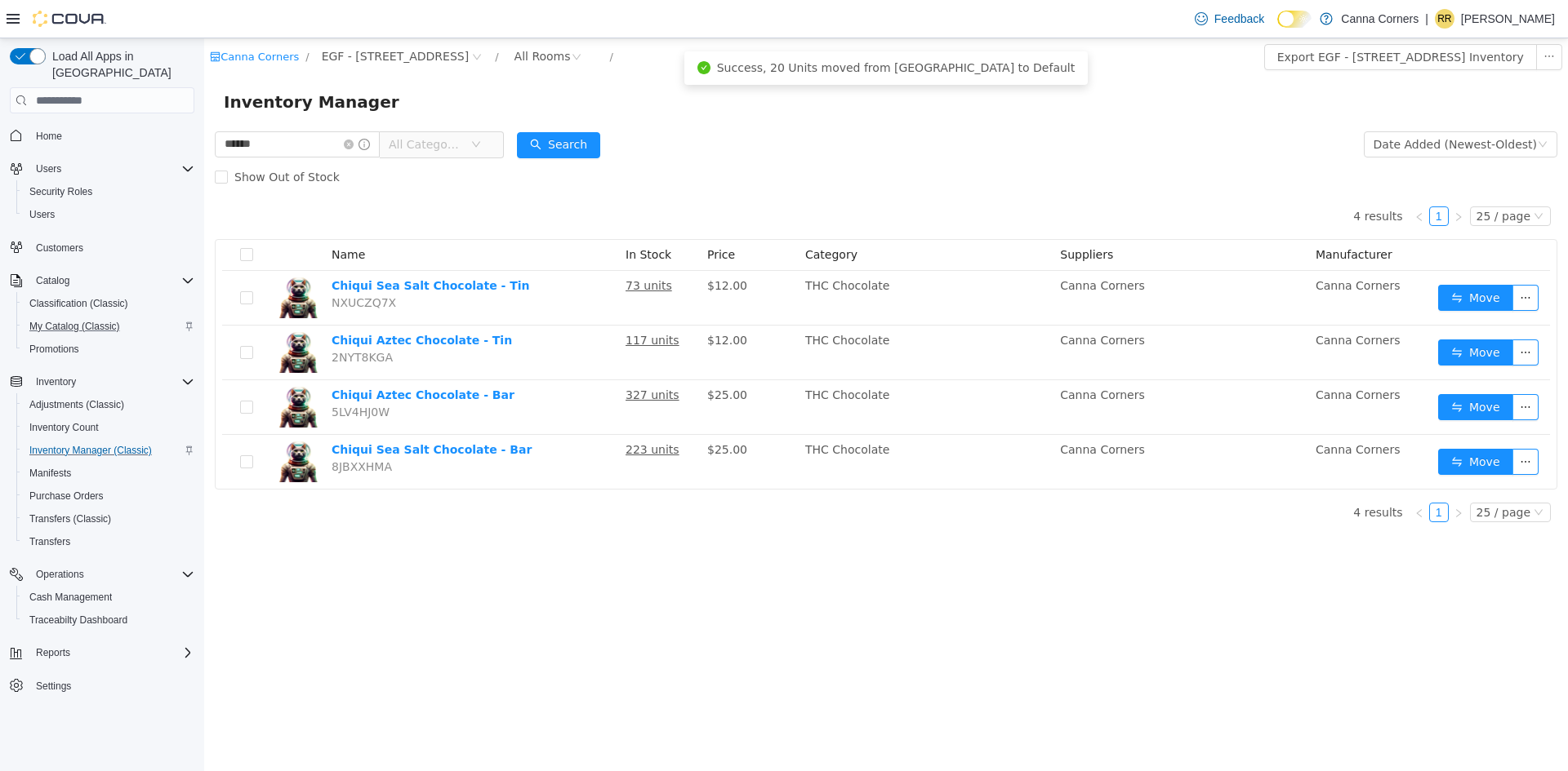
click at [712, 580] on div "Canna Corners / EGF - [STREET_ADDRESS] / All Rooms / Export EGF - [STREET_ADDRE…" at bounding box center [885, 405] width 1363 height 733
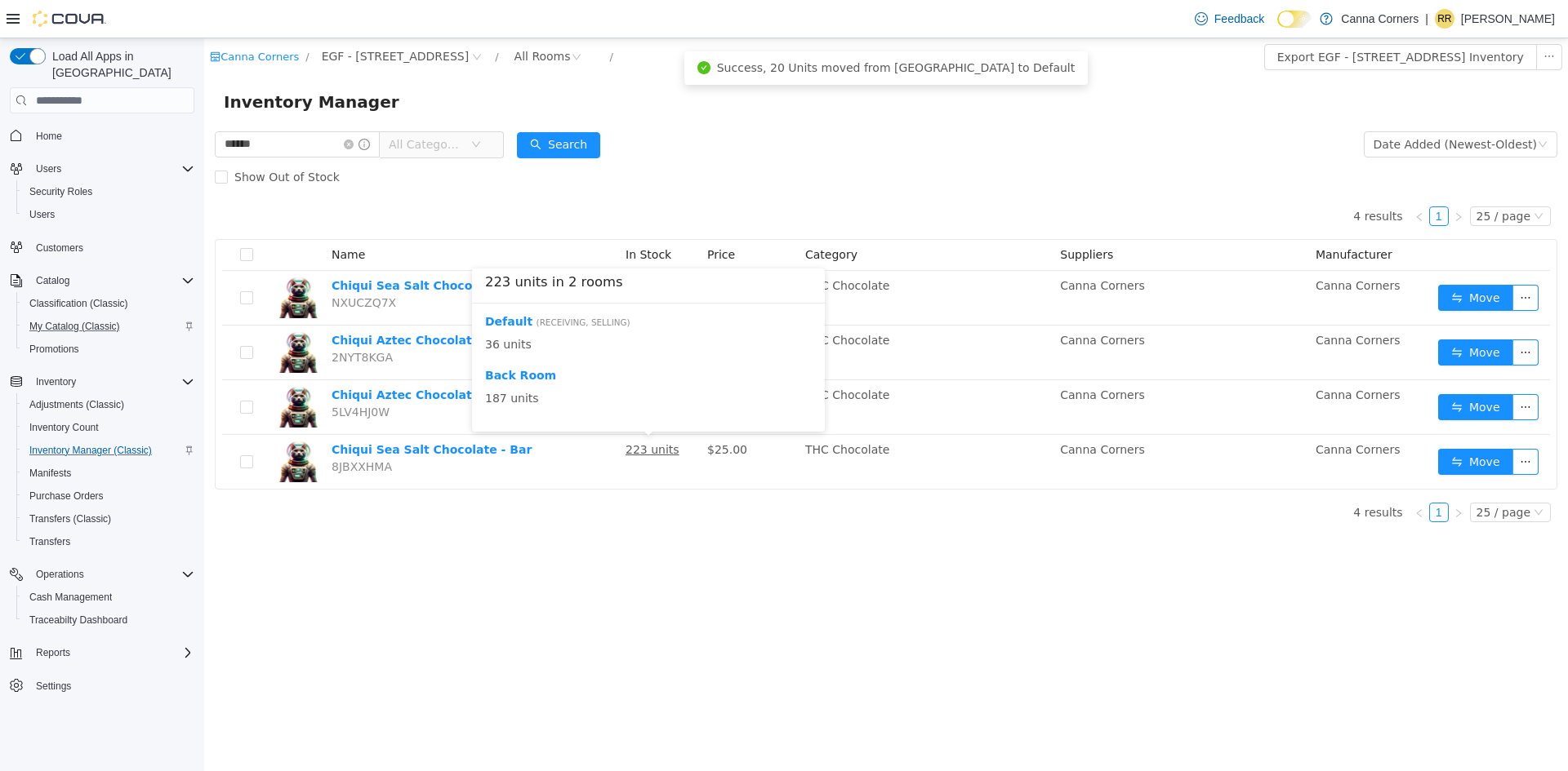
click at [707, 660] on div "Canna Corners / EGF - [STREET_ADDRESS] / All Rooms / Export EGF - [STREET_ADDRE…" at bounding box center [885, 405] width 1363 height 733
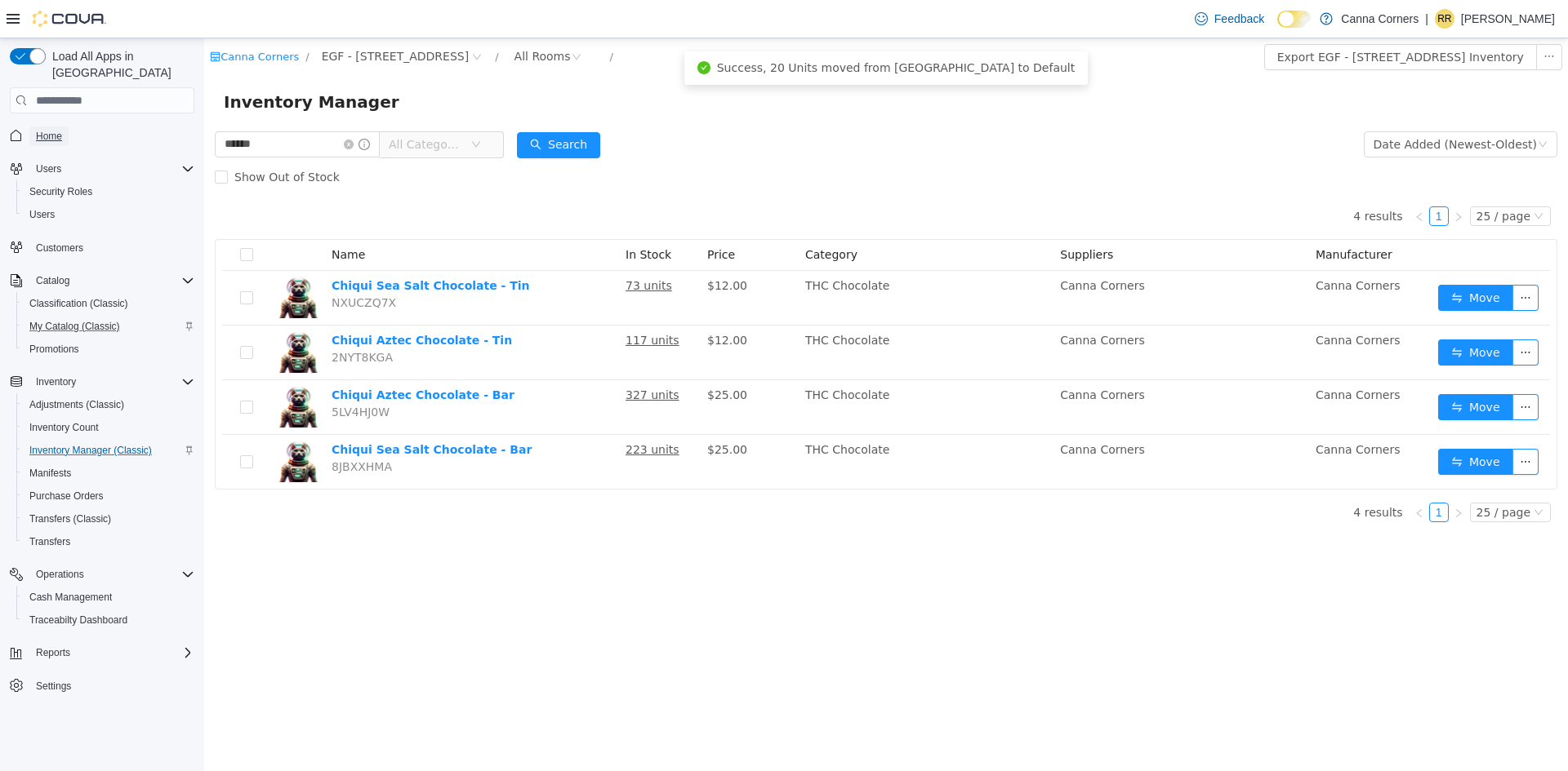
click at [46, 130] on span "Home" at bounding box center [49, 137] width 26 height 13
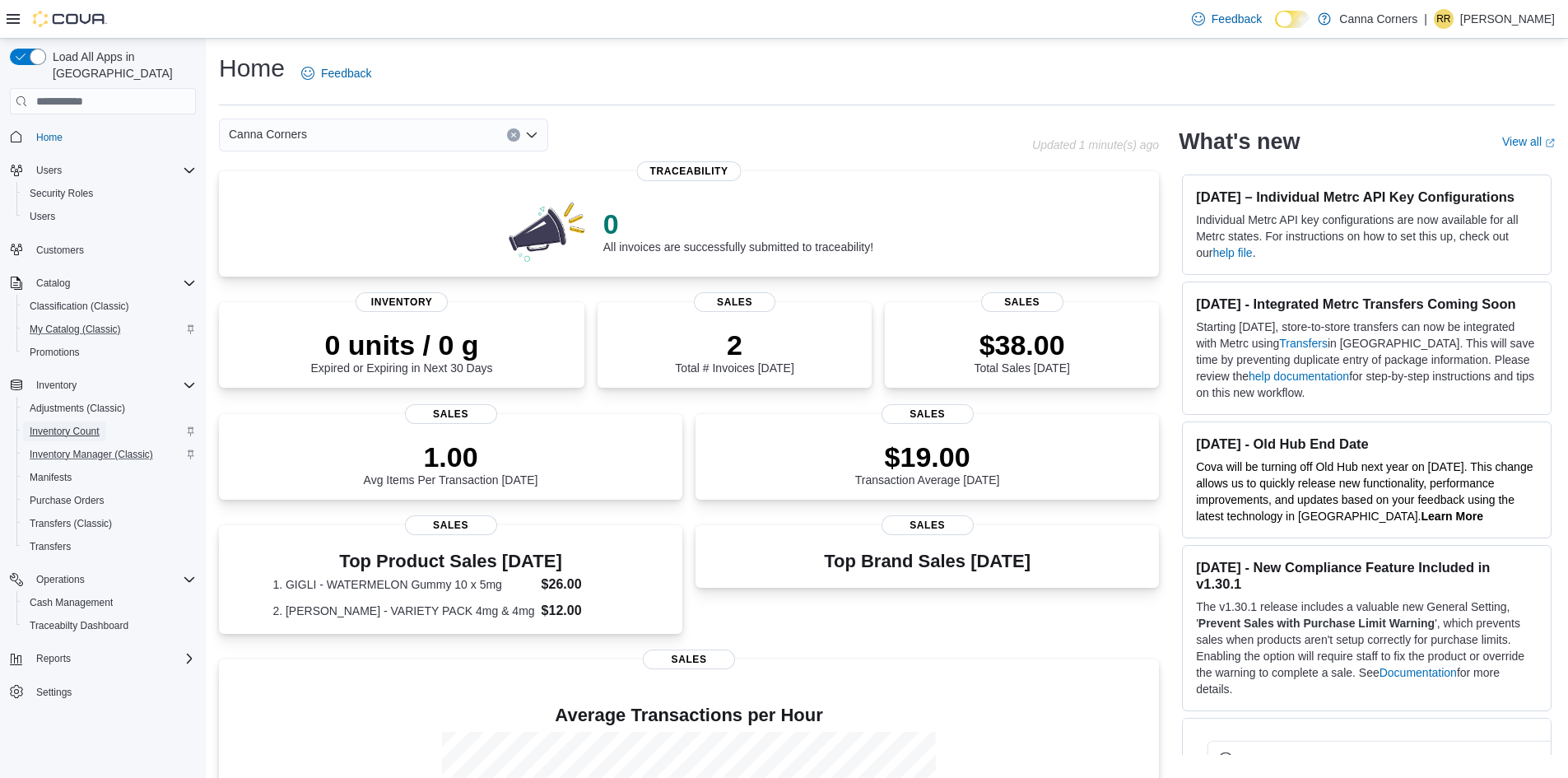
click at [75, 425] on span "Inventory Count" at bounding box center [65, 432] width 70 height 13
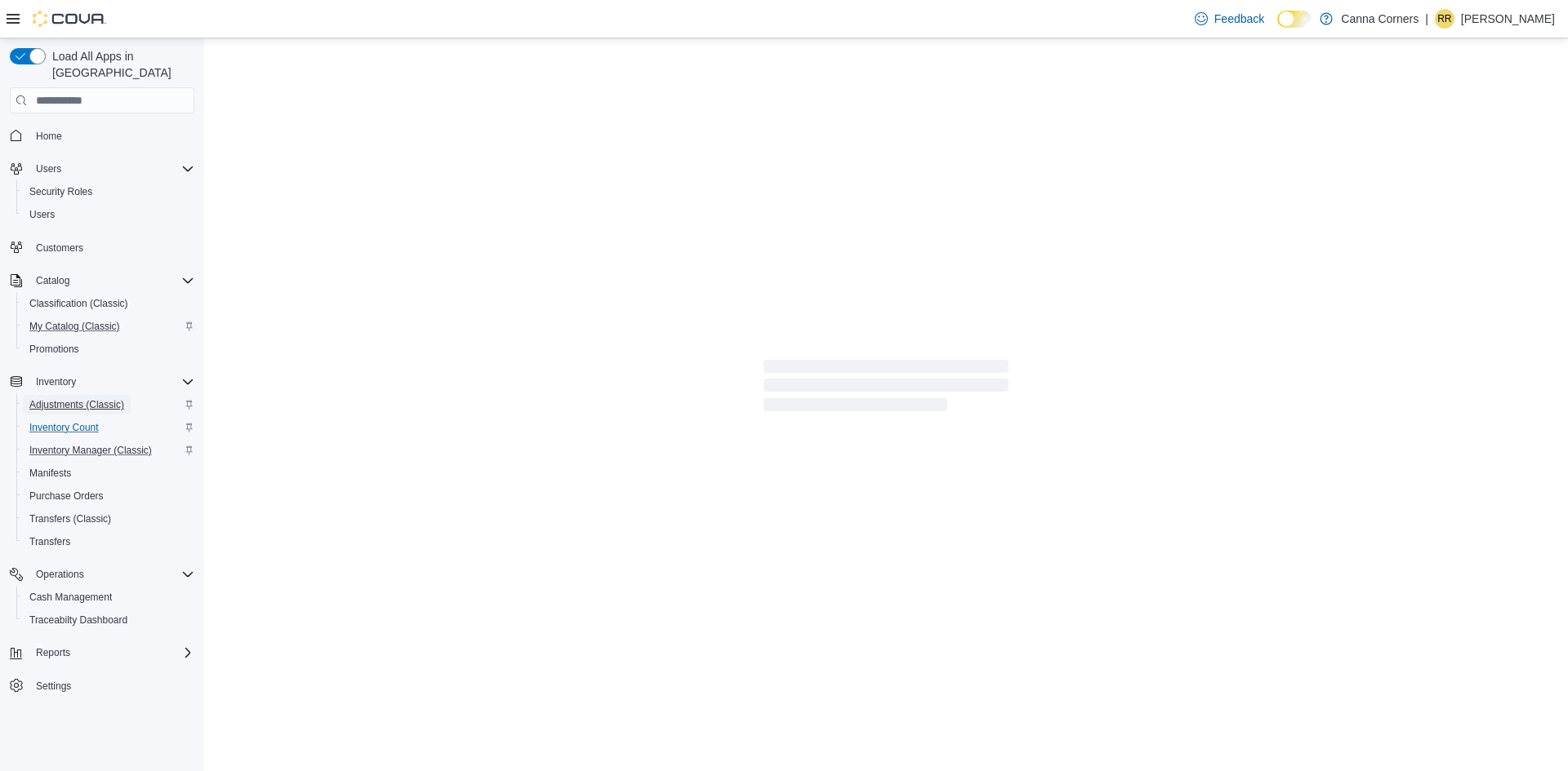
click at [62, 398] on span "Adjustments (Classic)" at bounding box center [77, 405] width 95 height 13
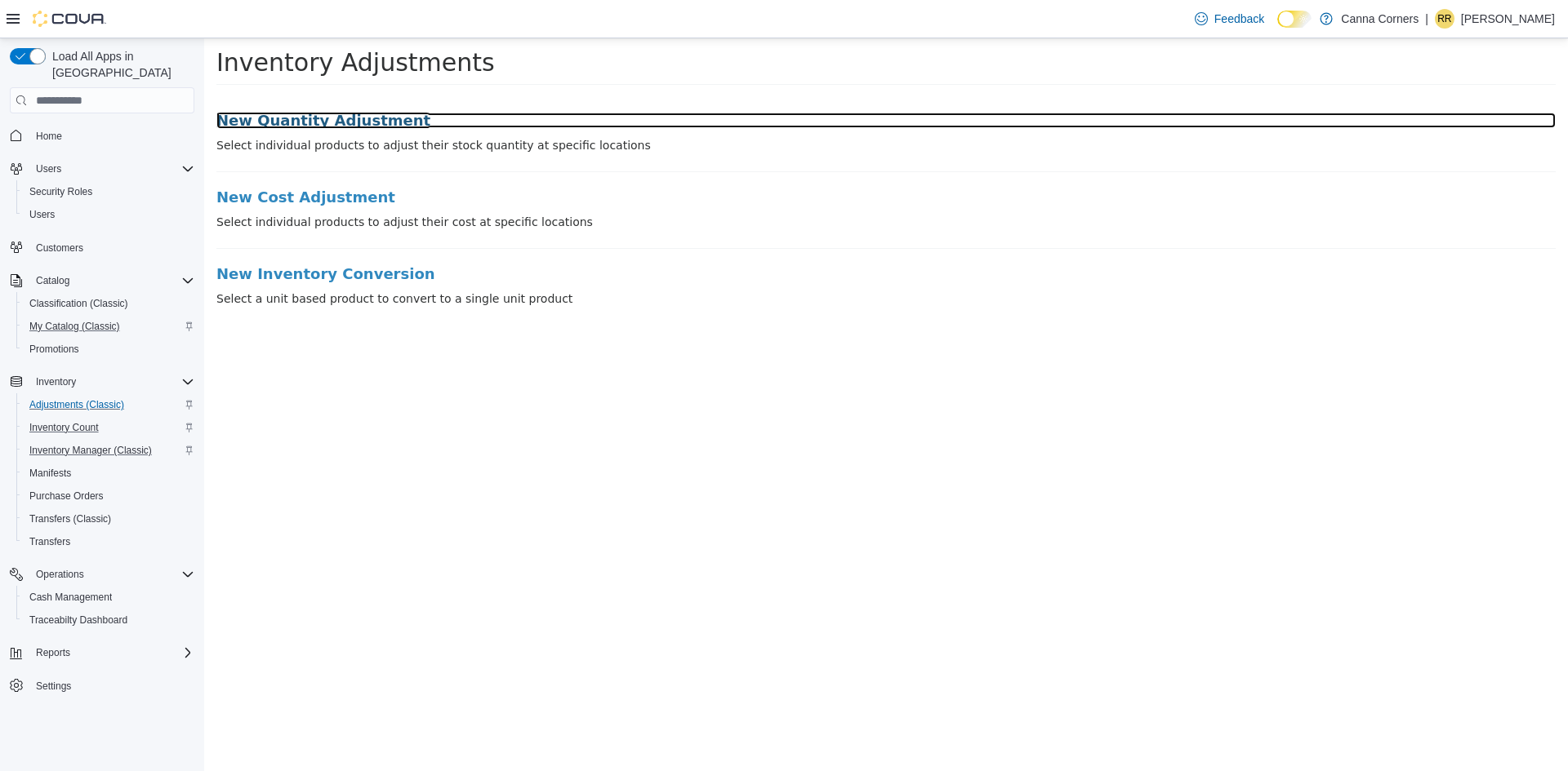
click at [301, 119] on h3 "New Quantity Adjustment" at bounding box center [886, 121] width 1339 height 17
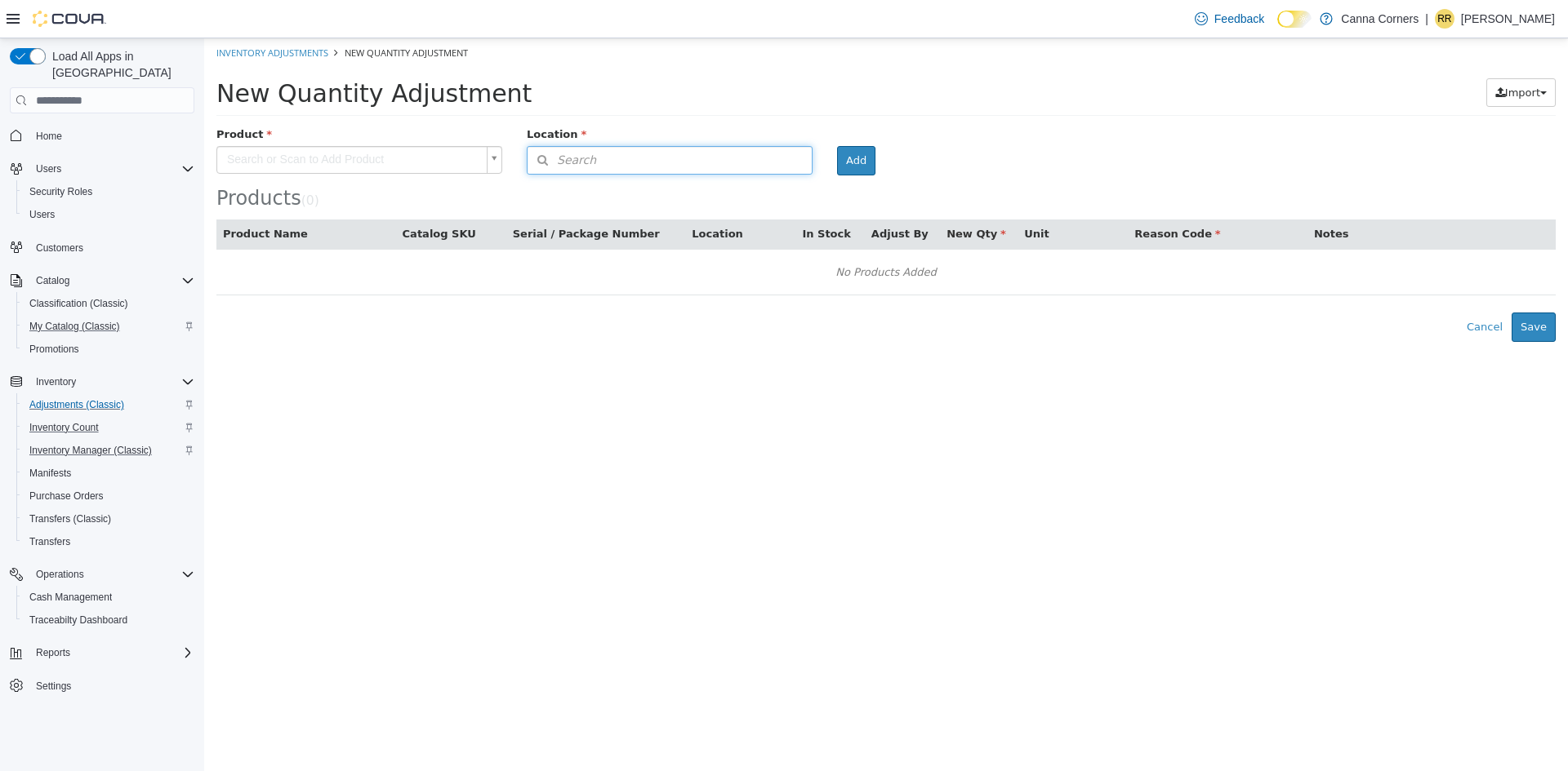
click at [590, 166] on button "Search" at bounding box center [669, 160] width 286 height 29
drag, startPoint x: 382, startPoint y: 142, endPoint x: 373, endPoint y: 147, distance: 10.3
click at [373, 147] on div "Product Search or Scan to Add Product" at bounding box center [371, 152] width 335 height 50
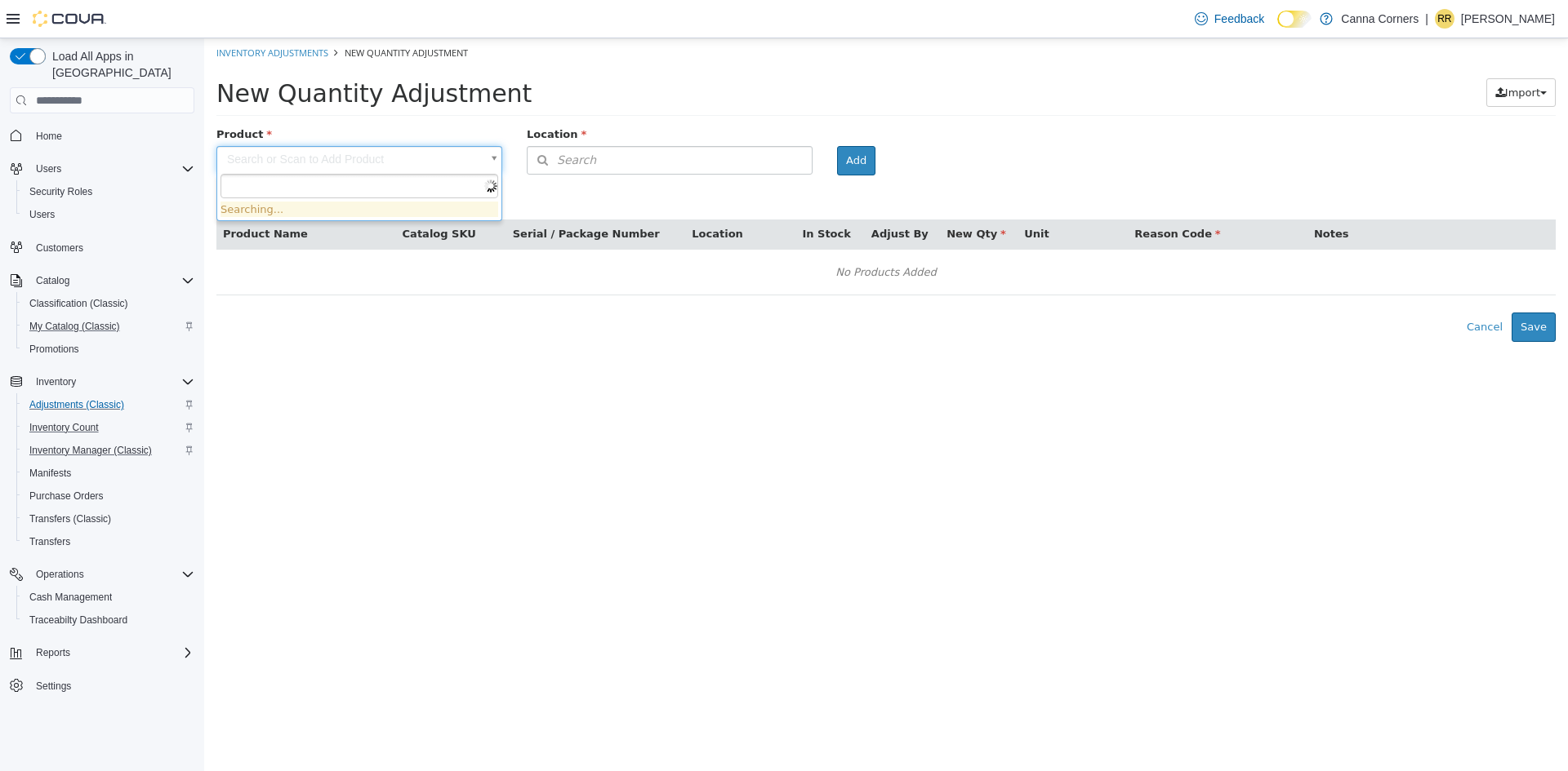
click at [373, 147] on body "× Inventory Adjustments New Quantity Adjustment New Quantity Adjustment Import …" at bounding box center [885, 190] width 1363 height 303
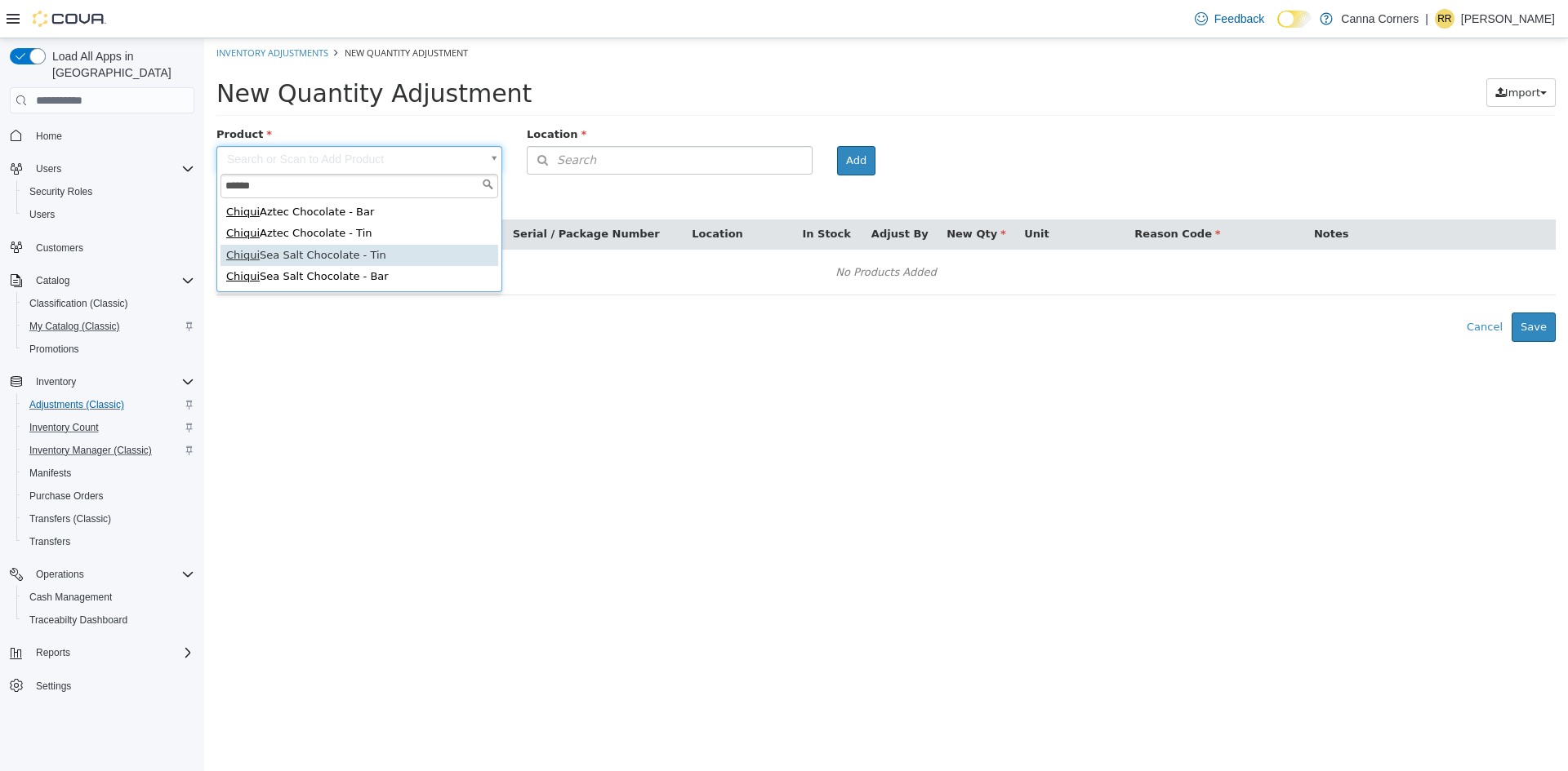
type input "******"
type input "**********"
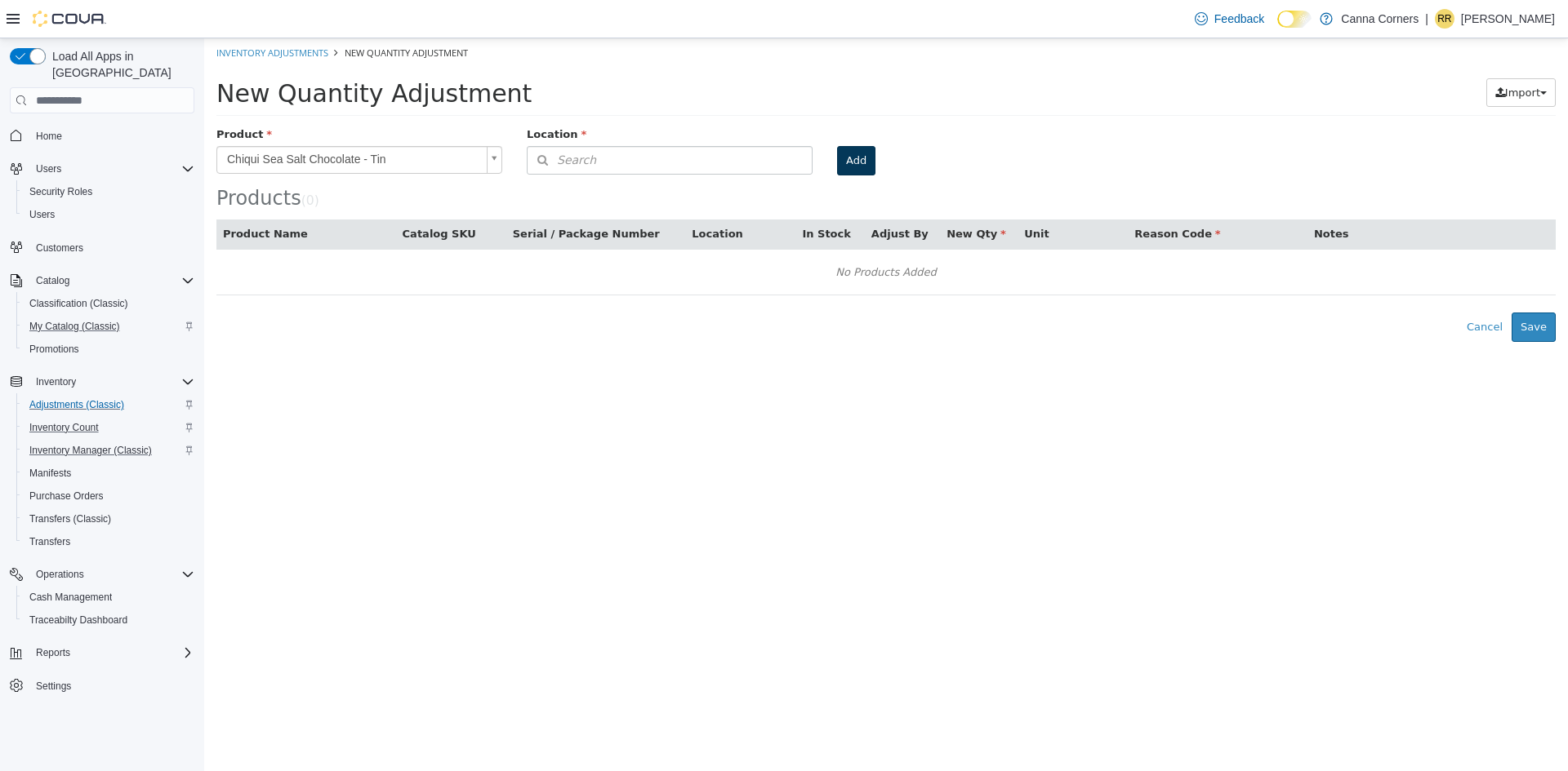
drag, startPoint x: 876, startPoint y: 160, endPoint x: 861, endPoint y: 162, distance: 15.1
click at [861, 162] on div "Add" at bounding box center [868, 161] width 87 height 30
click at [861, 162] on button "Add" at bounding box center [855, 161] width 38 height 30
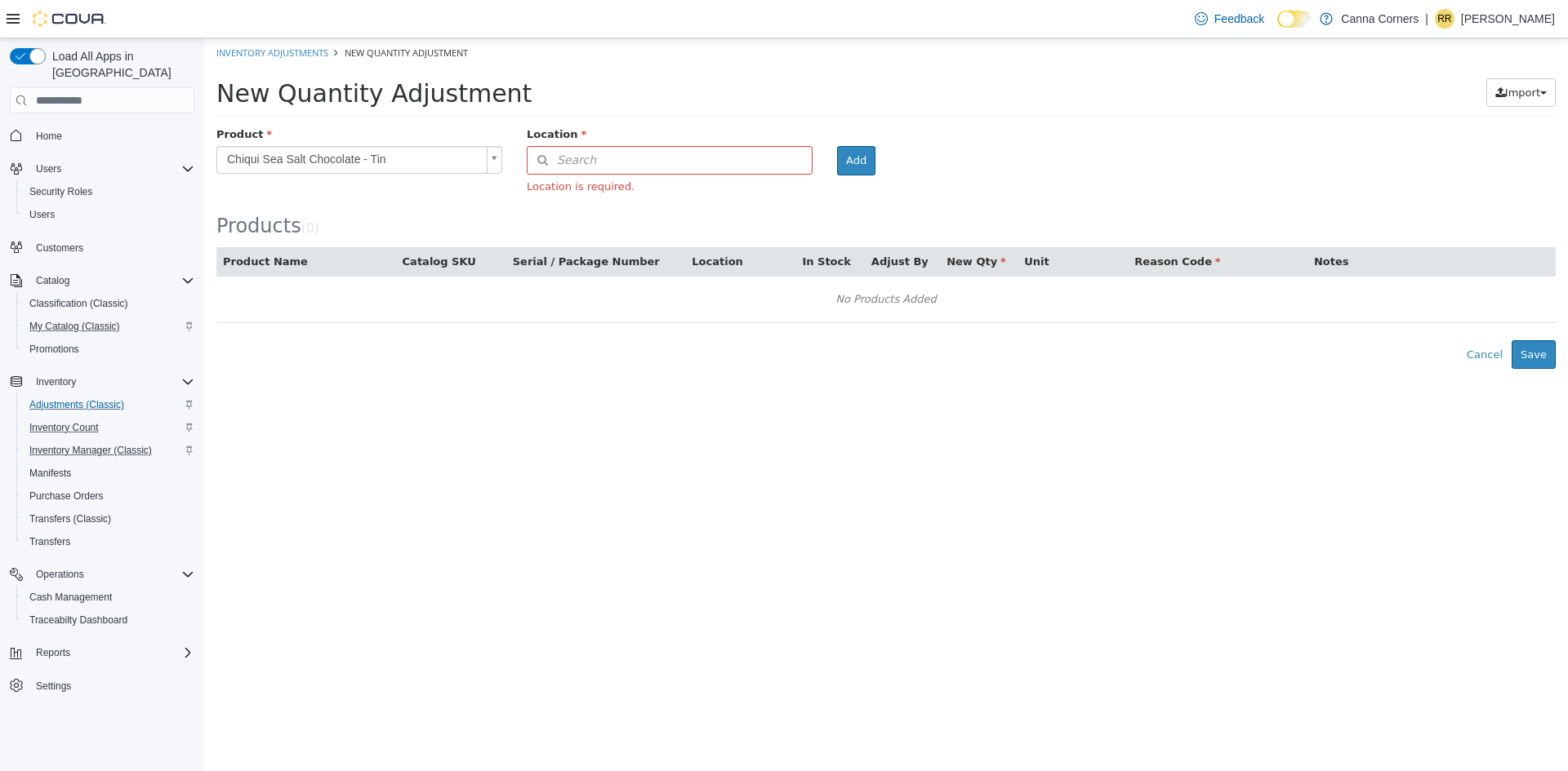
click at [720, 141] on div "Location" at bounding box center [669, 137] width 310 height 20
click at [690, 164] on button "Search" at bounding box center [669, 160] width 286 height 29
click at [753, 200] on span "or browse" at bounding box center [771, 190] width 80 height 28
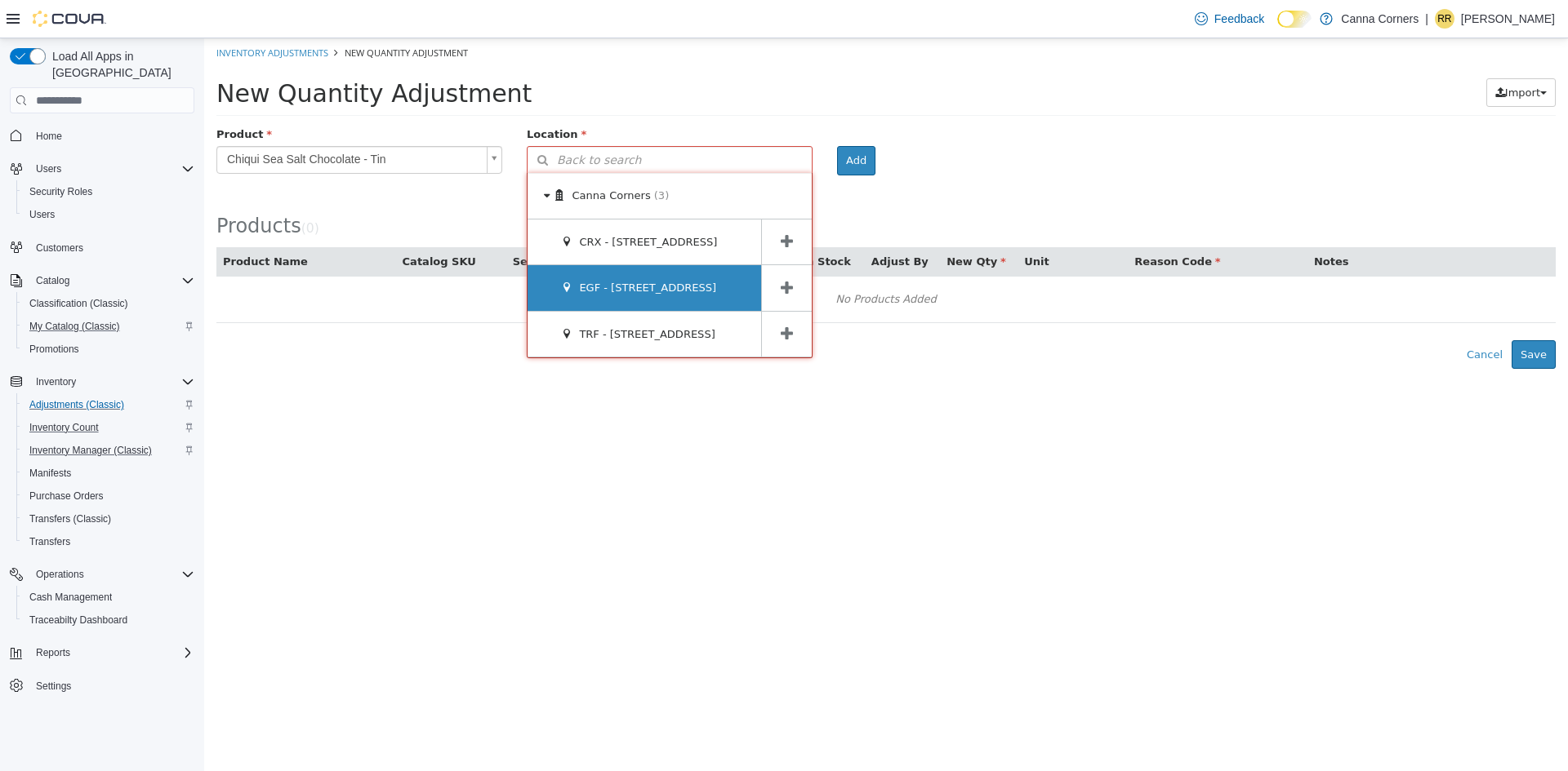
click at [694, 289] on span "EGF - [STREET_ADDRESS]" at bounding box center [647, 287] width 137 height 12
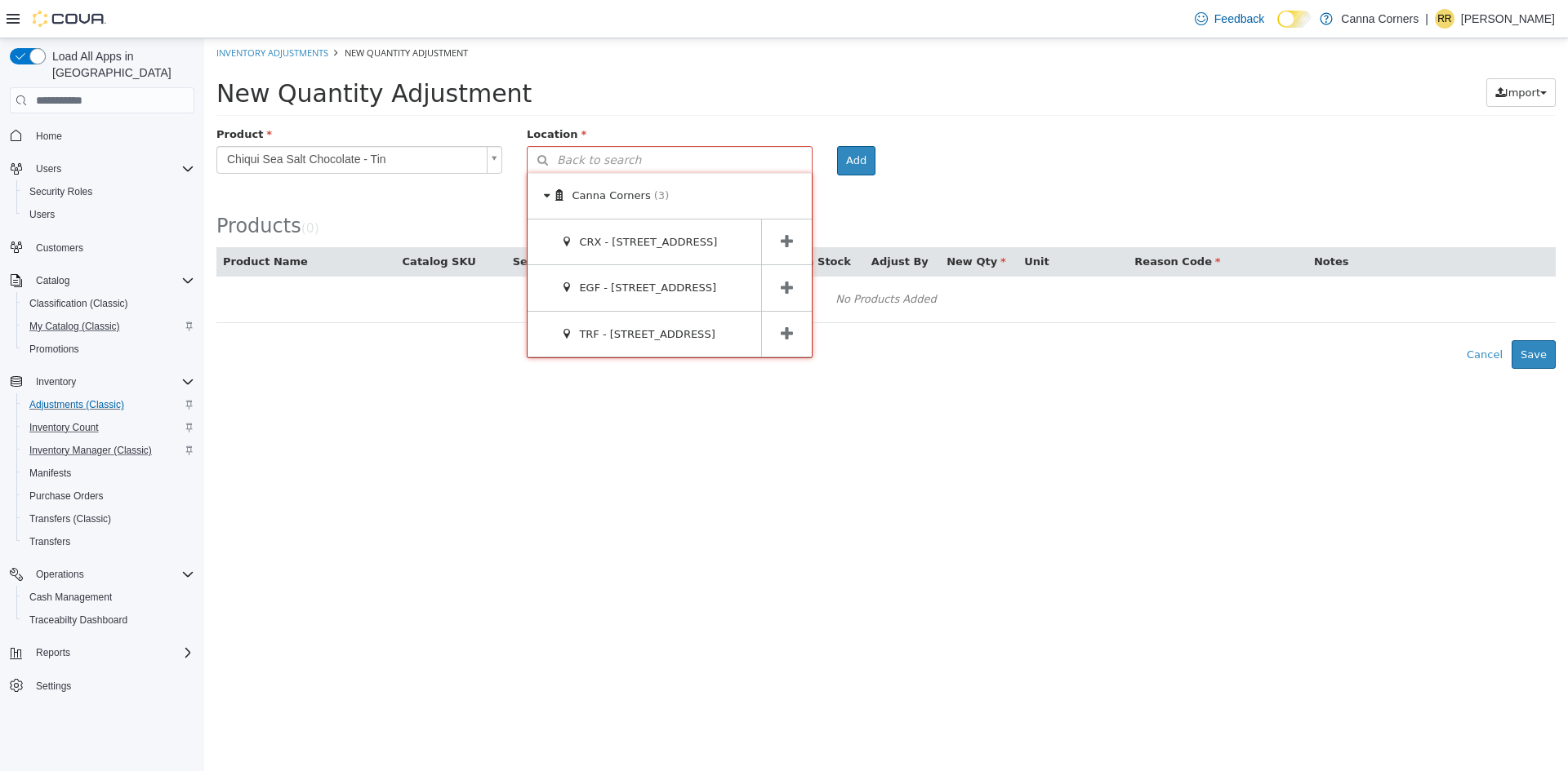
click at [765, 283] on span at bounding box center [786, 287] width 50 height 46
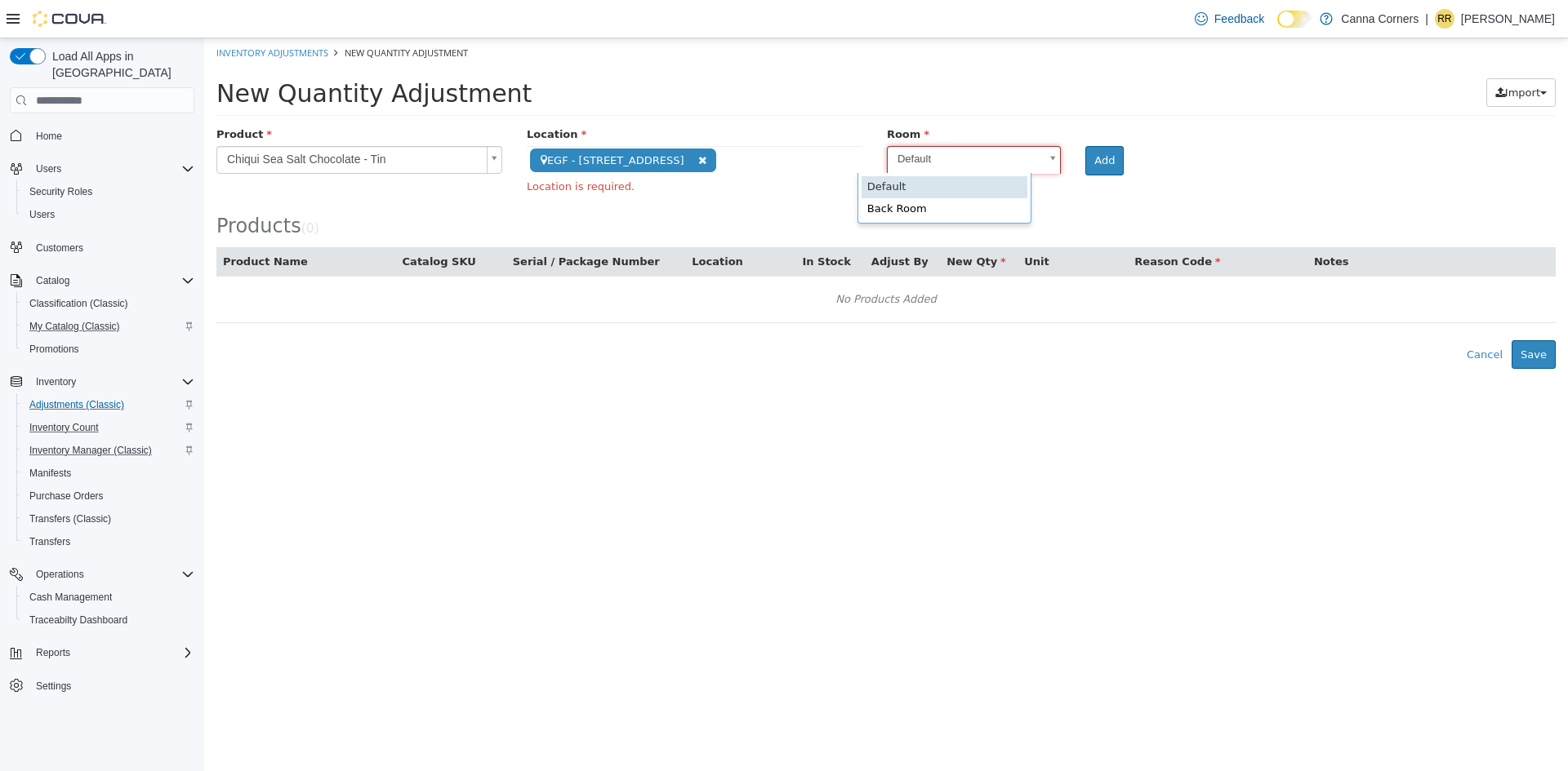
click at [883, 157] on body "**********" at bounding box center [885, 203] width 1363 height 330
click at [1085, 155] on button "Add" at bounding box center [1104, 161] width 38 height 30
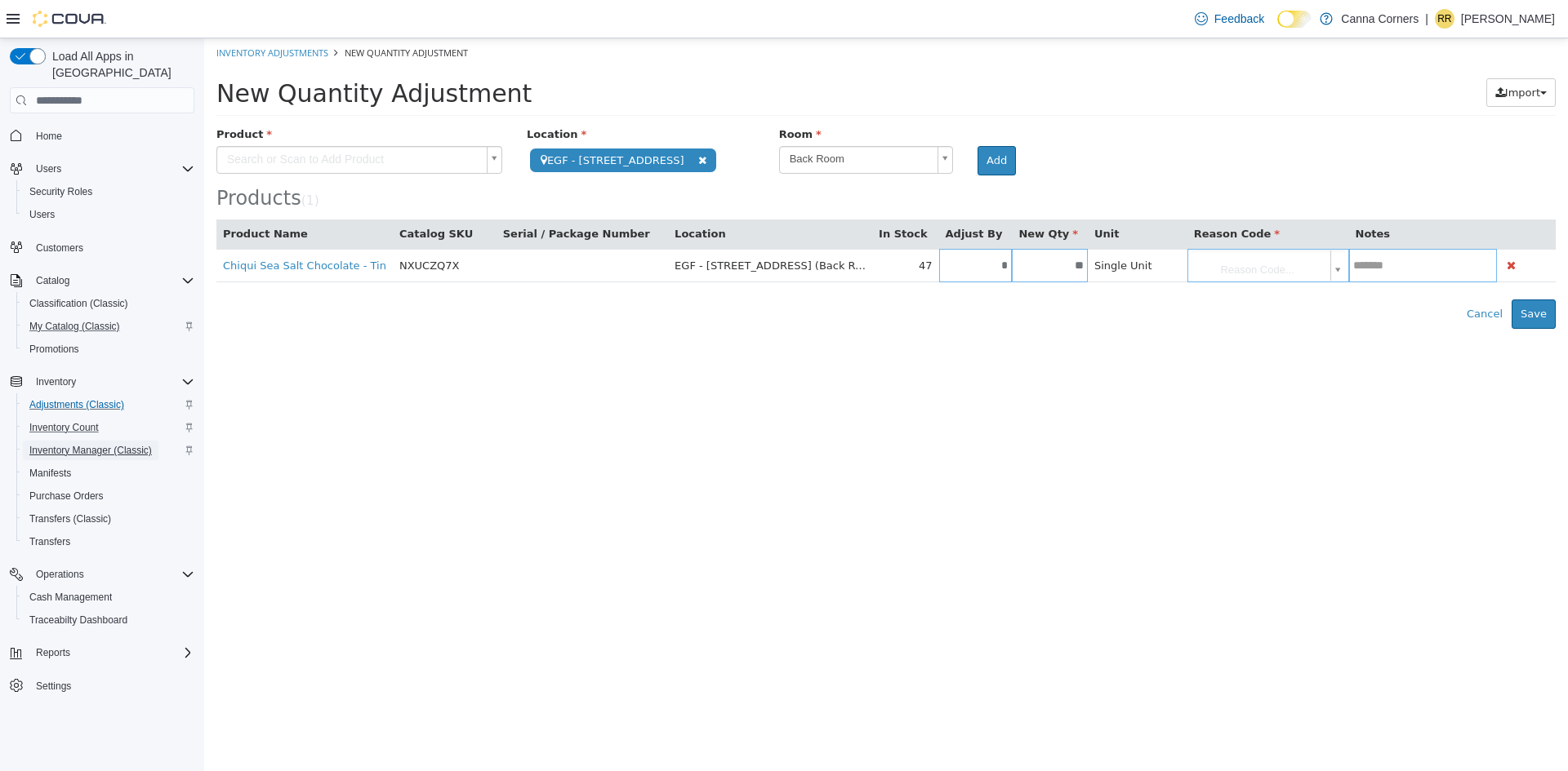
click at [76, 444] on span "Inventory Manager (Classic)" at bounding box center [91, 450] width 123 height 13
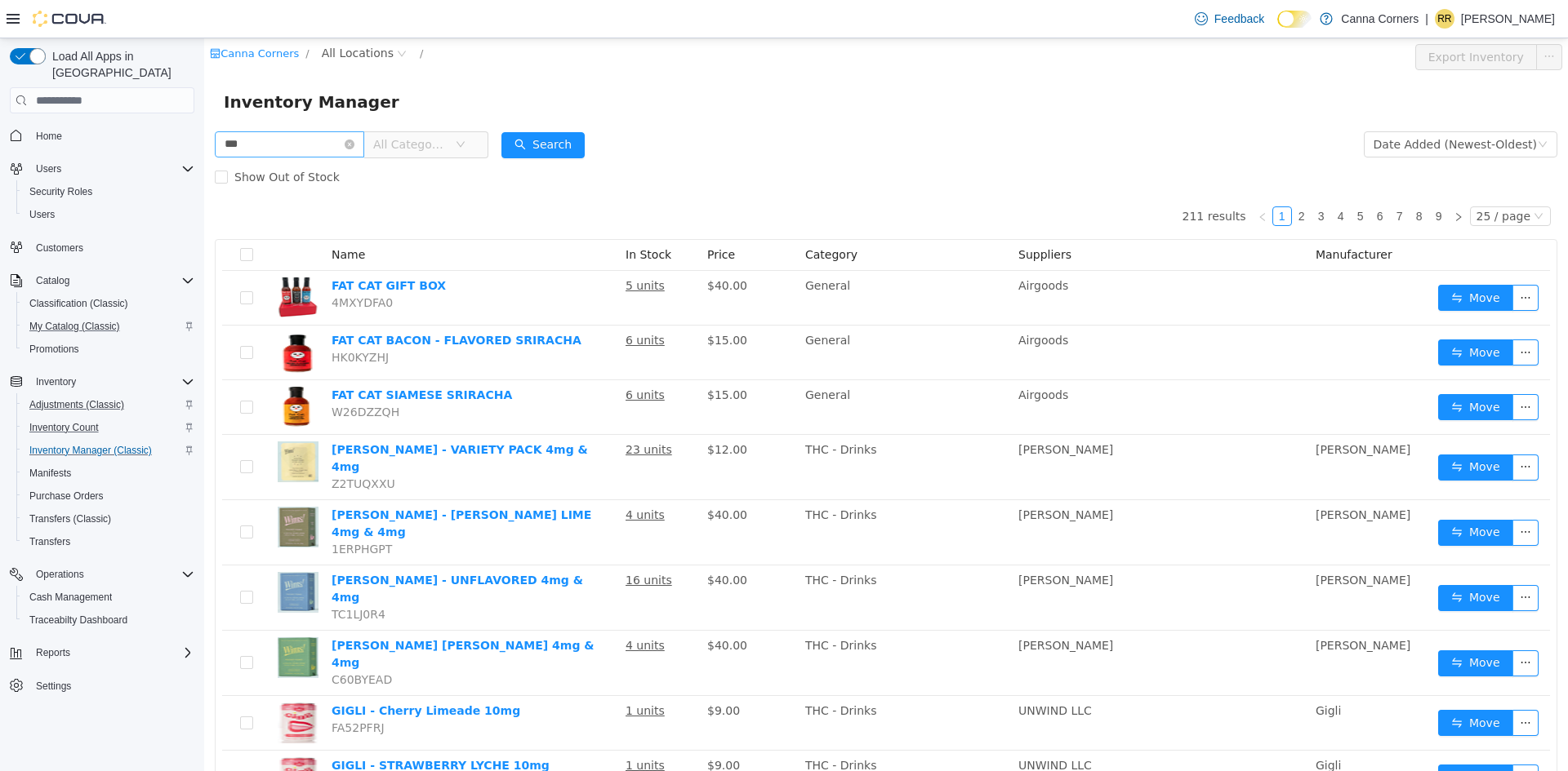
type input "******"
click at [556, 140] on button "Search" at bounding box center [543, 145] width 83 height 26
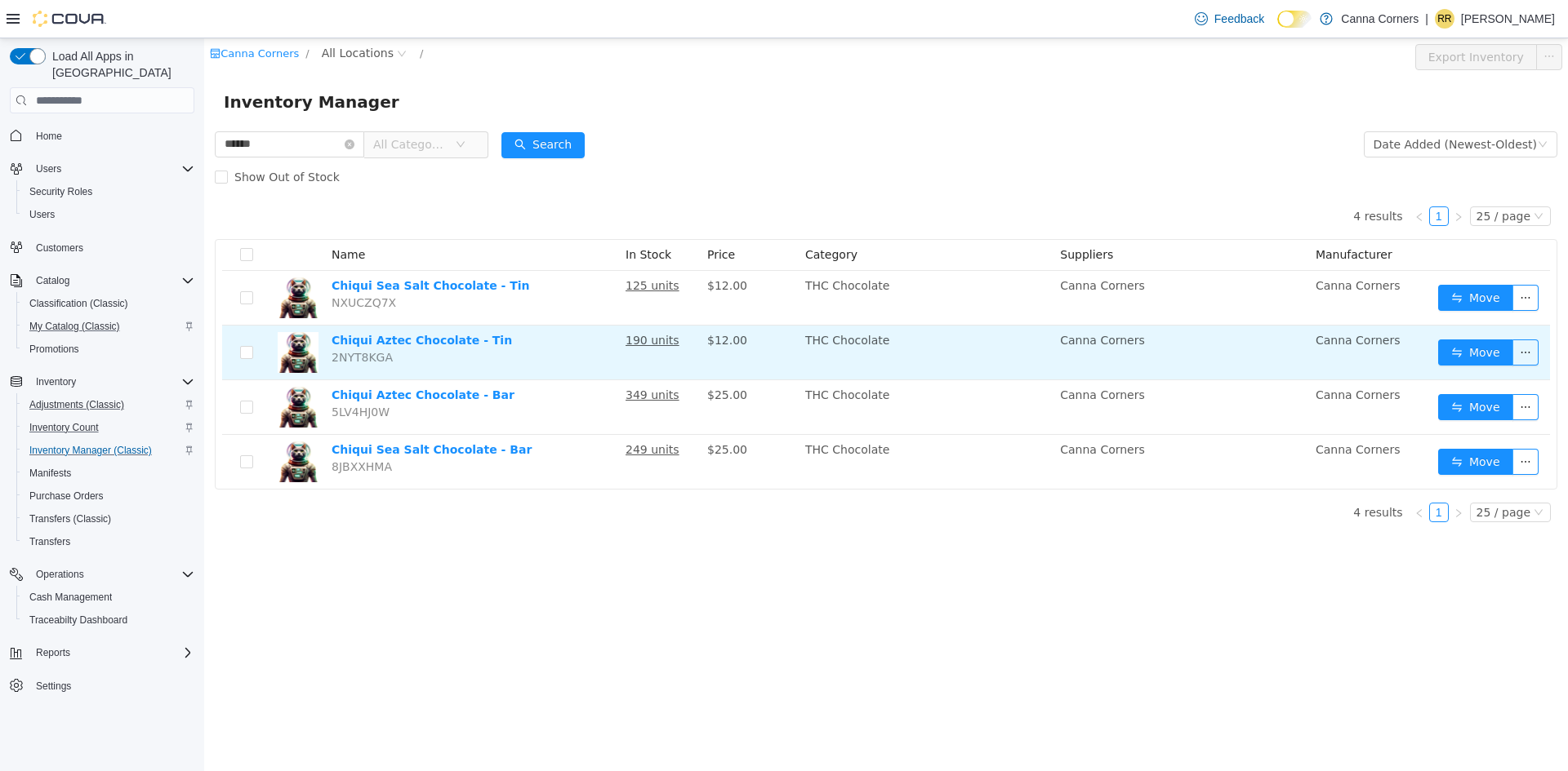
click at [1183, 350] on td "Canna Corners" at bounding box center [1181, 352] width 256 height 55
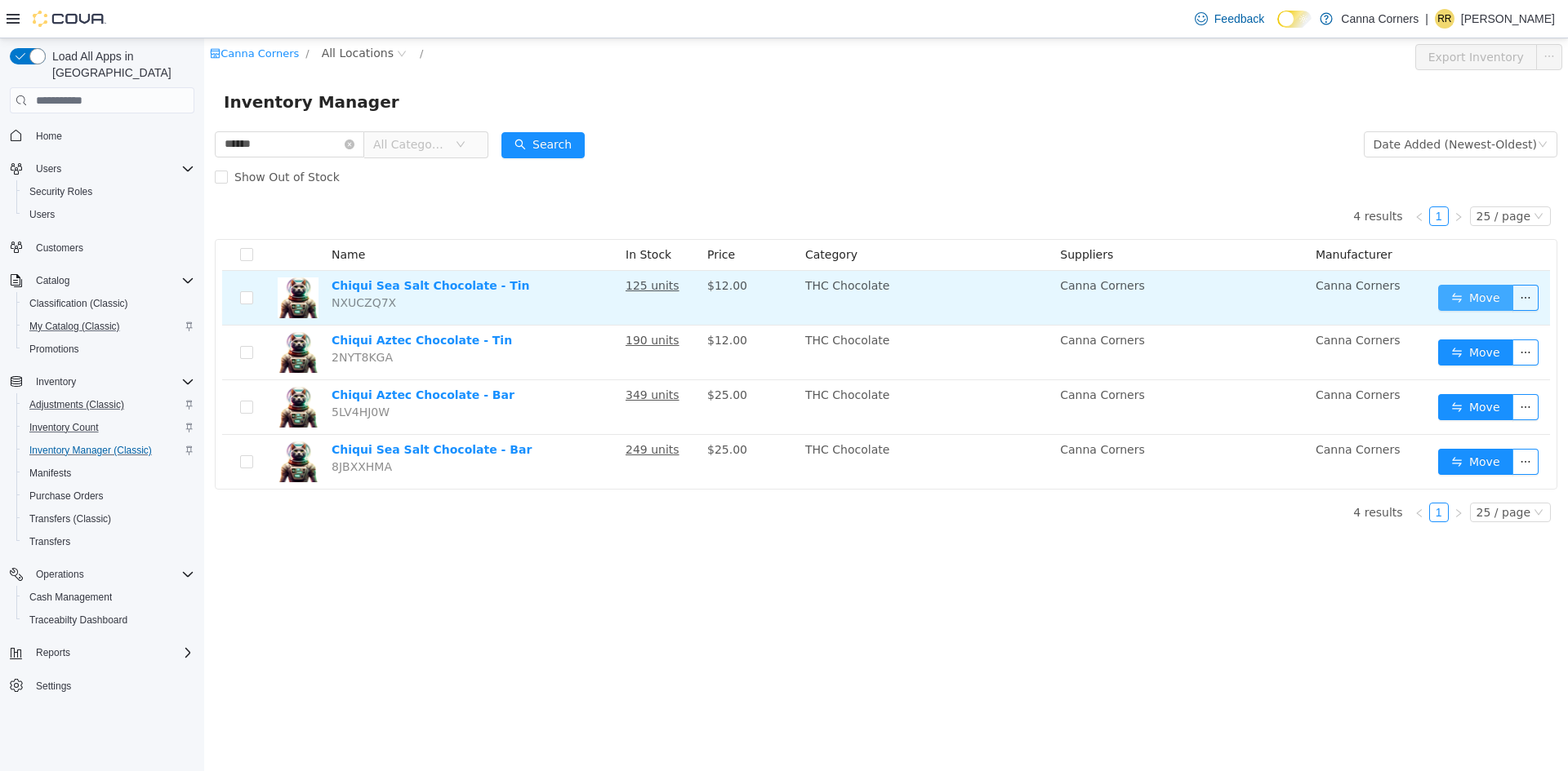
click at [1491, 300] on button "Move" at bounding box center [1475, 298] width 75 height 26
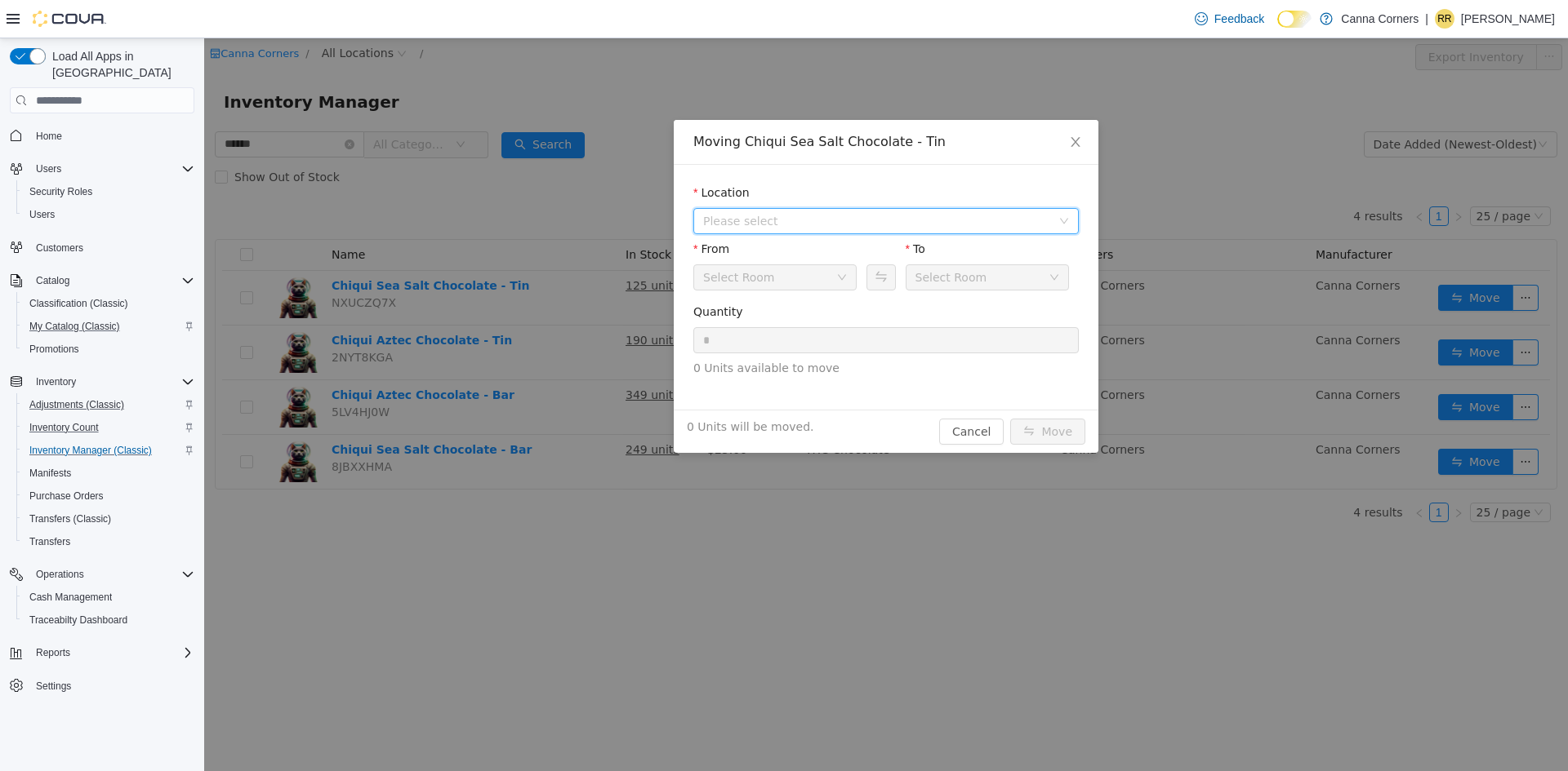
click at [830, 226] on span "Please select" at bounding box center [877, 221] width 348 height 17
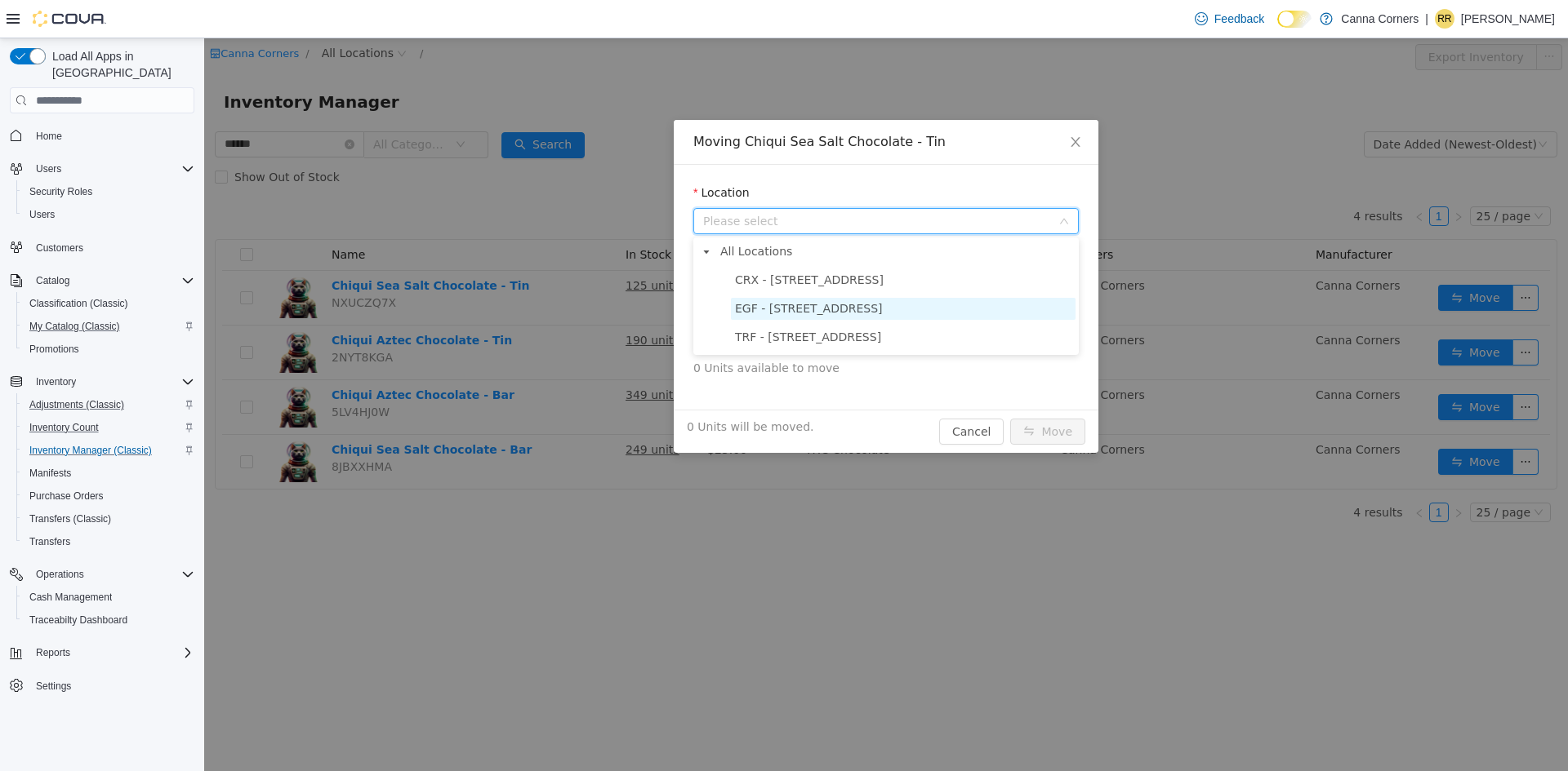
click at [766, 299] on span "EGF - [STREET_ADDRESS]" at bounding box center [903, 309] width 344 height 22
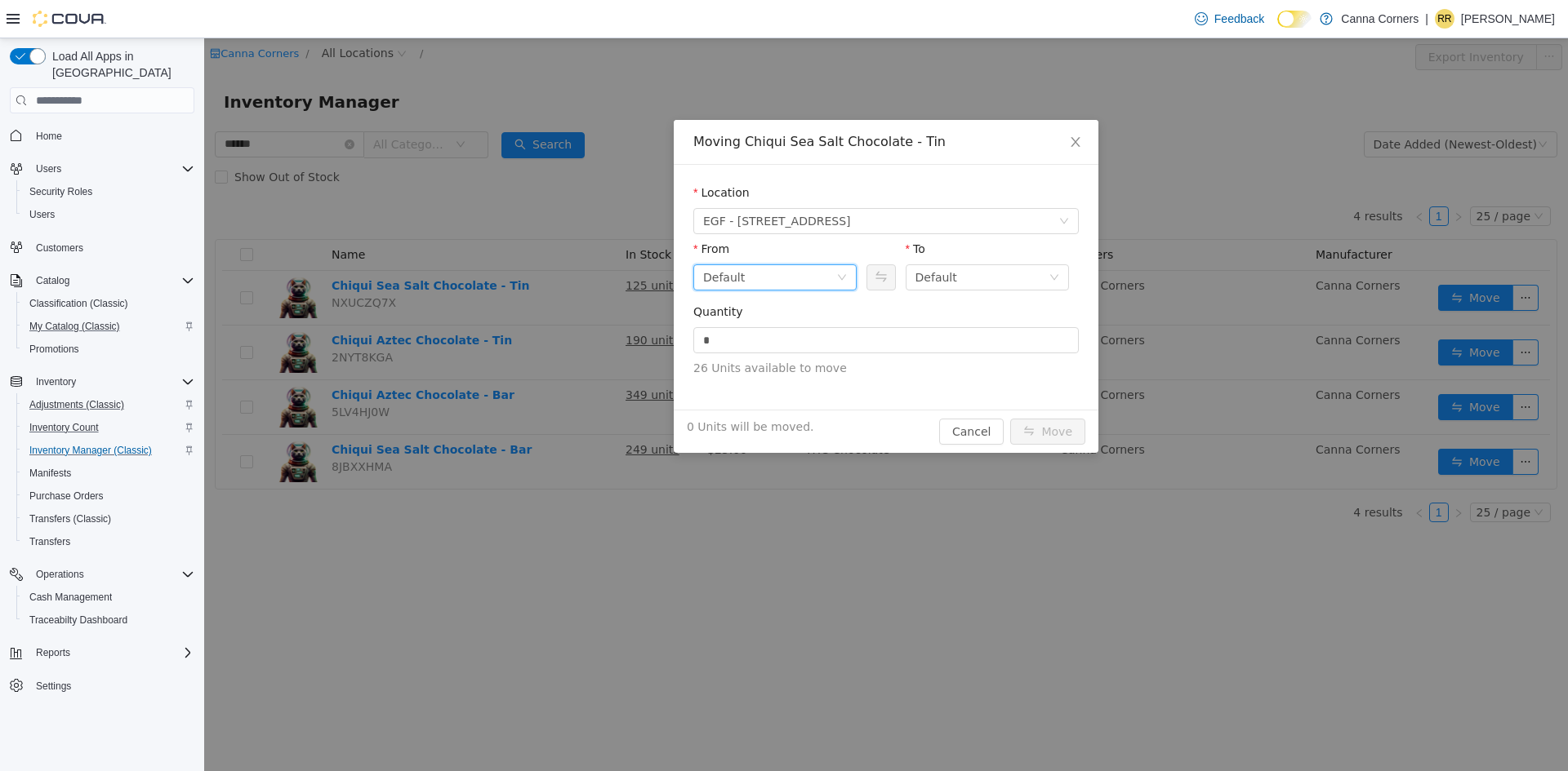
click at [787, 271] on div "Default" at bounding box center [769, 277] width 133 height 24
click at [739, 356] on li "Back Room" at bounding box center [774, 363] width 163 height 26
click at [717, 345] on input "*" at bounding box center [886, 340] width 383 height 24
type input "*"
click at [1060, 433] on button "Move" at bounding box center [1047, 432] width 75 height 26
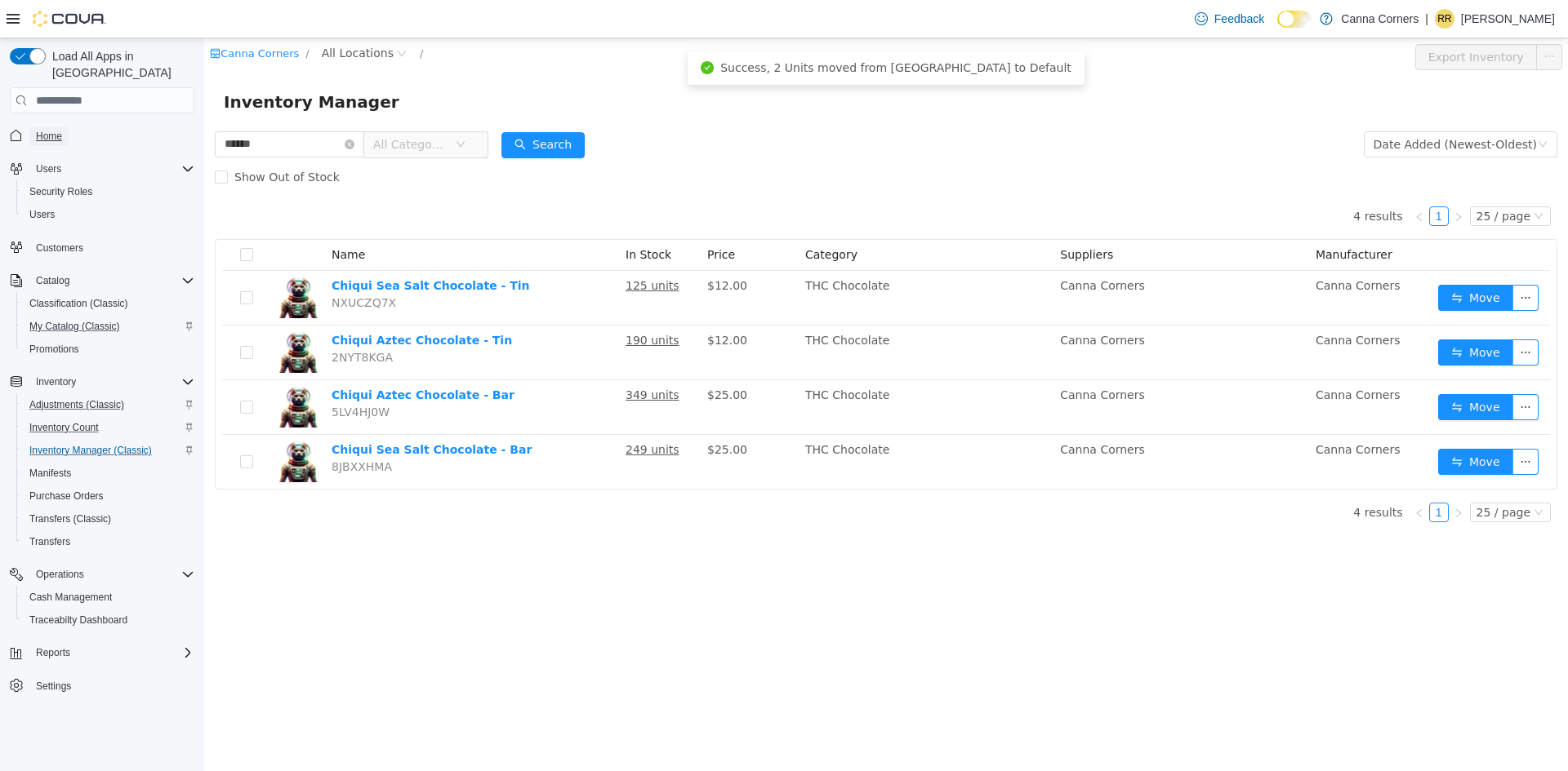
click at [49, 130] on span "Home" at bounding box center [49, 137] width 26 height 13
